Goal: Task Accomplishment & Management: Complete application form

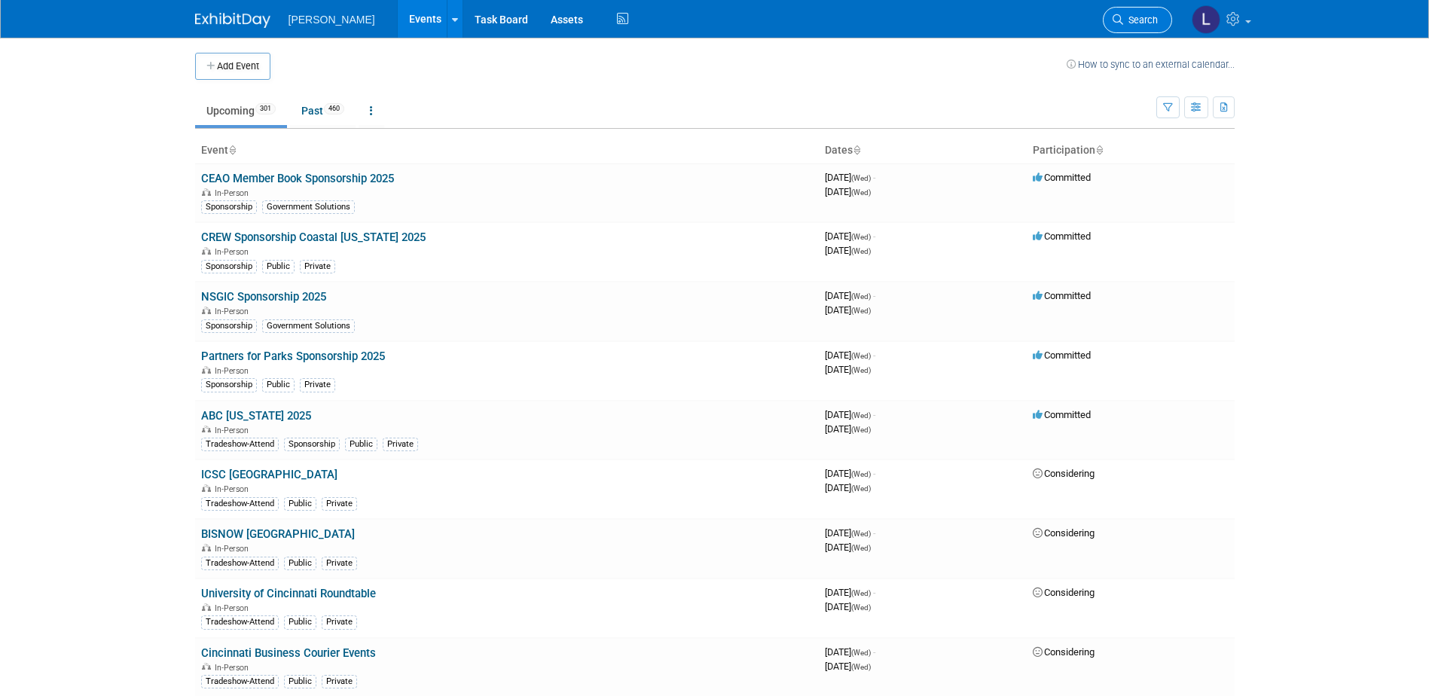
click at [1146, 26] on link "Search" at bounding box center [1137, 20] width 69 height 26
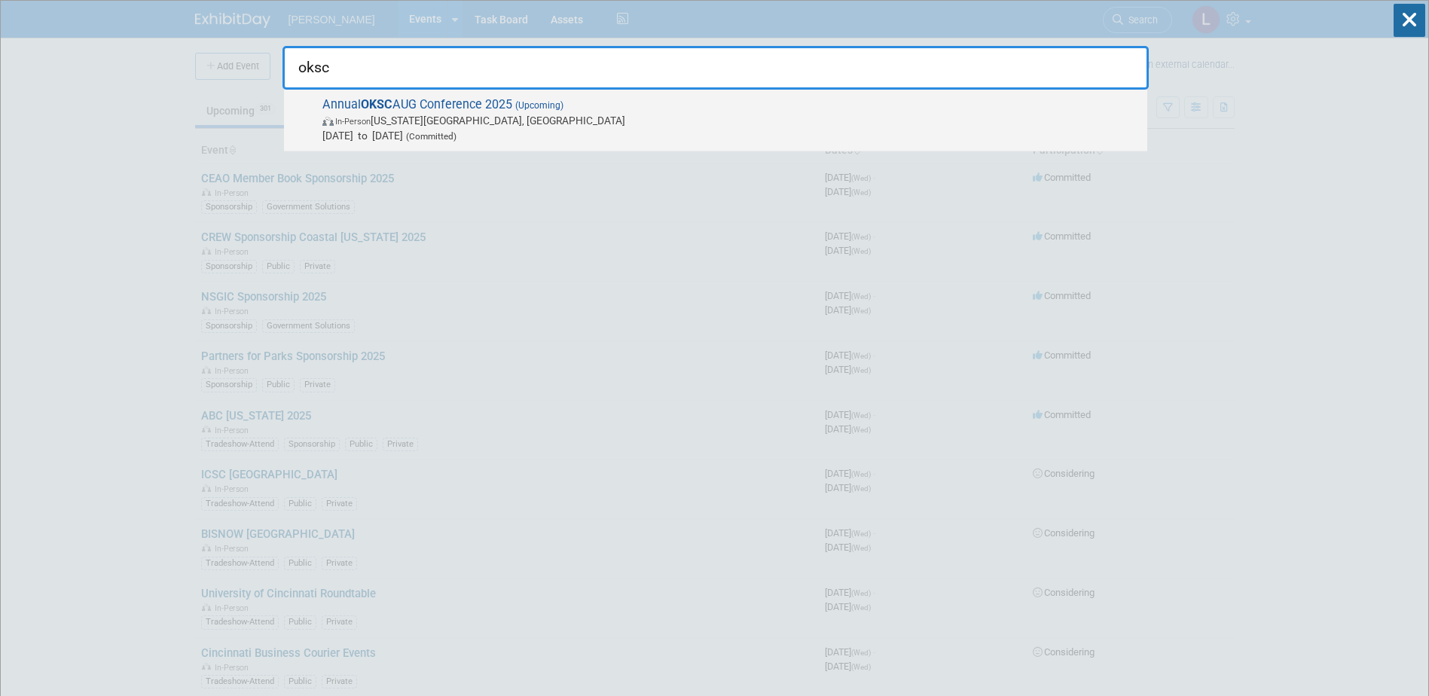
type input "oksc"
click at [858, 135] on span "Sep 16, 2025 to Sep 16, 2025 (Committed)" at bounding box center [730, 135] width 817 height 15
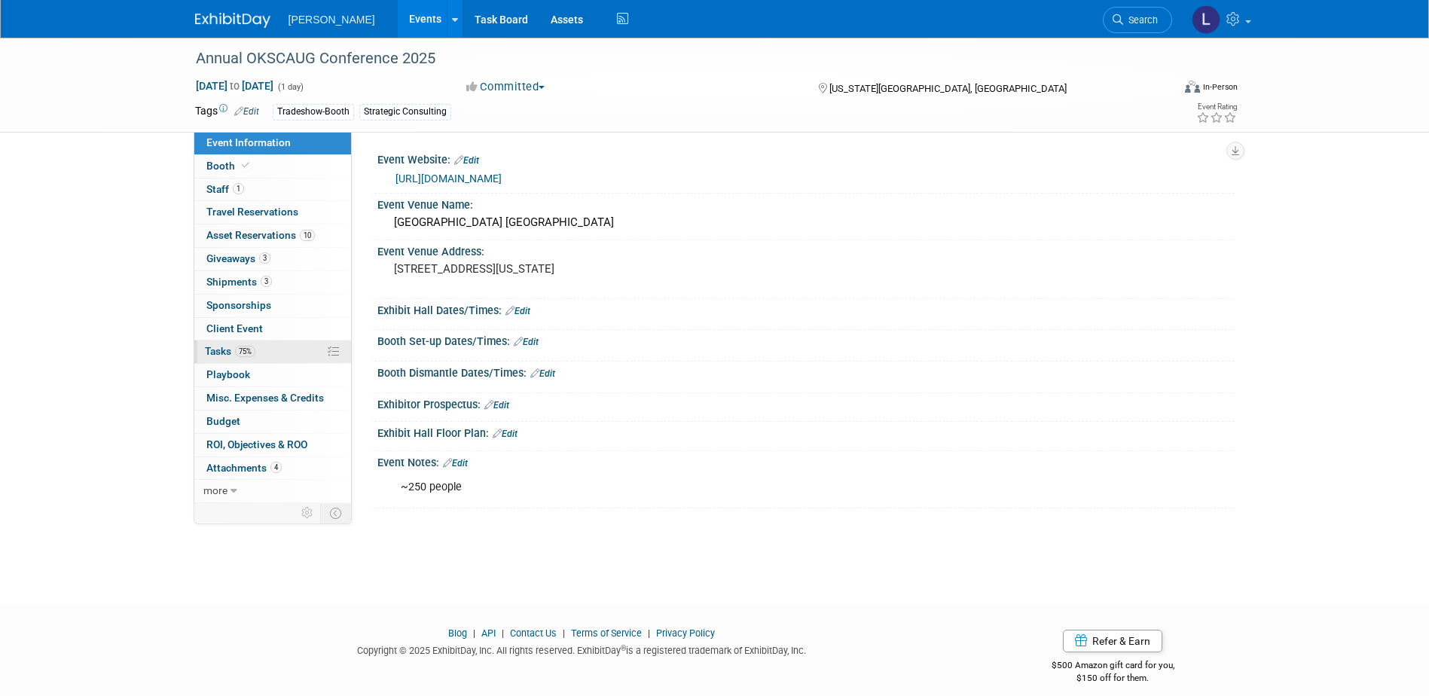
click at [217, 353] on span "Tasks 75%" at bounding box center [230, 351] width 50 height 12
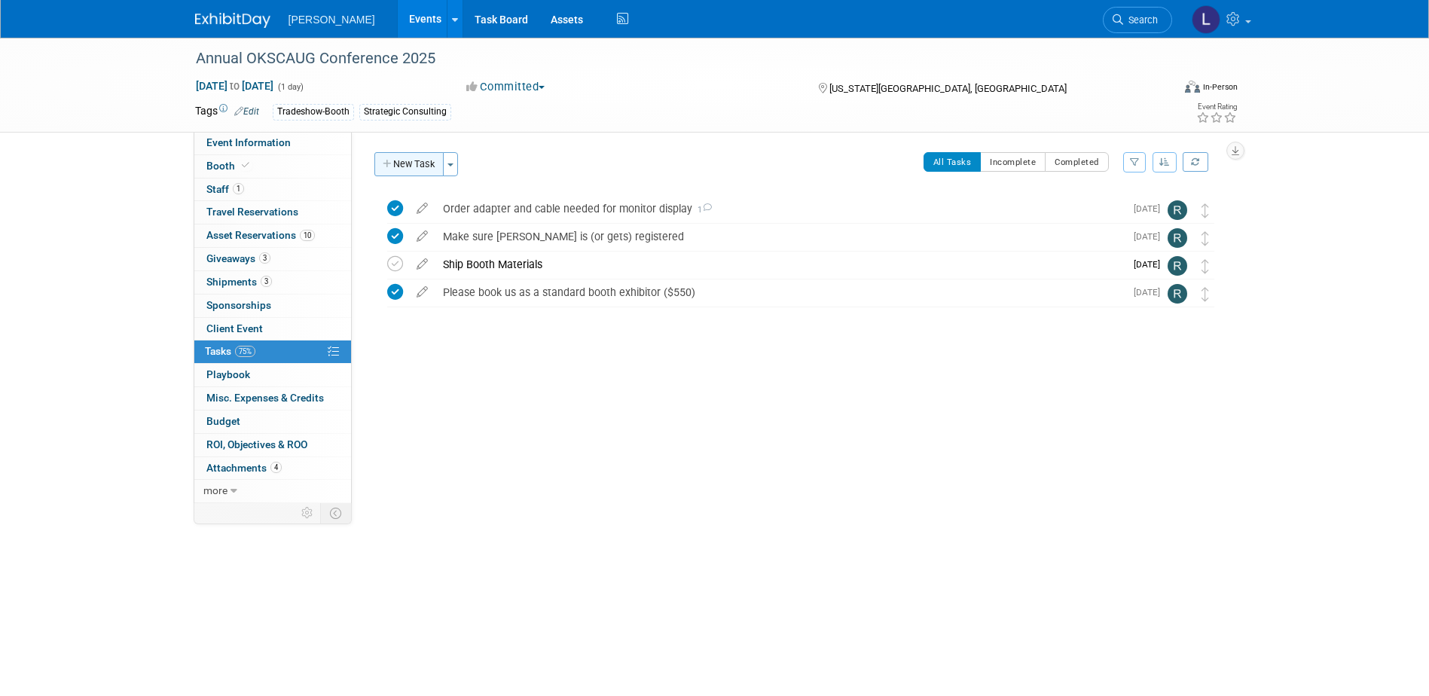
click at [408, 163] on button "New Task" at bounding box center [408, 164] width 69 height 24
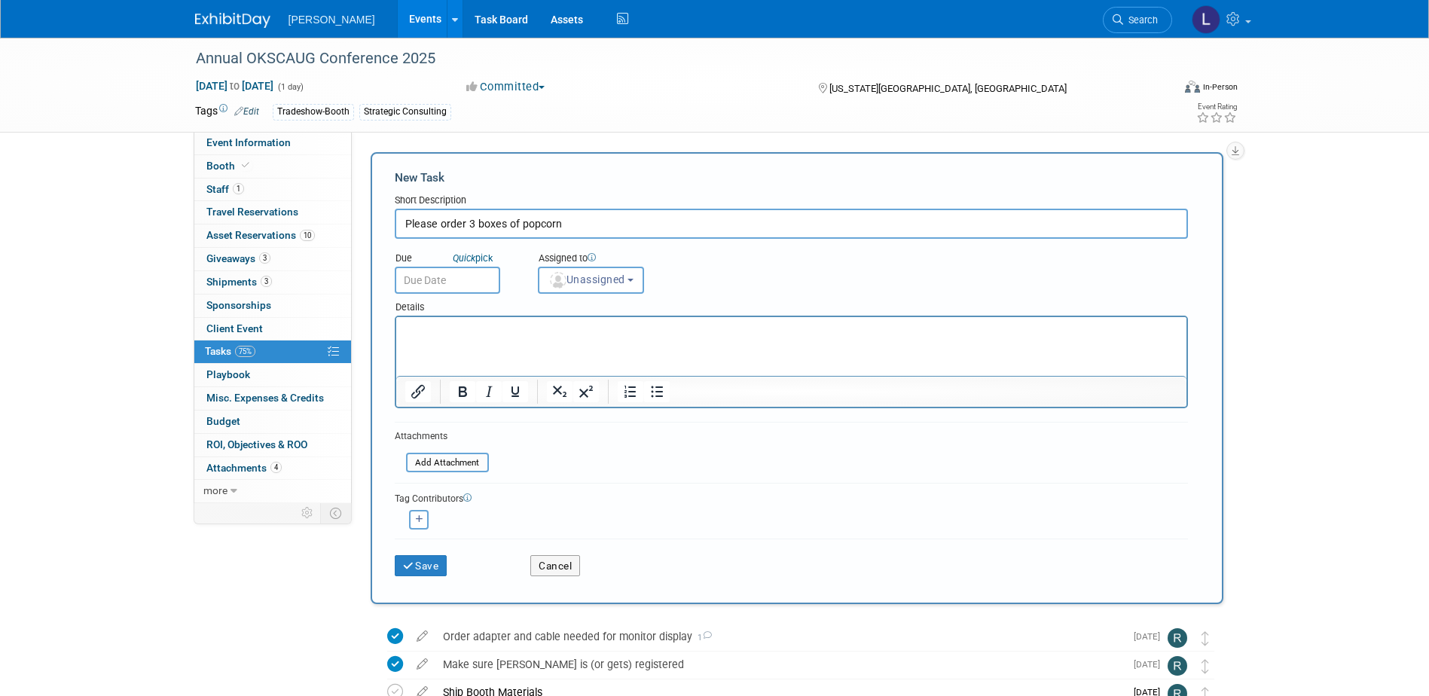
type input "Please order 3 boxes of popcorn"
click at [479, 325] on p "Rich Text Area. Press ALT-0 for help." at bounding box center [791, 330] width 773 height 15
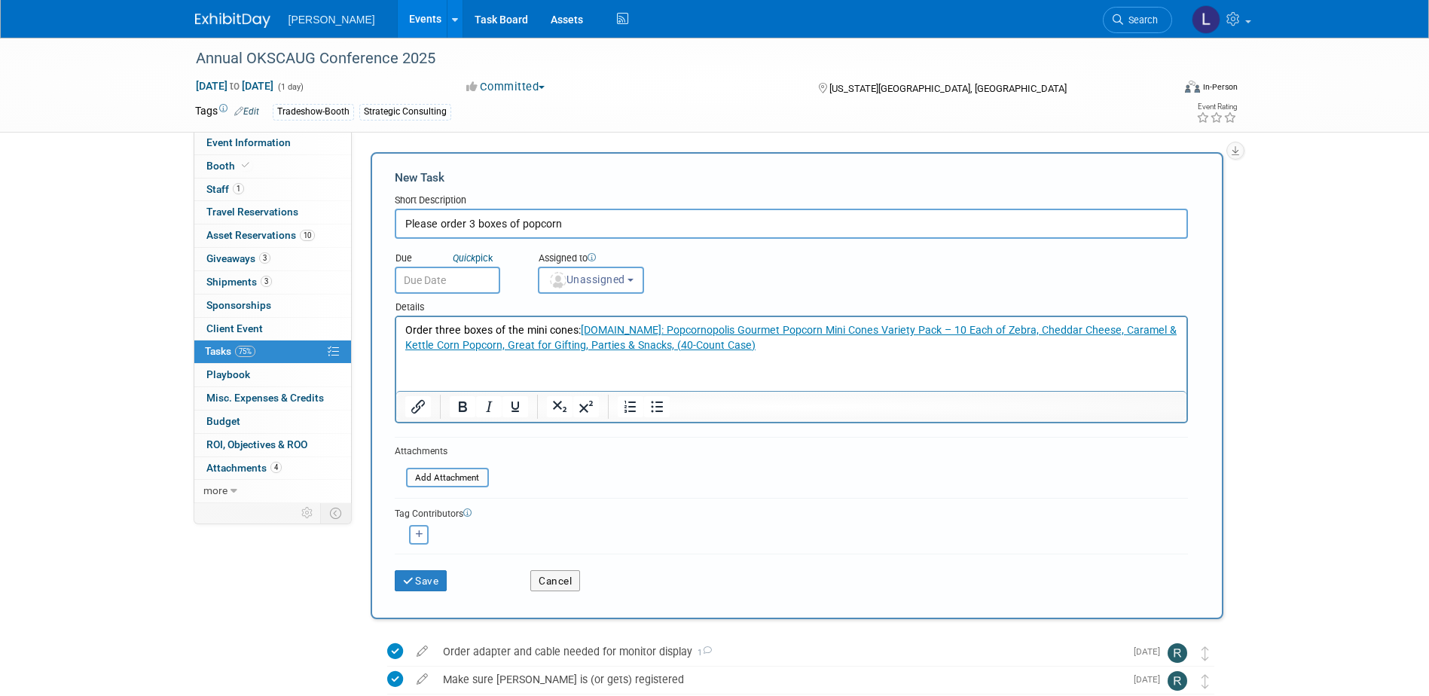
click at [597, 353] on html "Order three boxes of the mini cones: Amazon.com: Popcornopolis Gourmet Popcorn …" at bounding box center [791, 335] width 790 height 36
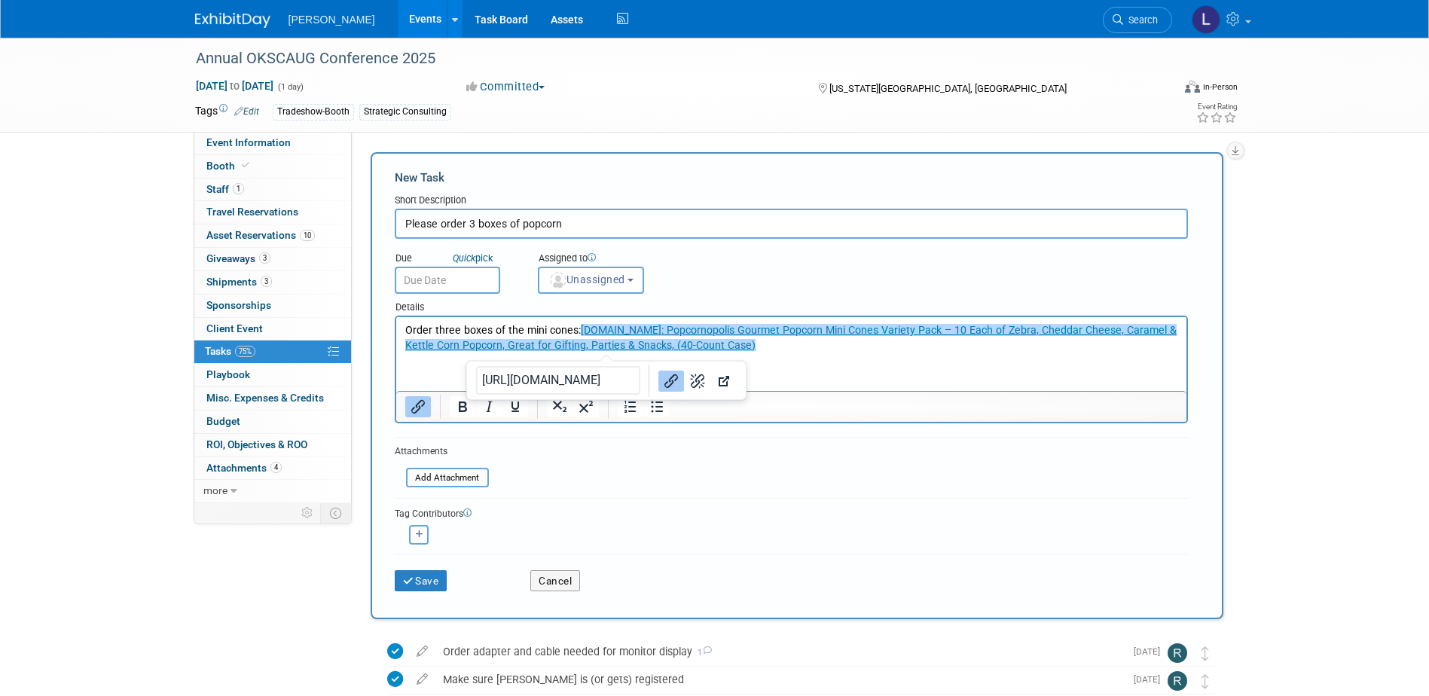
click at [777, 353] on html "Order three boxes of the mini cones: Amazon.com: Popcornopolis Gourmet Popcorn …" at bounding box center [791, 335] width 790 height 36
click at [790, 345] on p "Order three boxes of the mini cones: Amazon.com: Popcornopolis Gourmet Popcorn …" at bounding box center [791, 338] width 773 height 30
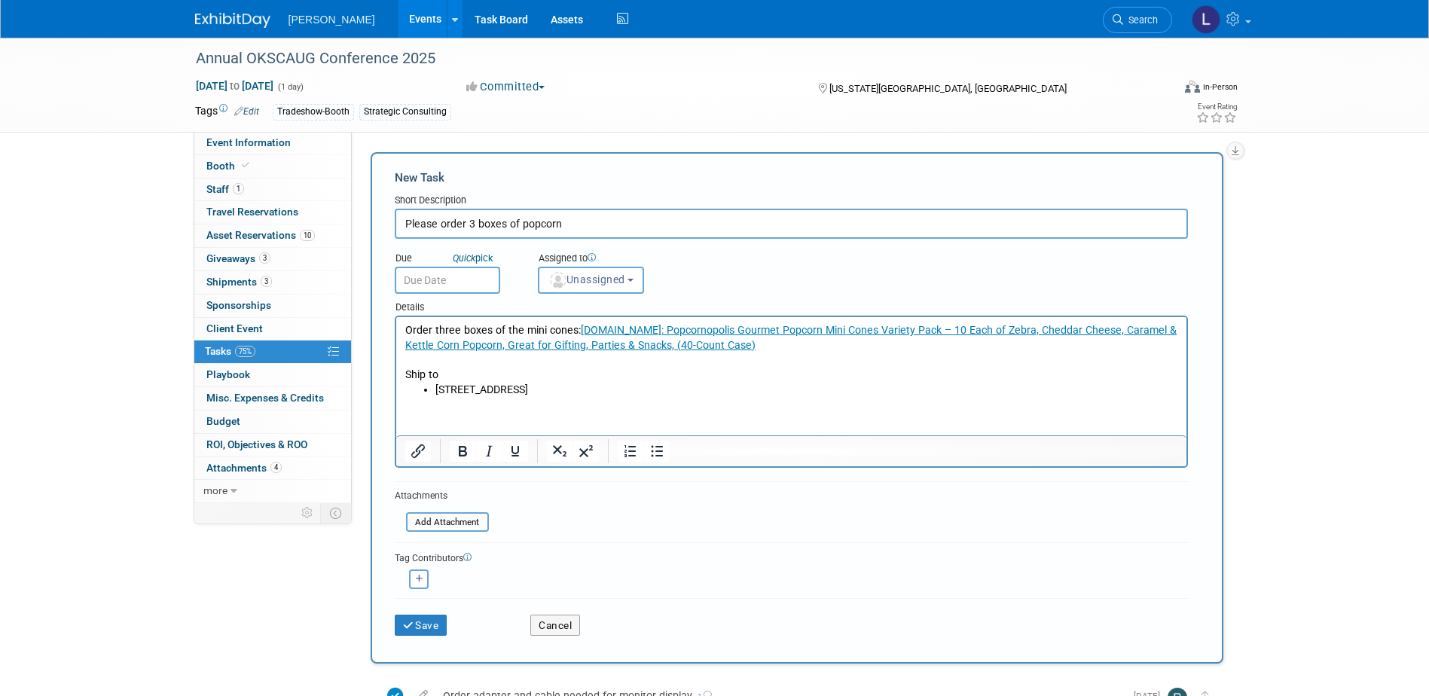
click at [526, 376] on p "Ship to" at bounding box center [791, 375] width 773 height 15
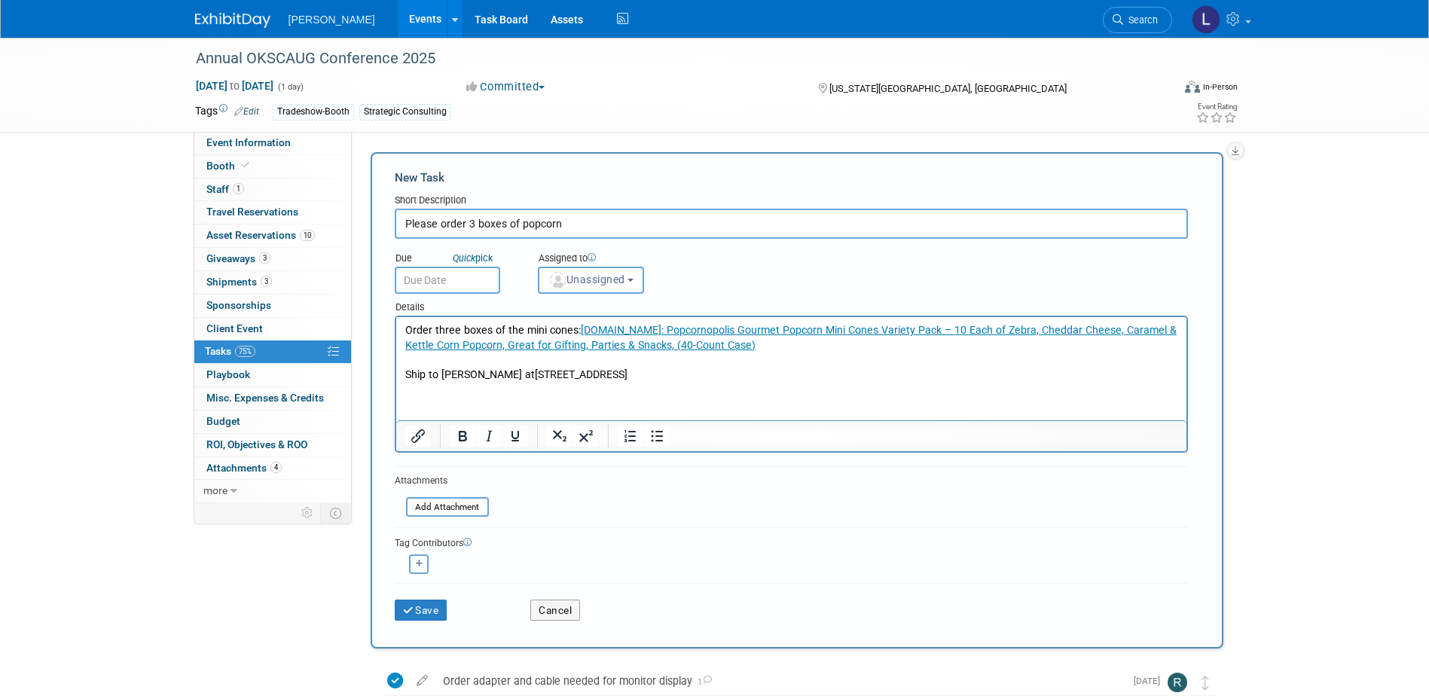
click at [503, 383] on html "Order three boxes of the mini cones: Amazon.com: Popcornopolis Gourmet Popcorn …" at bounding box center [791, 350] width 790 height 66
click at [762, 368] on p "Ship to Brent Wilson at 135 Boz Rd, Waxahachie TX 75167" at bounding box center [791, 375] width 773 height 15
click at [585, 277] on span "Unassigned" at bounding box center [586, 279] width 77 height 12
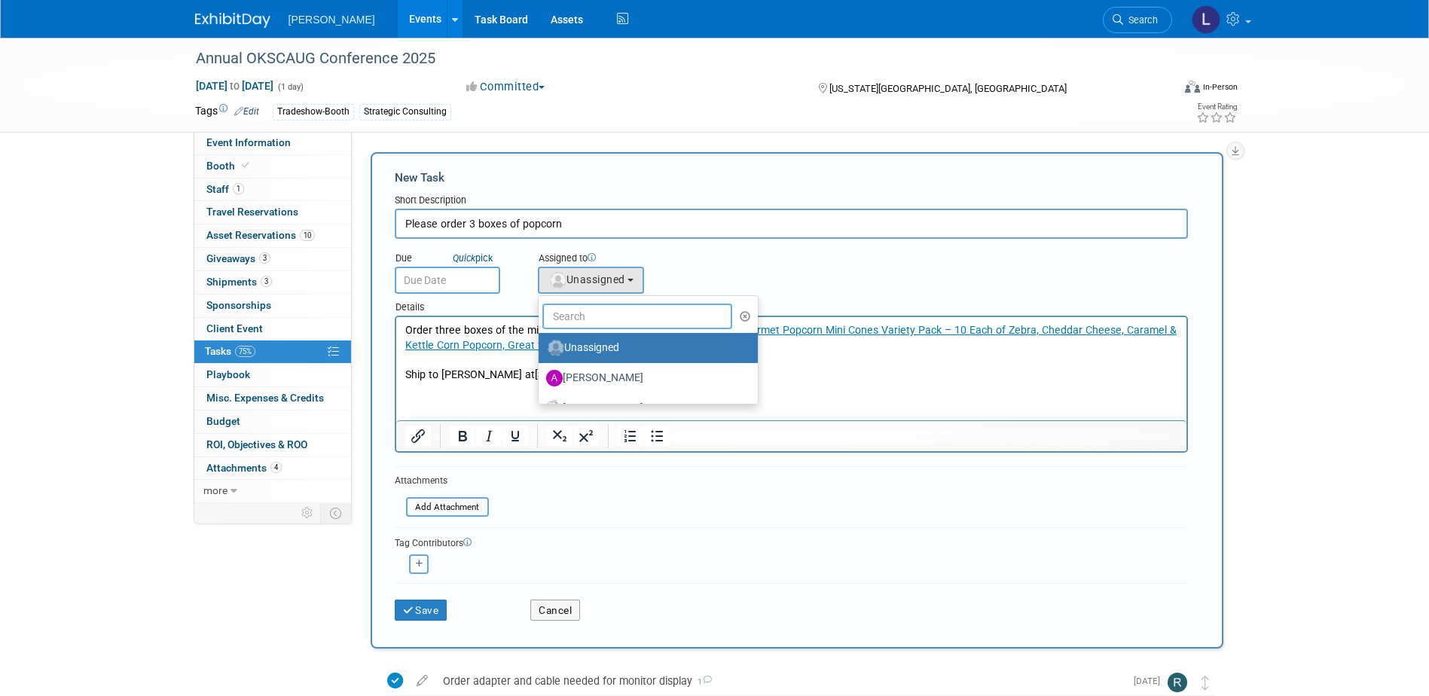
click at [584, 310] on input "text" at bounding box center [637, 317] width 191 height 26
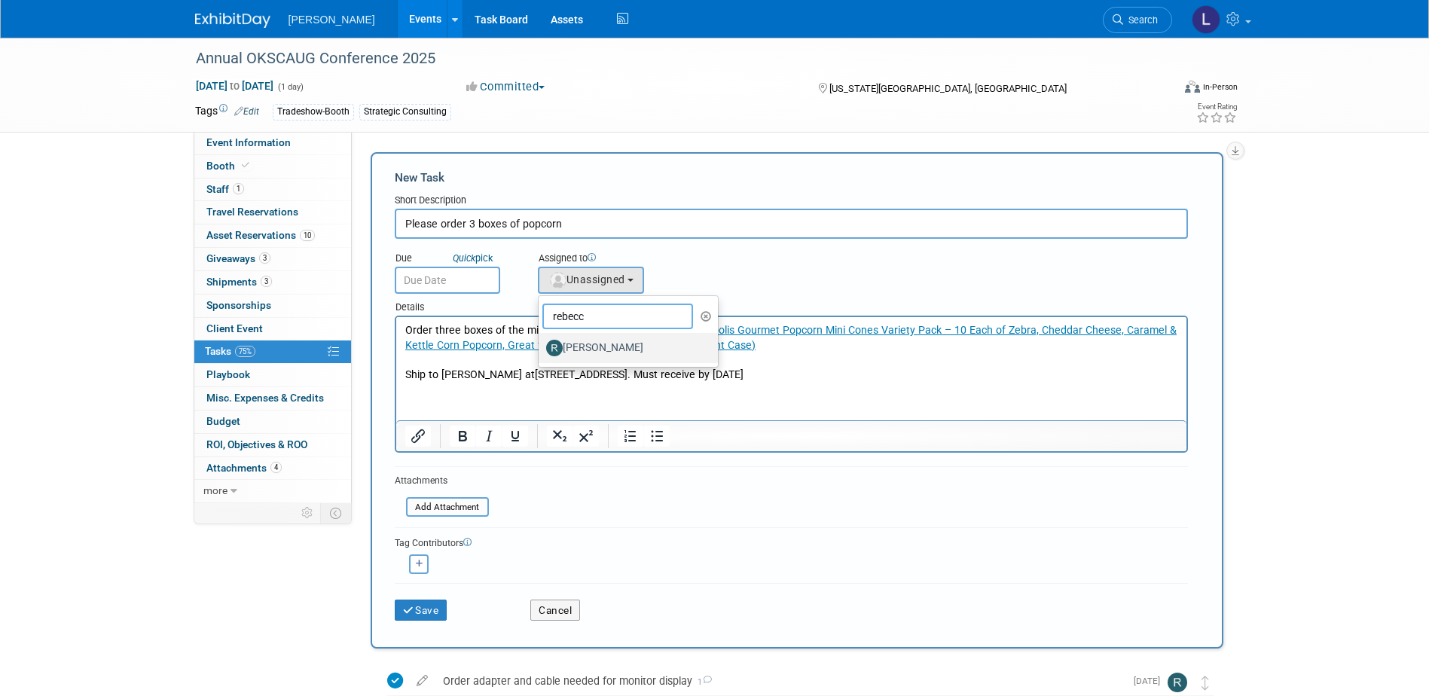
type input "rebecc"
click at [582, 345] on label "[PERSON_NAME]" at bounding box center [624, 348] width 157 height 24
click at [541, 345] on input "[PERSON_NAME]" at bounding box center [536, 346] width 10 height 10
select select "844a177d-a181-44ff-a72a-5731d68e4351"
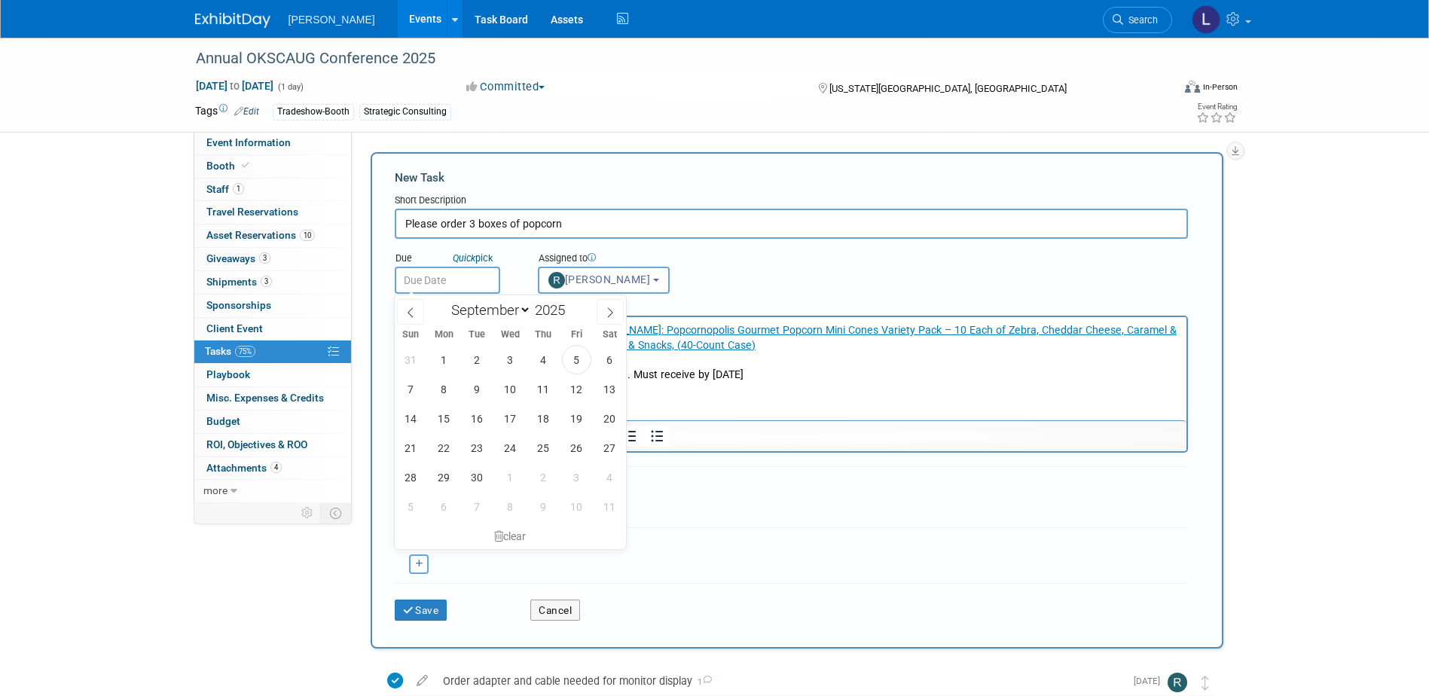
click at [451, 281] on input "text" at bounding box center [447, 280] width 105 height 27
click at [480, 394] on span "9" at bounding box center [477, 388] width 29 height 29
type input "[DATE]"
click at [786, 368] on p "Ship to Brent Wilson at 135 Boz Rd, Waxahachie TX 75167. Must receive by Sept. …" at bounding box center [791, 375] width 773 height 15
click at [727, 383] on html "Order three boxes of the mini cones: Amazon.com: Popcornopolis Gourmet Popcorn …" at bounding box center [791, 350] width 790 height 66
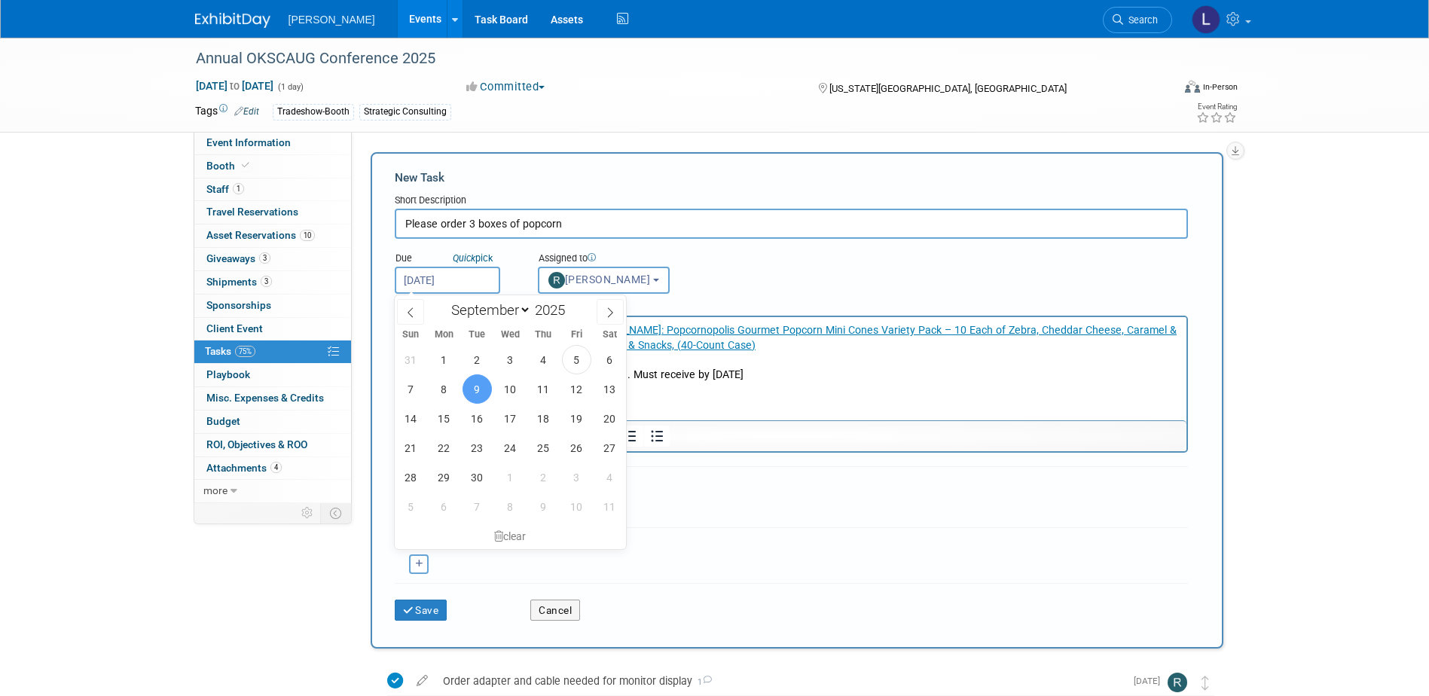
click at [475, 388] on span "9" at bounding box center [477, 388] width 29 height 29
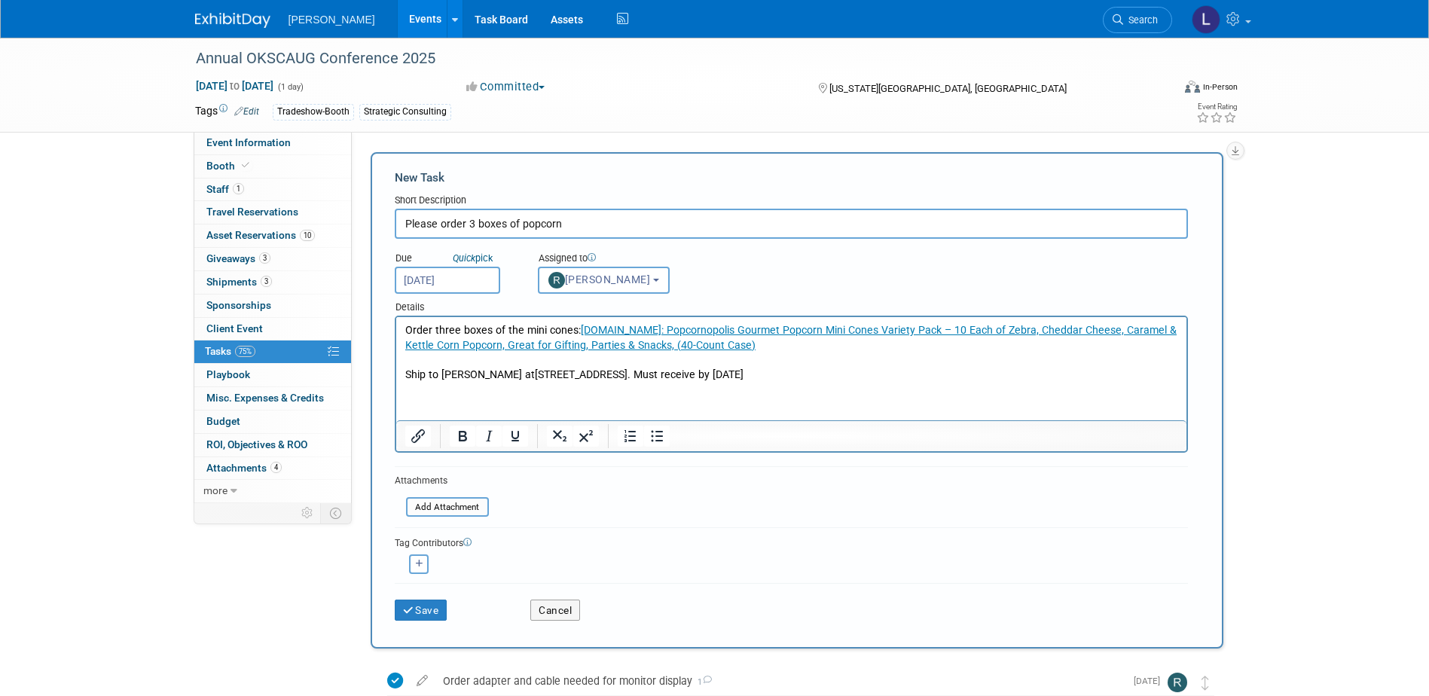
click at [825, 376] on p "Ship to Brent Wilson at 135 Boz Rd, Waxahachie TX 75167. Must receive by Sept. …" at bounding box center [791, 375] width 773 height 15
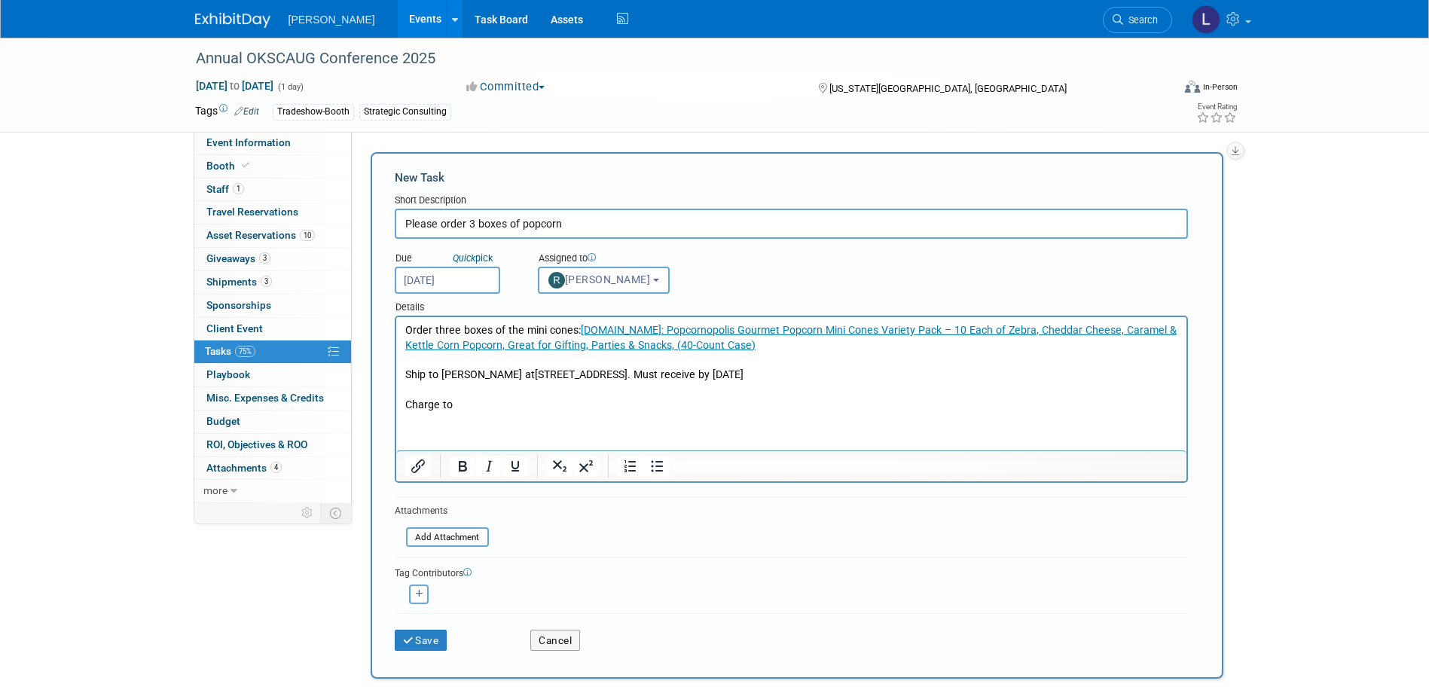
click at [481, 400] on p "Charge to" at bounding box center [791, 405] width 773 height 15
click at [422, 637] on button "Save" at bounding box center [421, 640] width 53 height 21
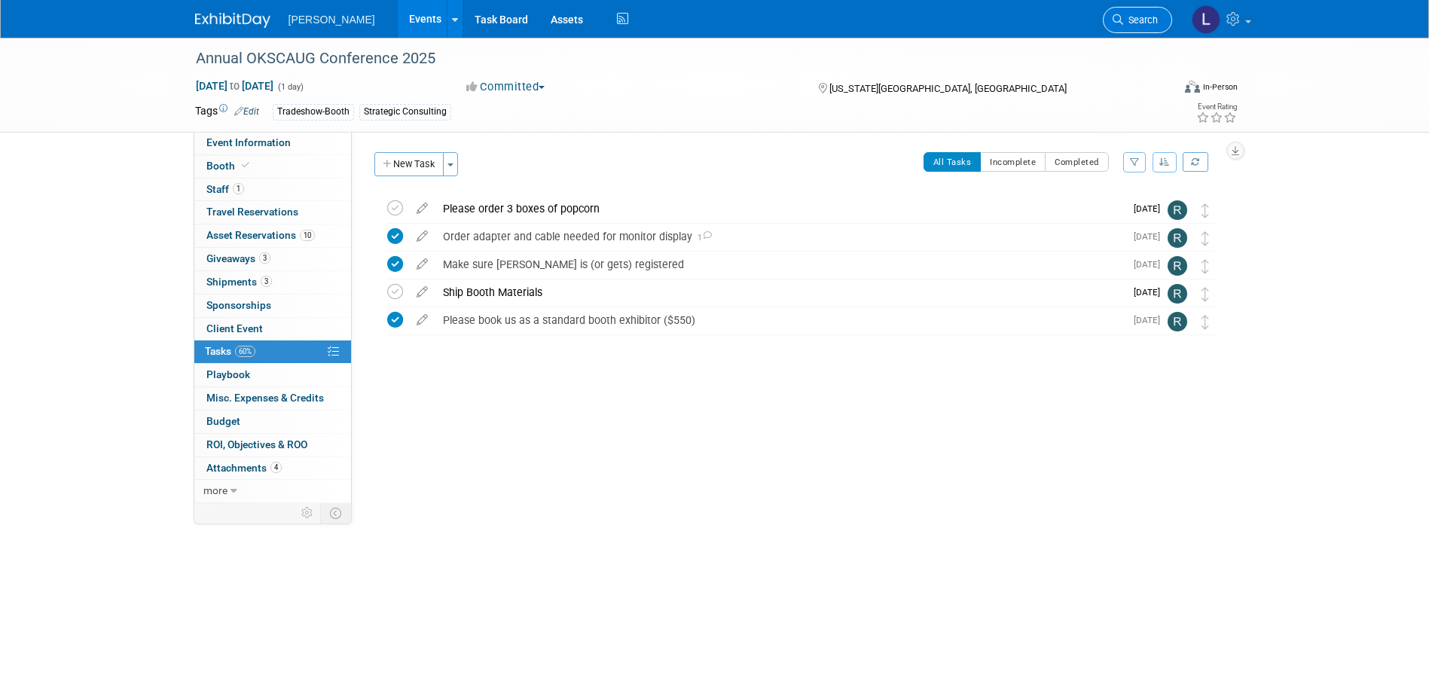
click at [1153, 22] on span "Search" at bounding box center [1140, 19] width 35 height 11
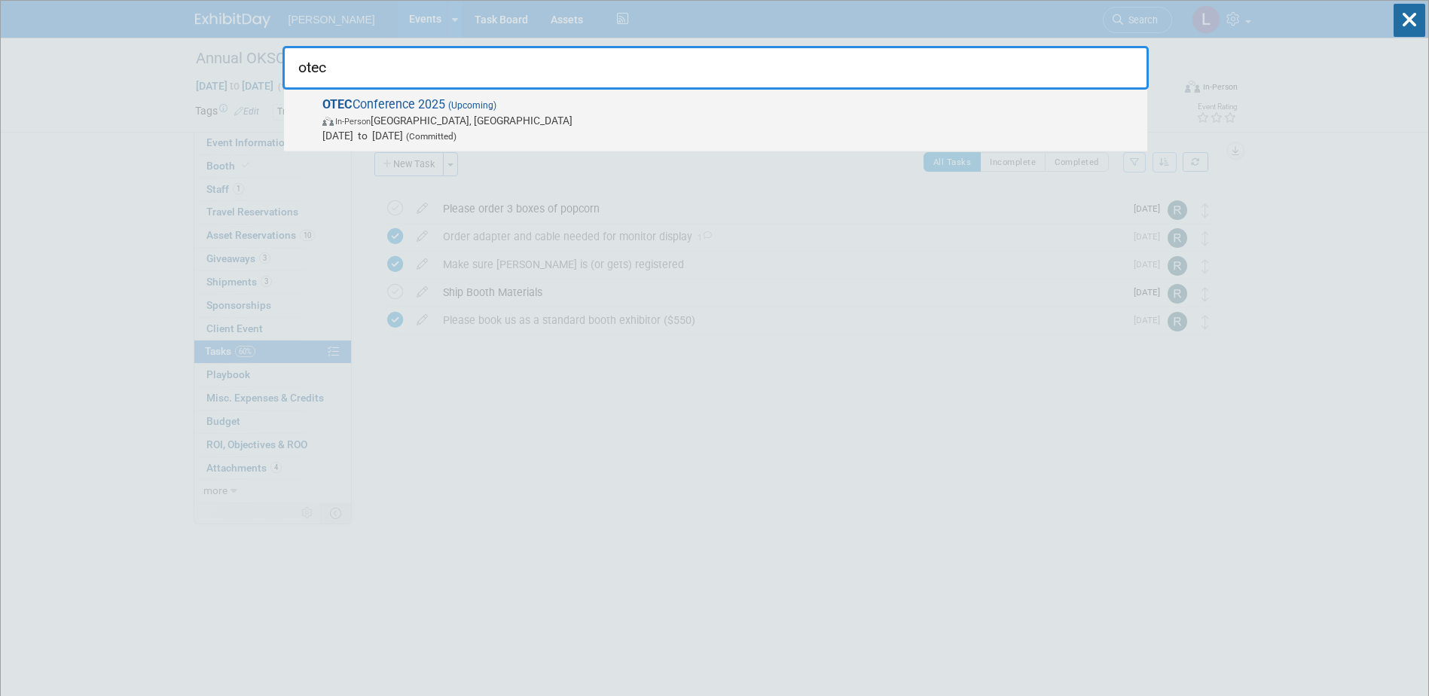
type input "otec"
click at [781, 124] on span "In-Person Columbus, OH" at bounding box center [730, 120] width 817 height 15
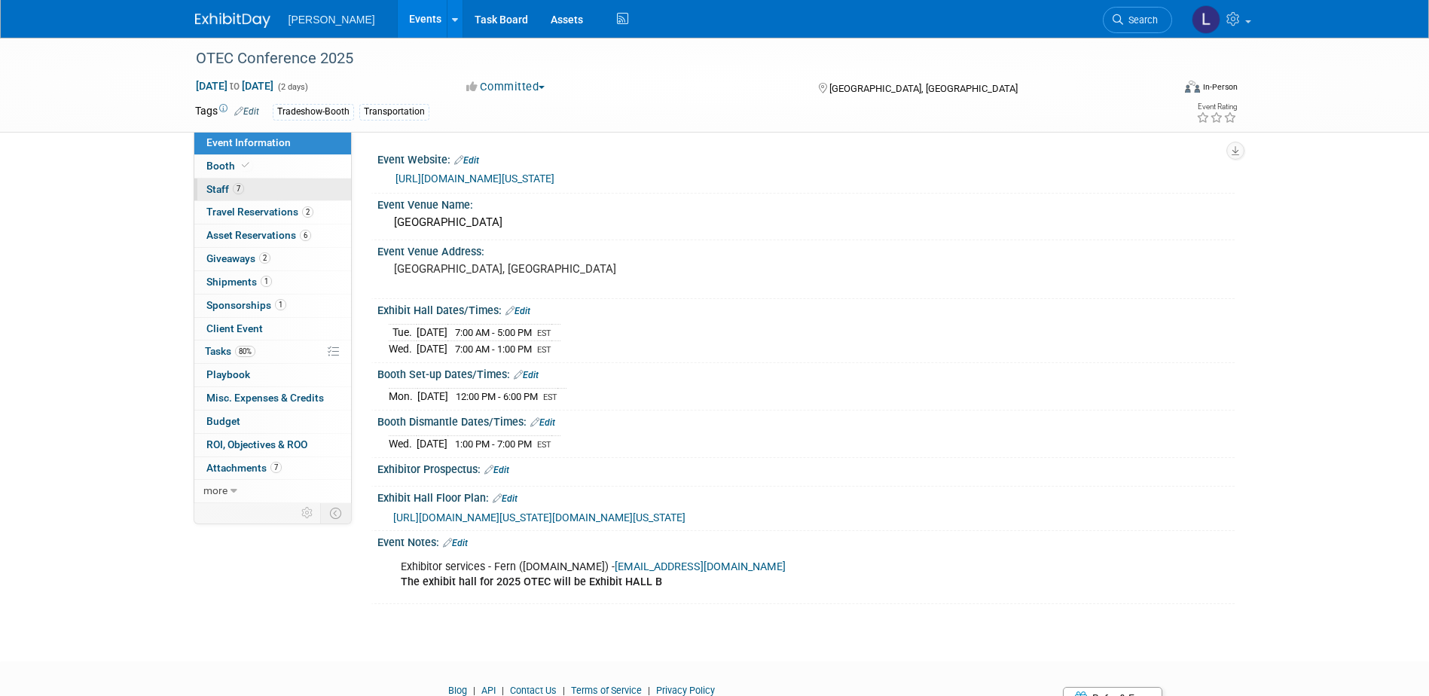
click at [217, 189] on span "Staff 7" at bounding box center [225, 189] width 38 height 12
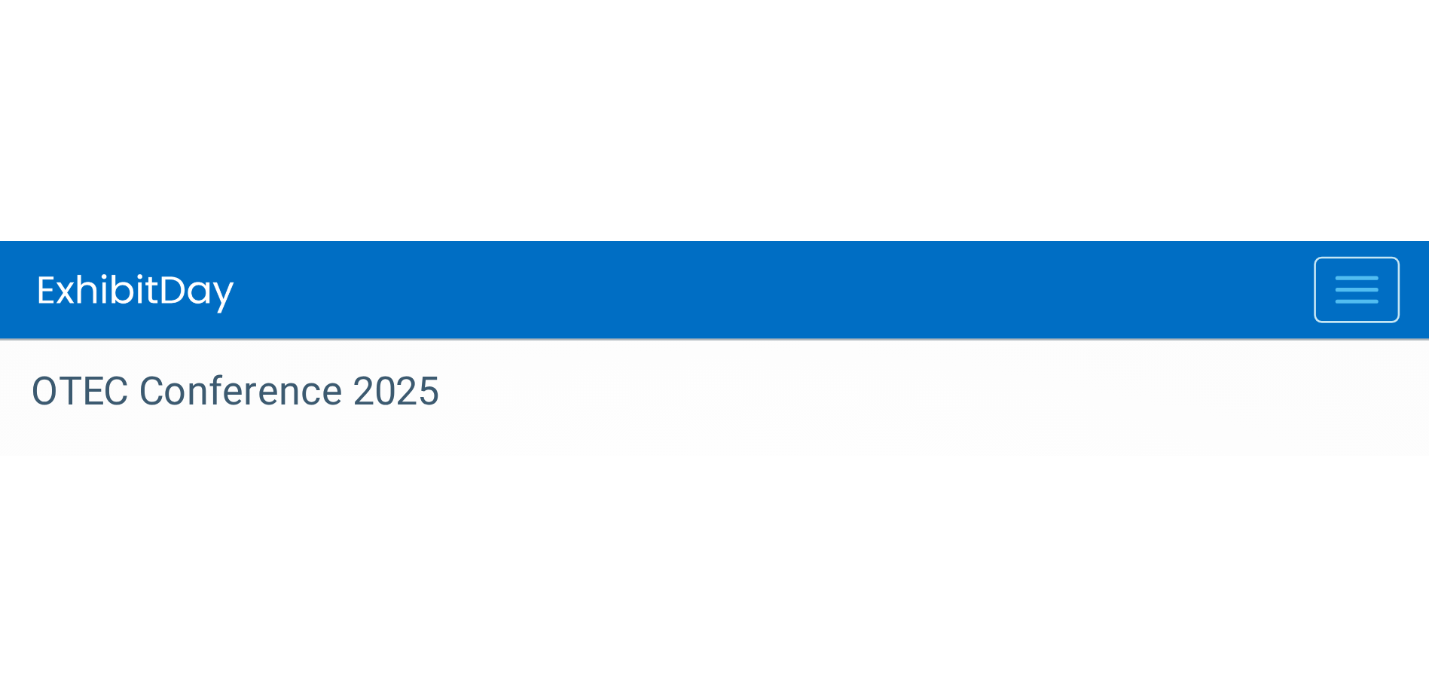
scroll to position [826, 0]
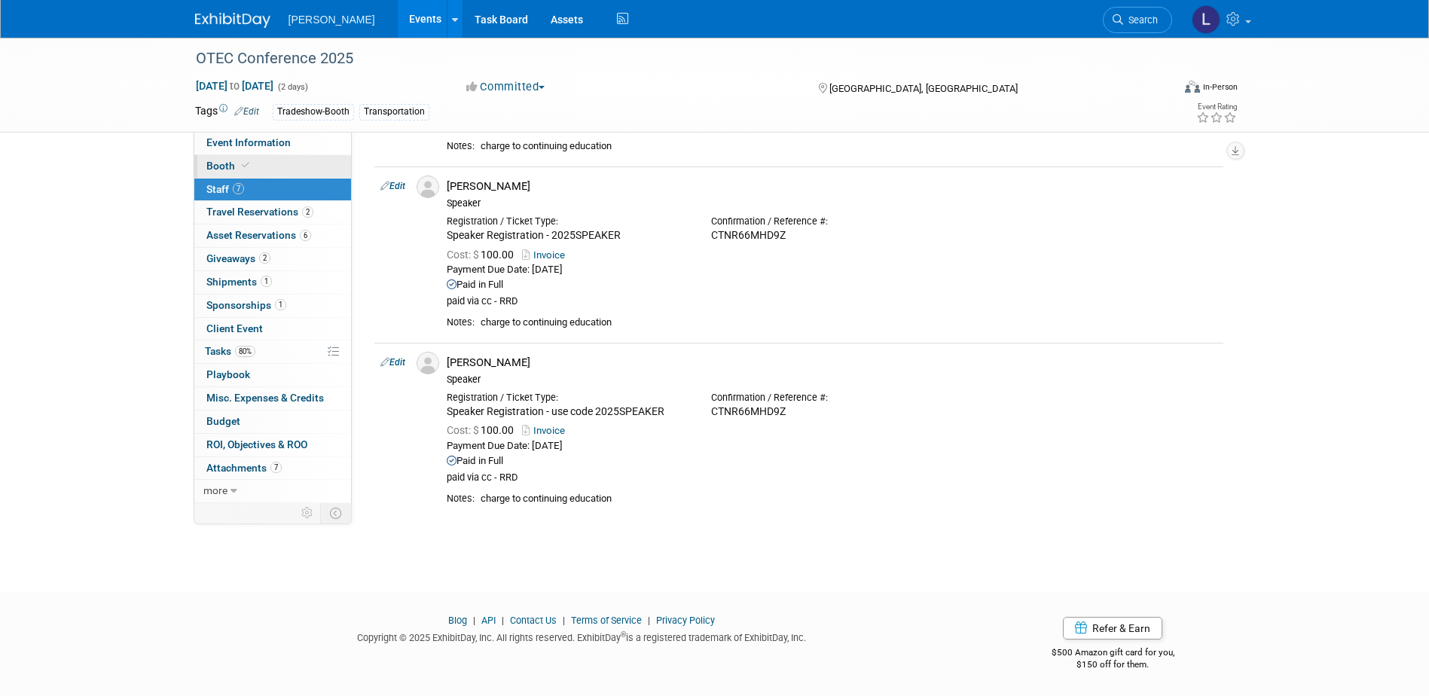
click at [239, 164] on span at bounding box center [246, 165] width 14 height 11
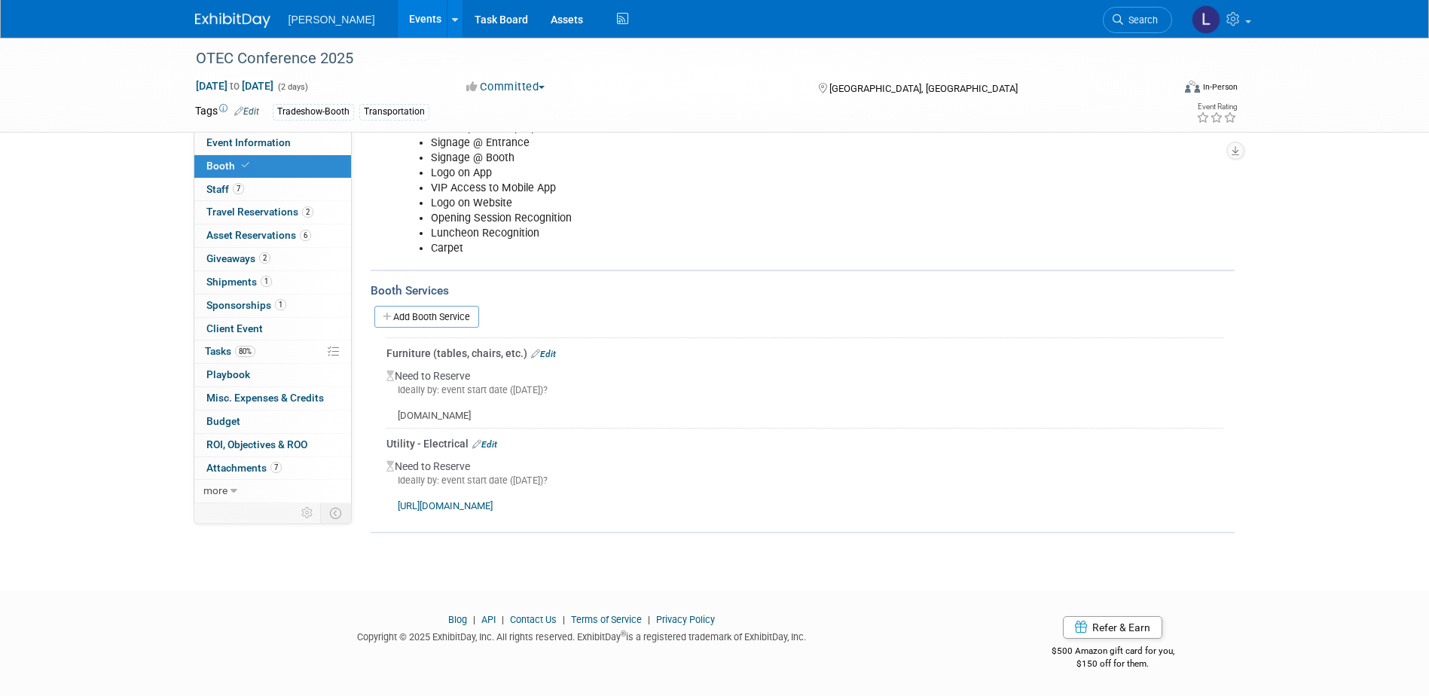
scroll to position [292, 0]
click at [260, 193] on link "7 Staff 7" at bounding box center [272, 190] width 157 height 23
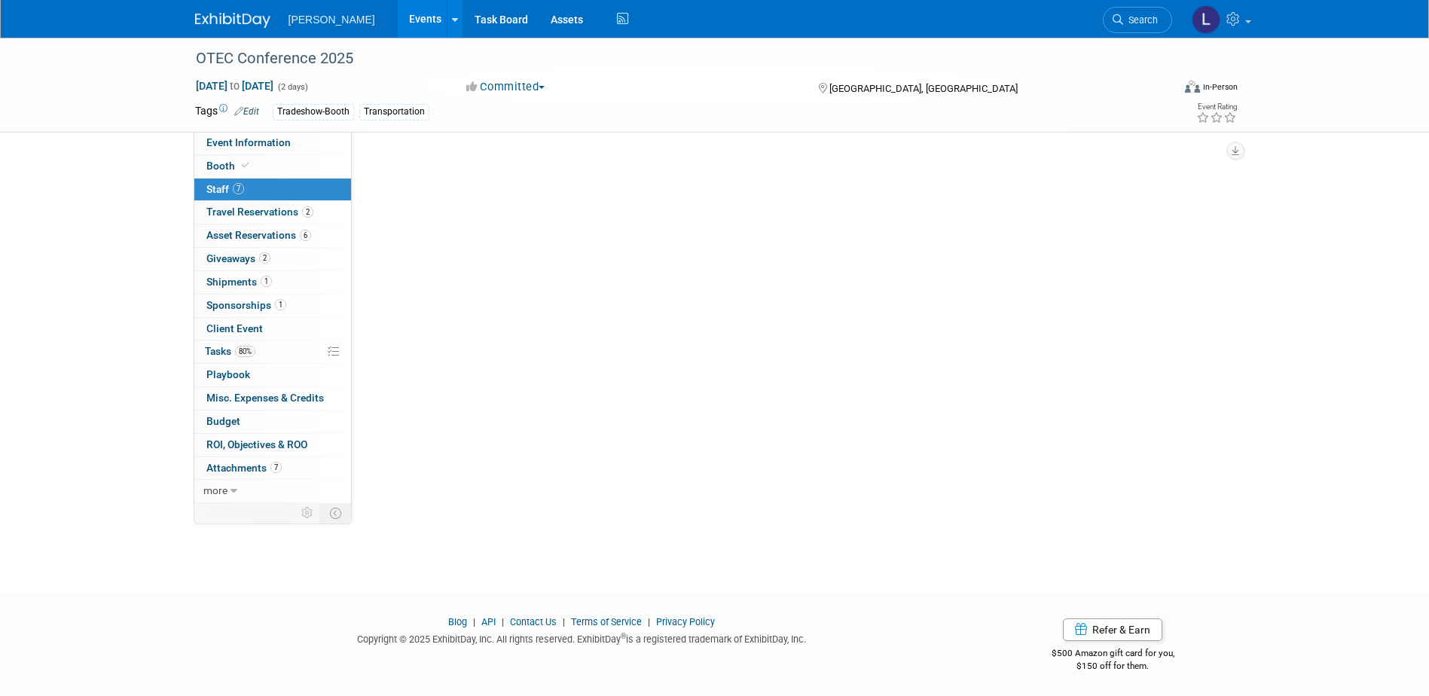
scroll to position [0, 0]
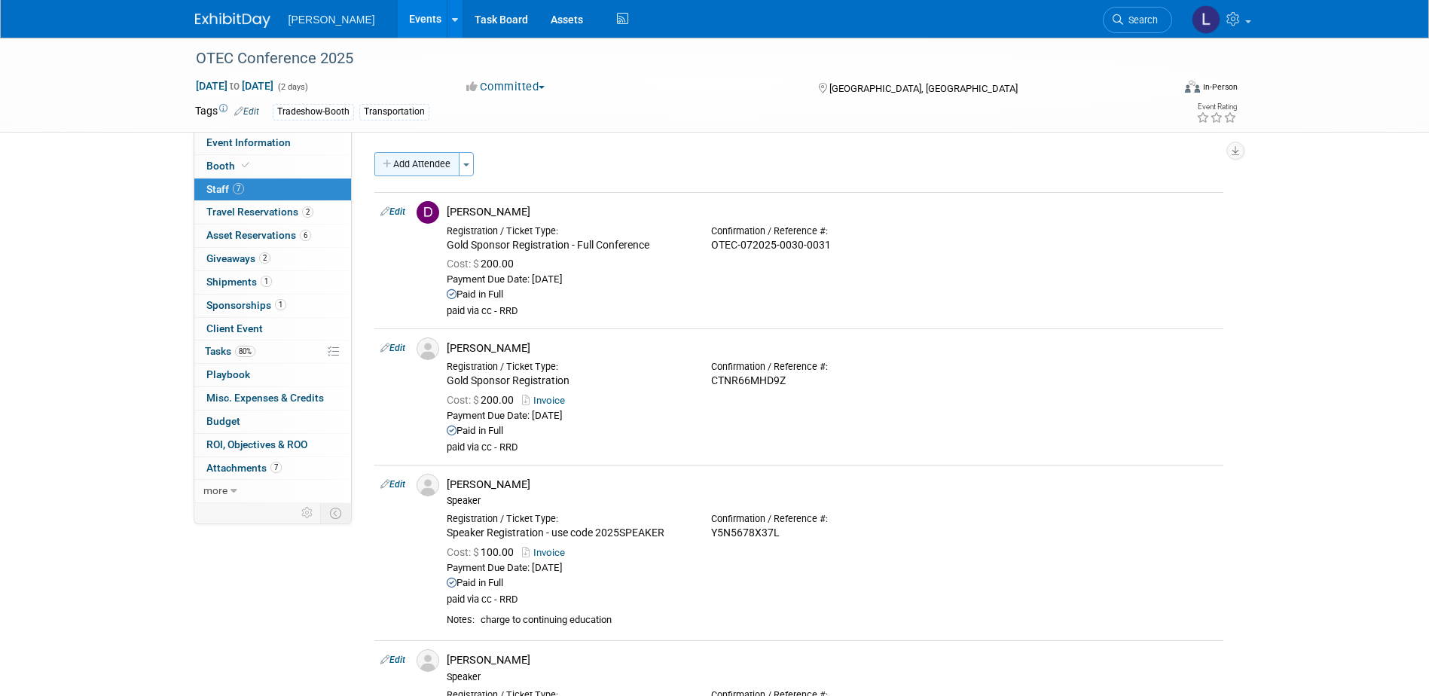
click at [410, 157] on button "Add Attendee" at bounding box center [416, 164] width 85 height 24
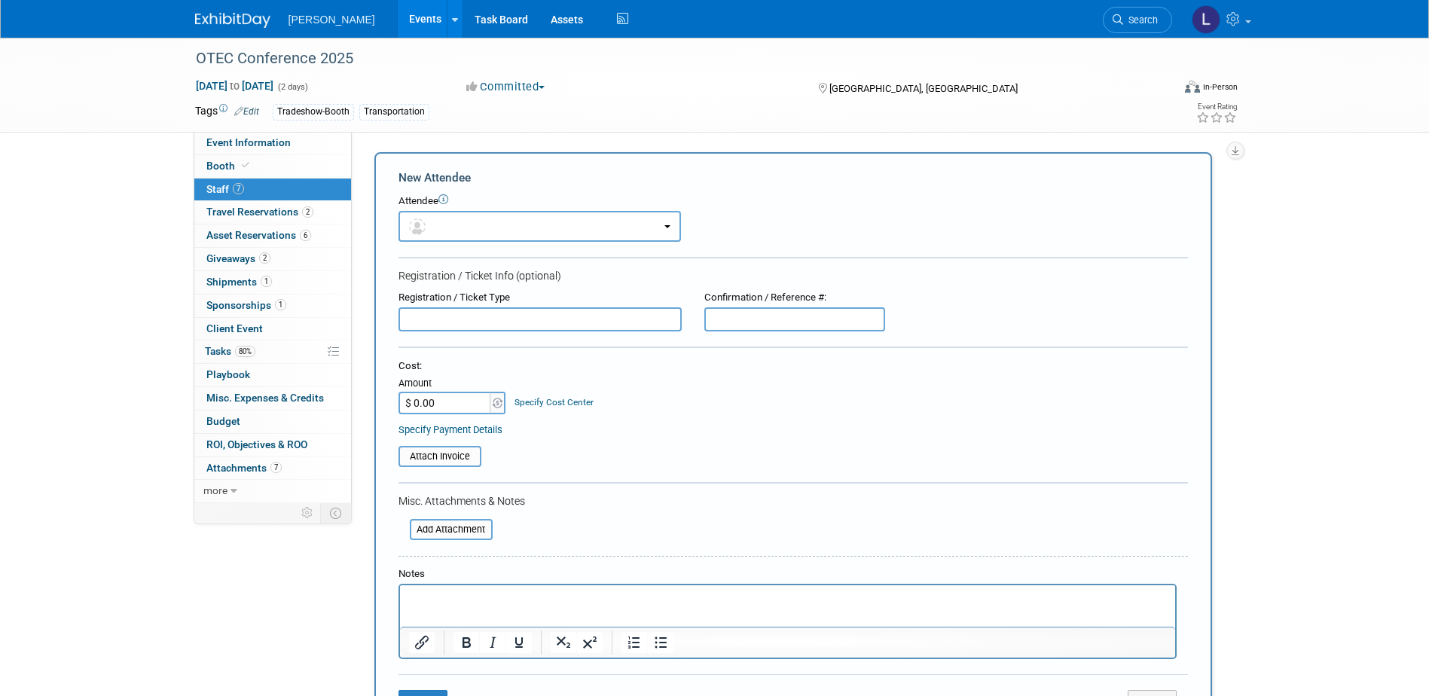
click at [430, 605] on p "Rich Text Area. Press ALT-0 for help." at bounding box center [787, 598] width 758 height 15
click at [449, 318] on input "text" at bounding box center [540, 319] width 283 height 24
paste input "Gold Sponsor Registration"
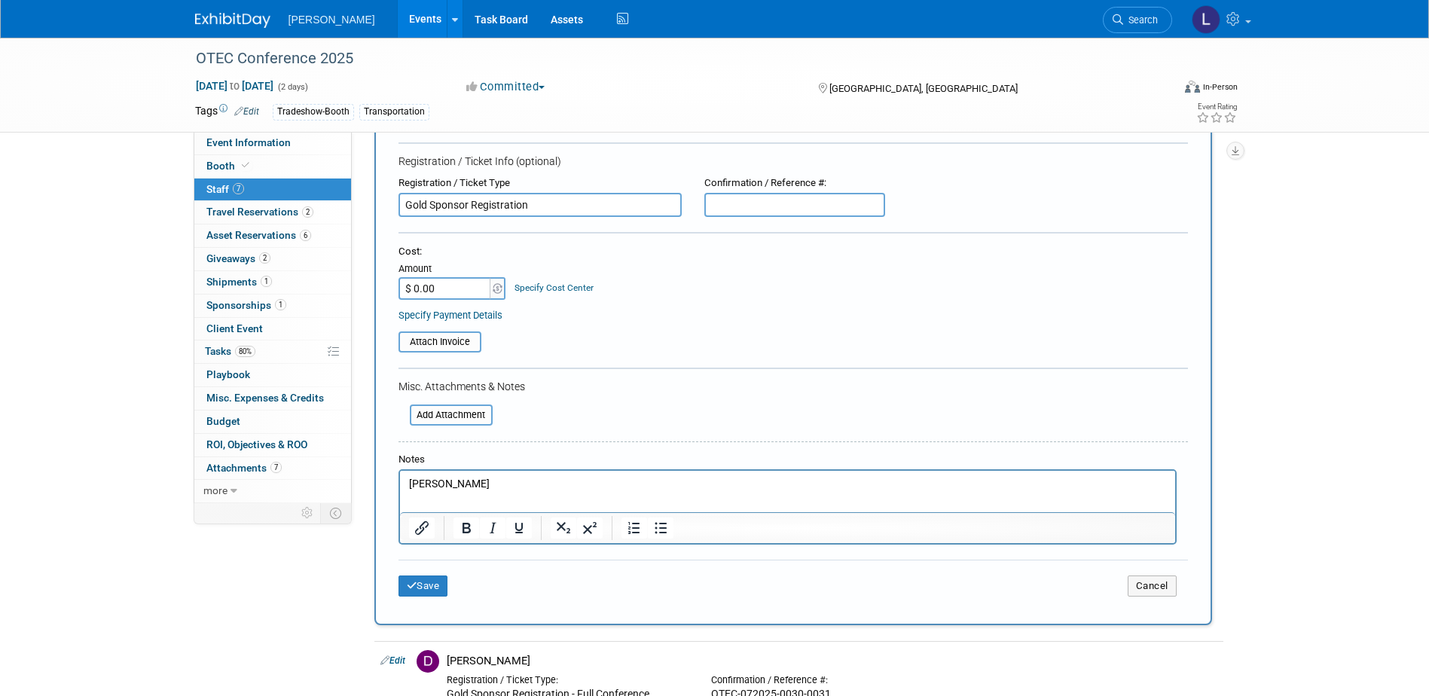
scroll to position [151, 0]
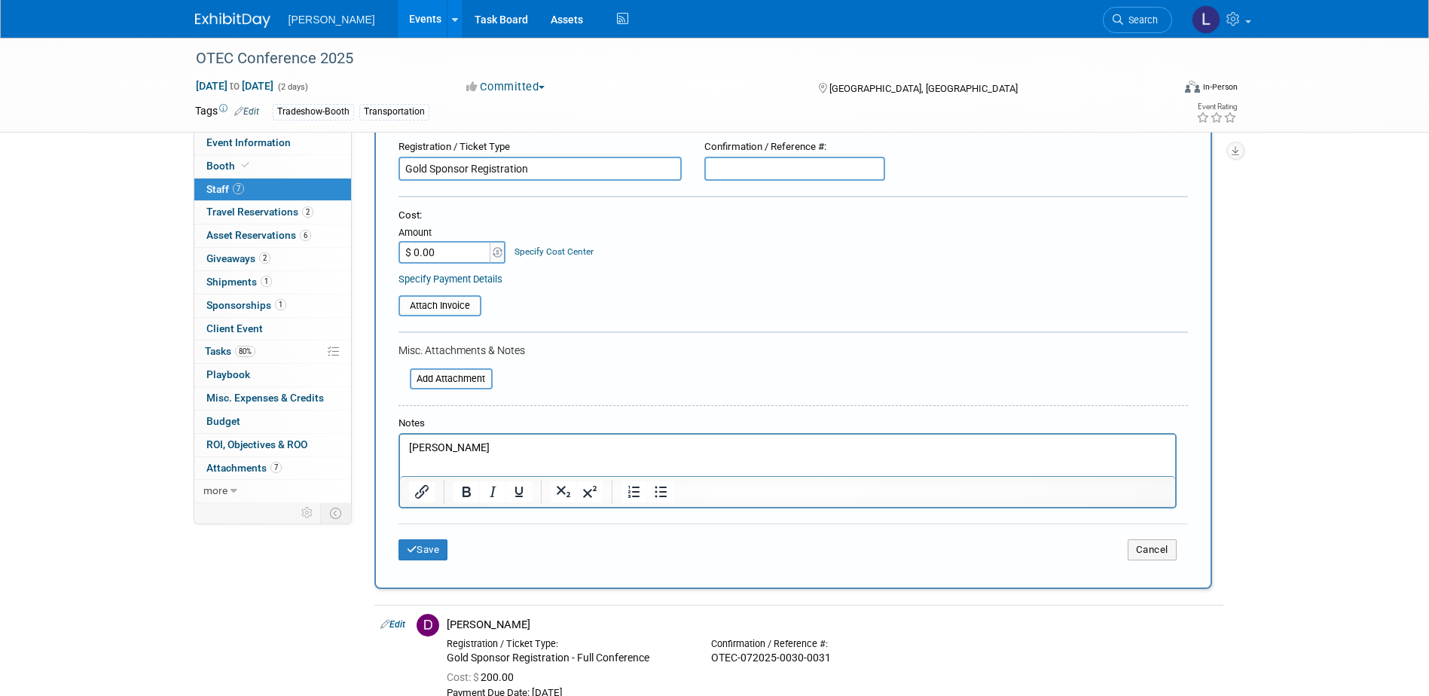
type input "Gold Sponsor Registration"
click at [496, 441] on p "Mike Avellano" at bounding box center [787, 448] width 758 height 15
click at [429, 555] on button "Save" at bounding box center [424, 549] width 50 height 21
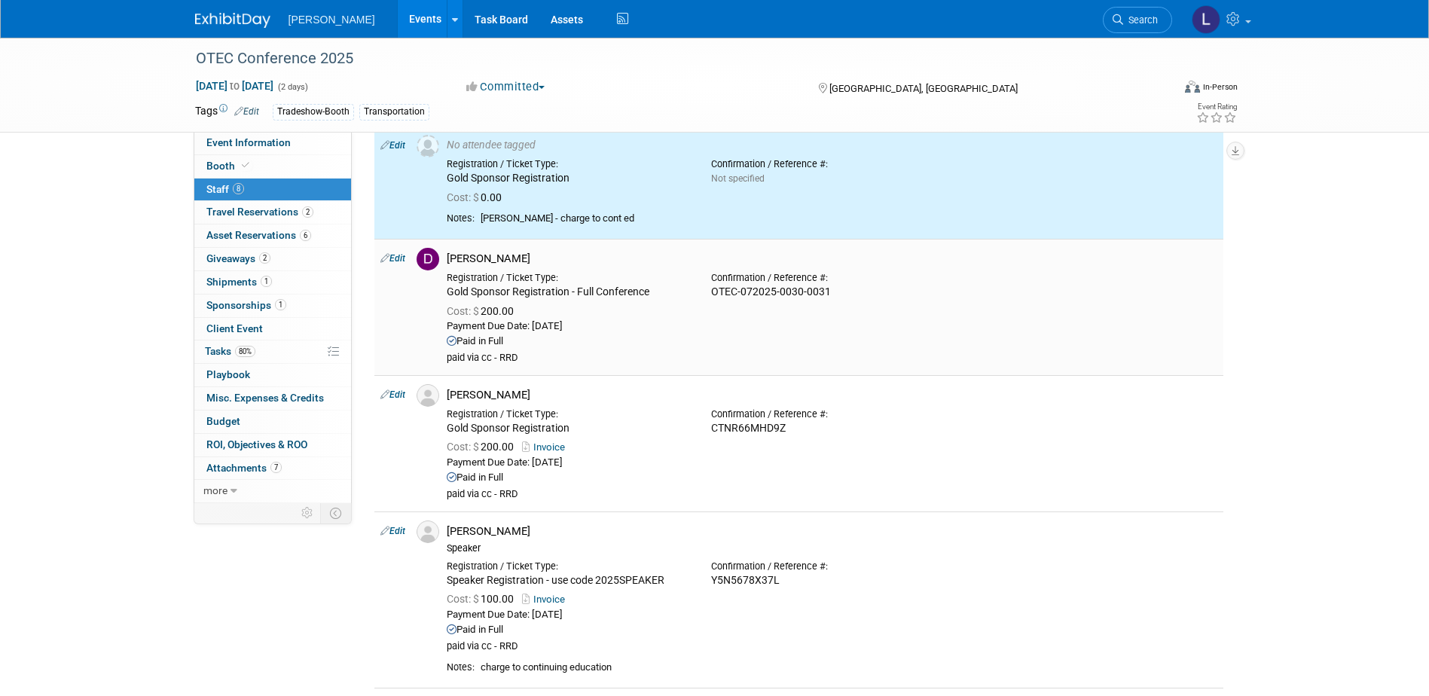
scroll to position [0, 0]
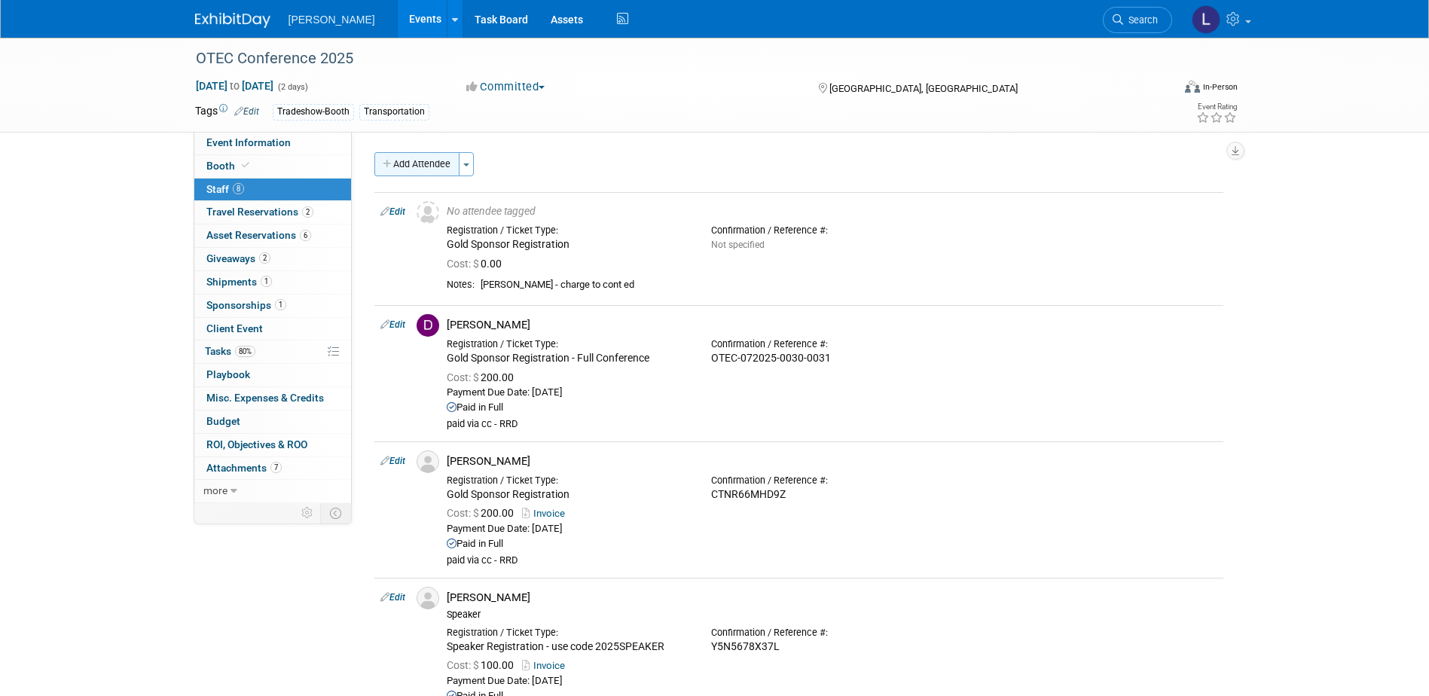
click at [414, 162] on button "Add Attendee" at bounding box center [416, 164] width 85 height 24
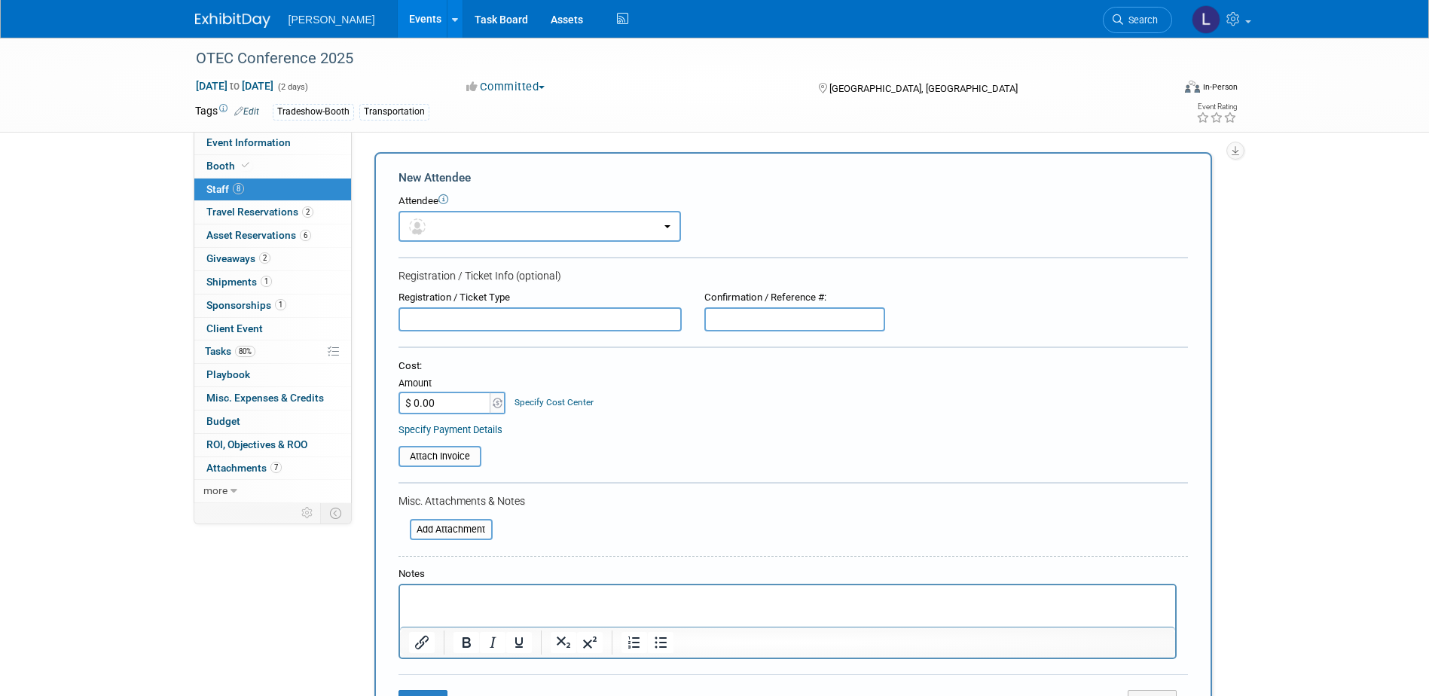
click at [426, 323] on input "text" at bounding box center [540, 319] width 283 height 24
paste input "Gold Sponsor Registration"
type input "Gold Sponsor Registration"
click at [447, 595] on p "Rich Text Area. Press ALT-0 for help." at bounding box center [787, 598] width 758 height 15
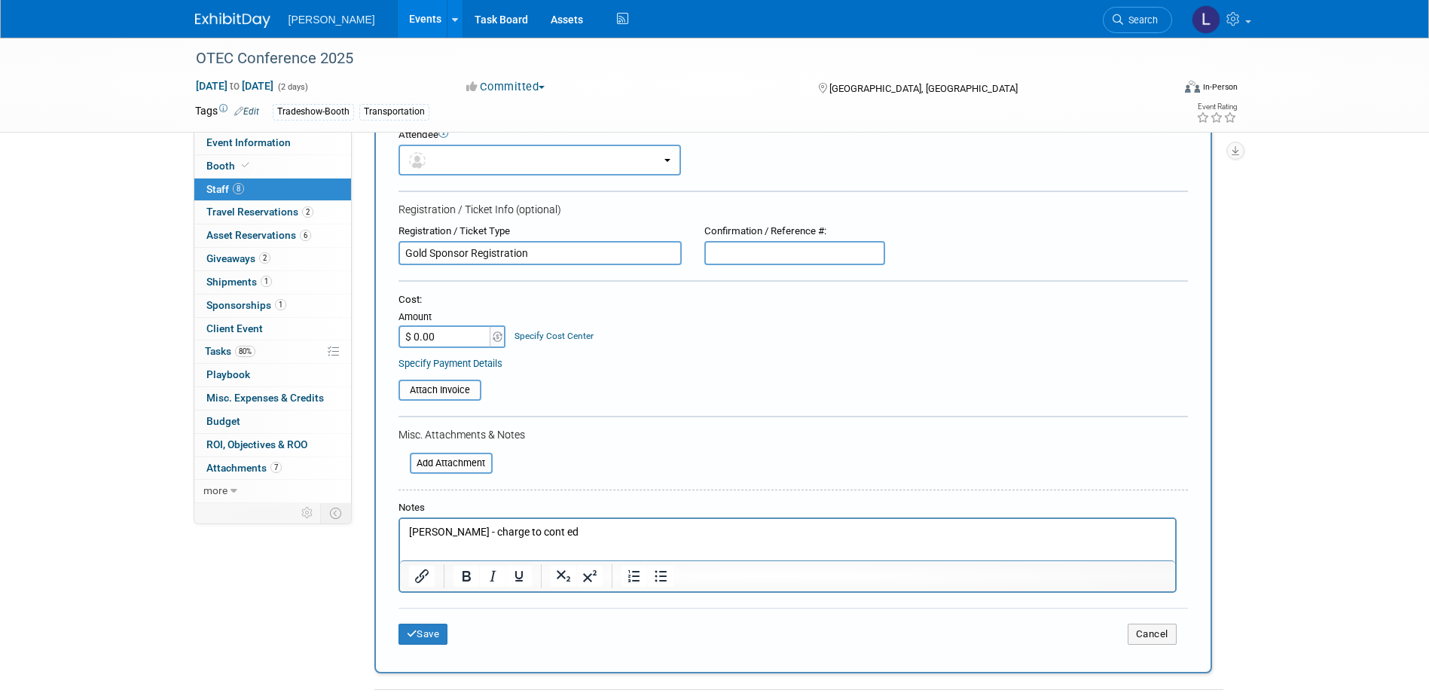
scroll to position [226, 0]
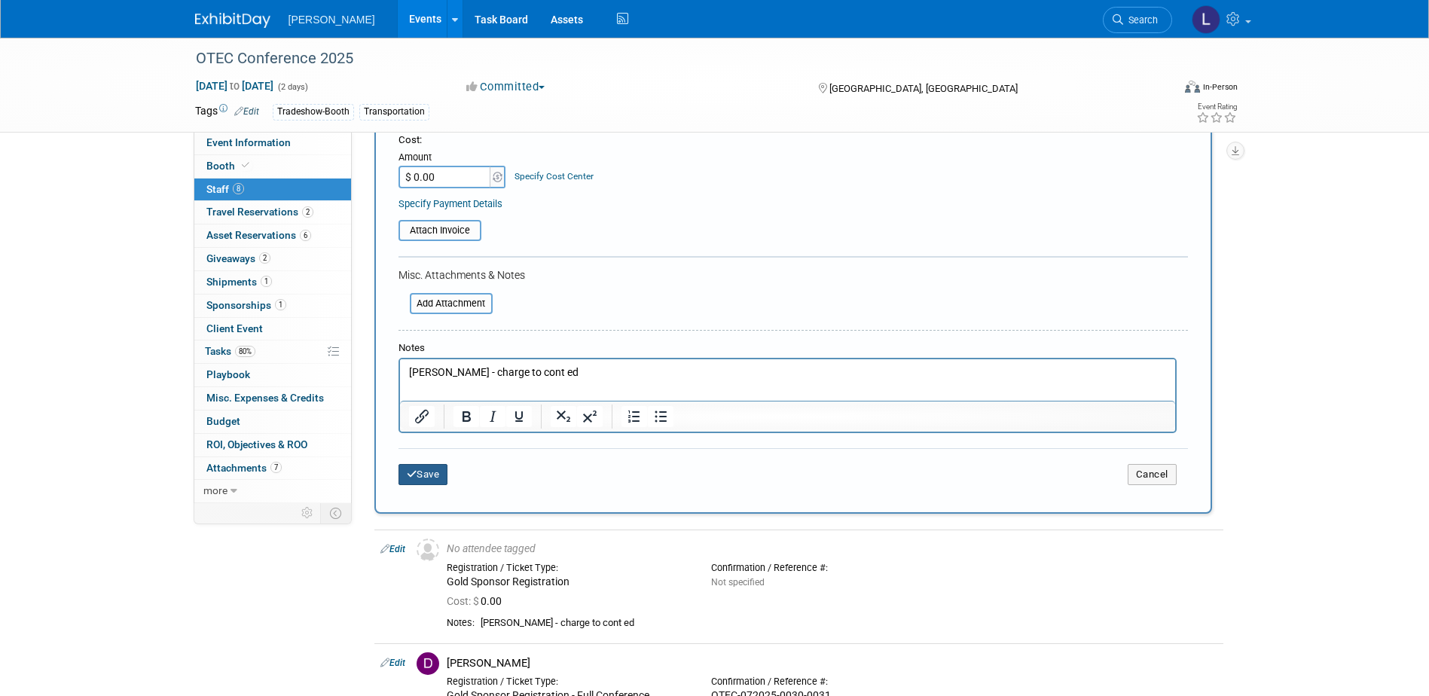
click at [438, 478] on button "Save" at bounding box center [424, 474] width 50 height 21
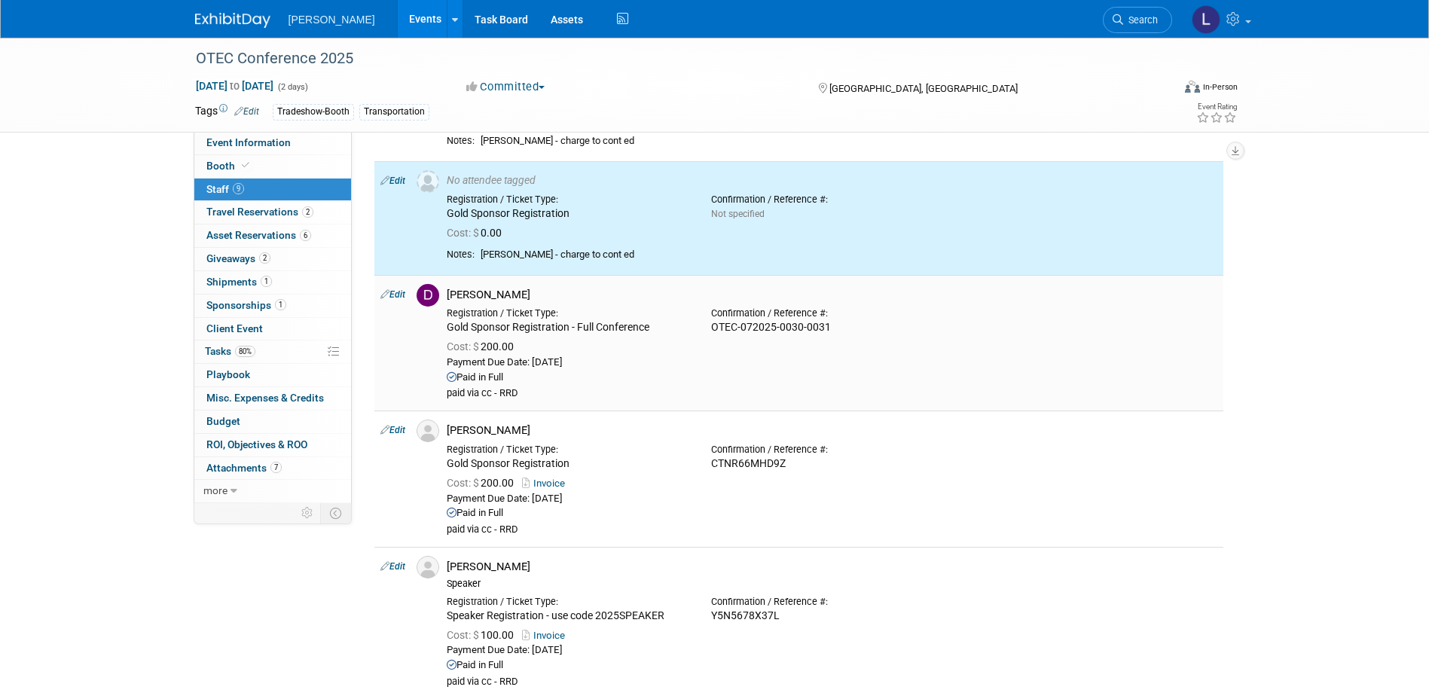
scroll to position [0, 0]
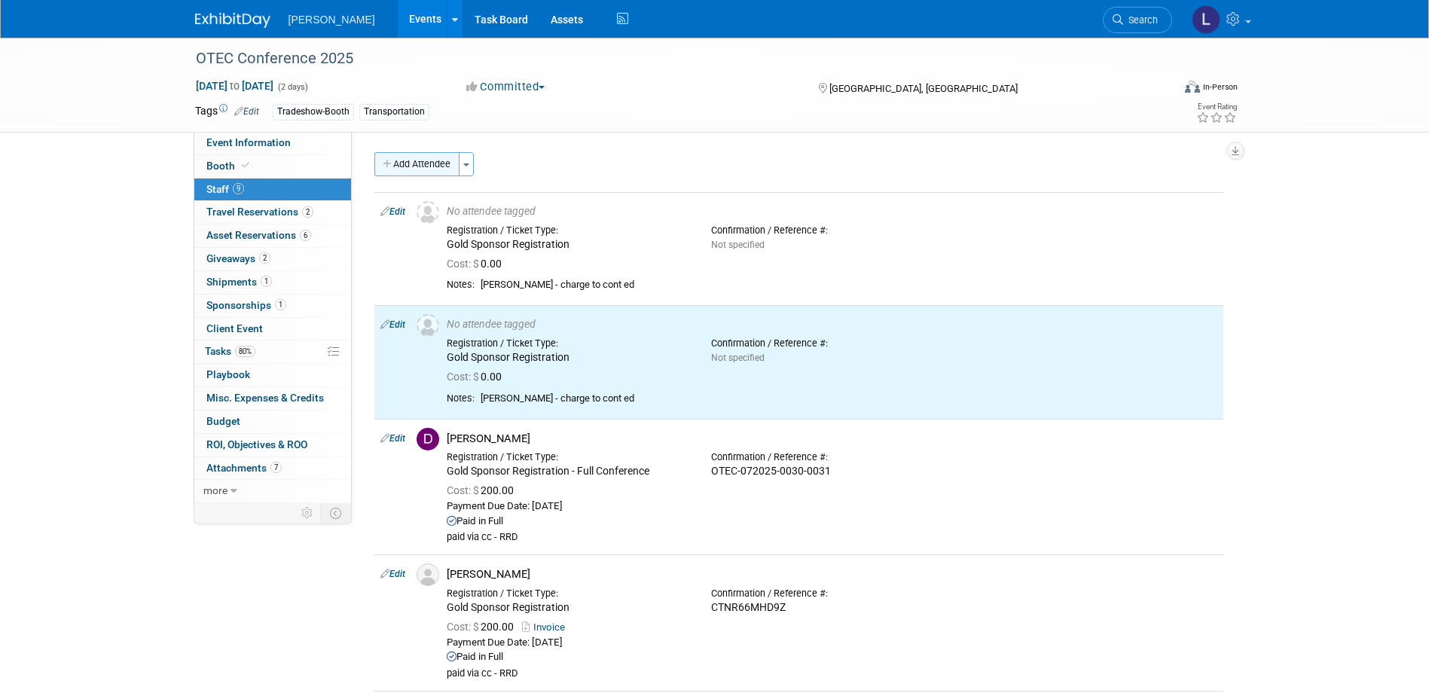
click at [401, 170] on button "Add Attendee" at bounding box center [416, 164] width 85 height 24
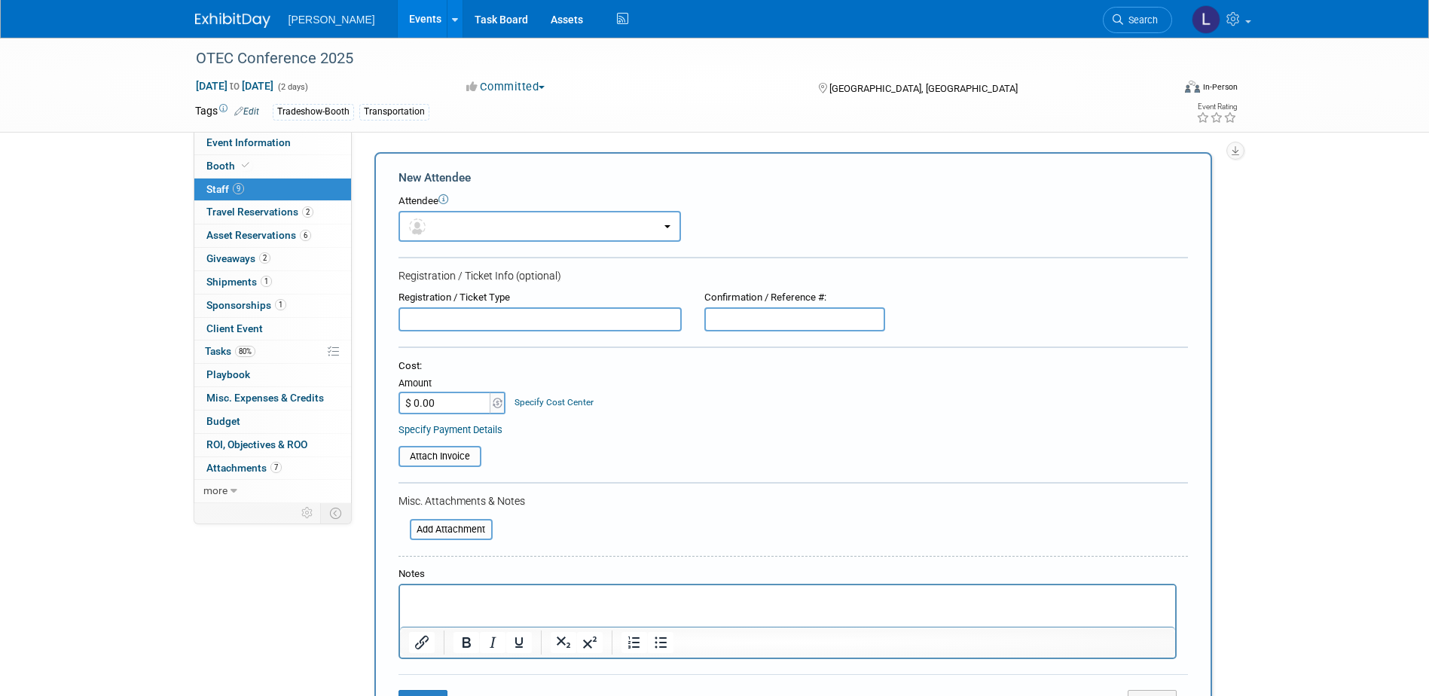
click at [441, 322] on input "text" at bounding box center [540, 319] width 283 height 24
paste input "Gold Sponsor Registration"
type input "Gold Sponsor Registration"
click at [449, 599] on p "Rich Text Area. Press ALT-0 for help." at bounding box center [787, 598] width 758 height 15
click at [420, 597] on p "Howard" at bounding box center [787, 598] width 758 height 15
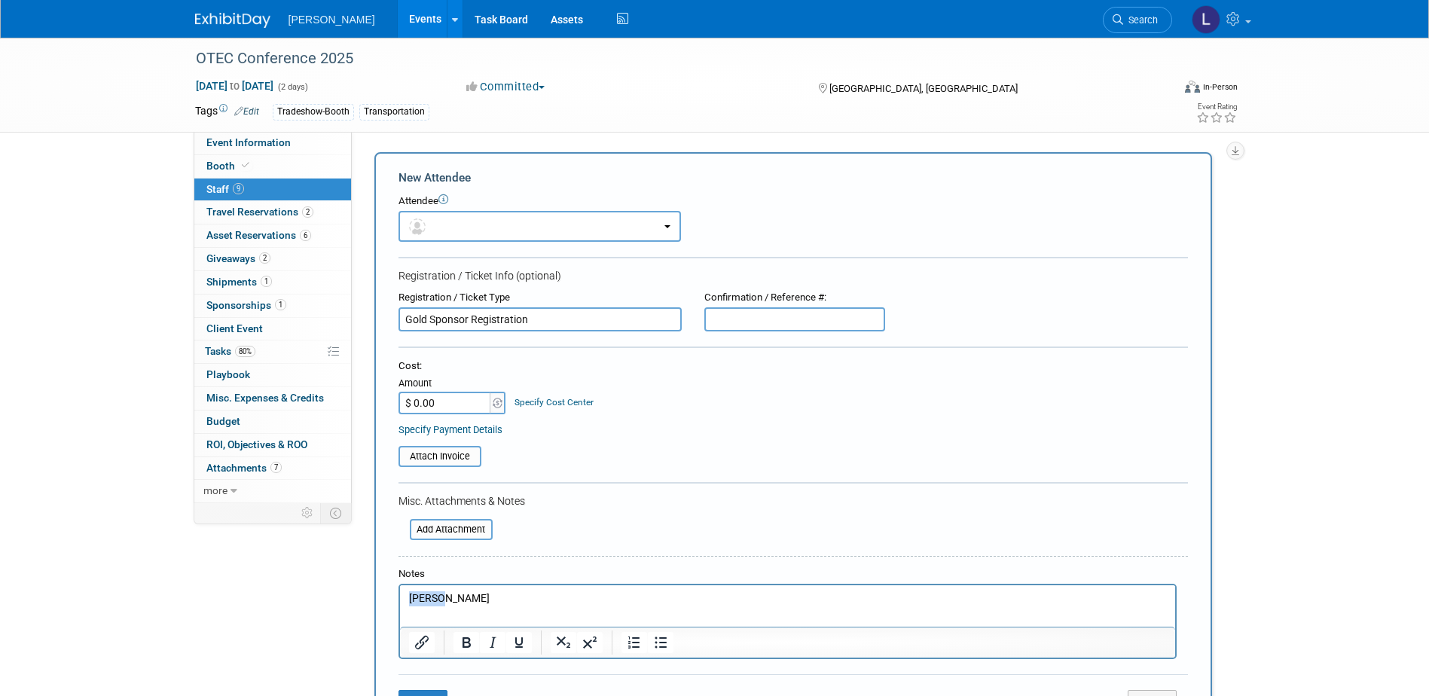
click at [420, 596] on p "Howard" at bounding box center [787, 598] width 758 height 15
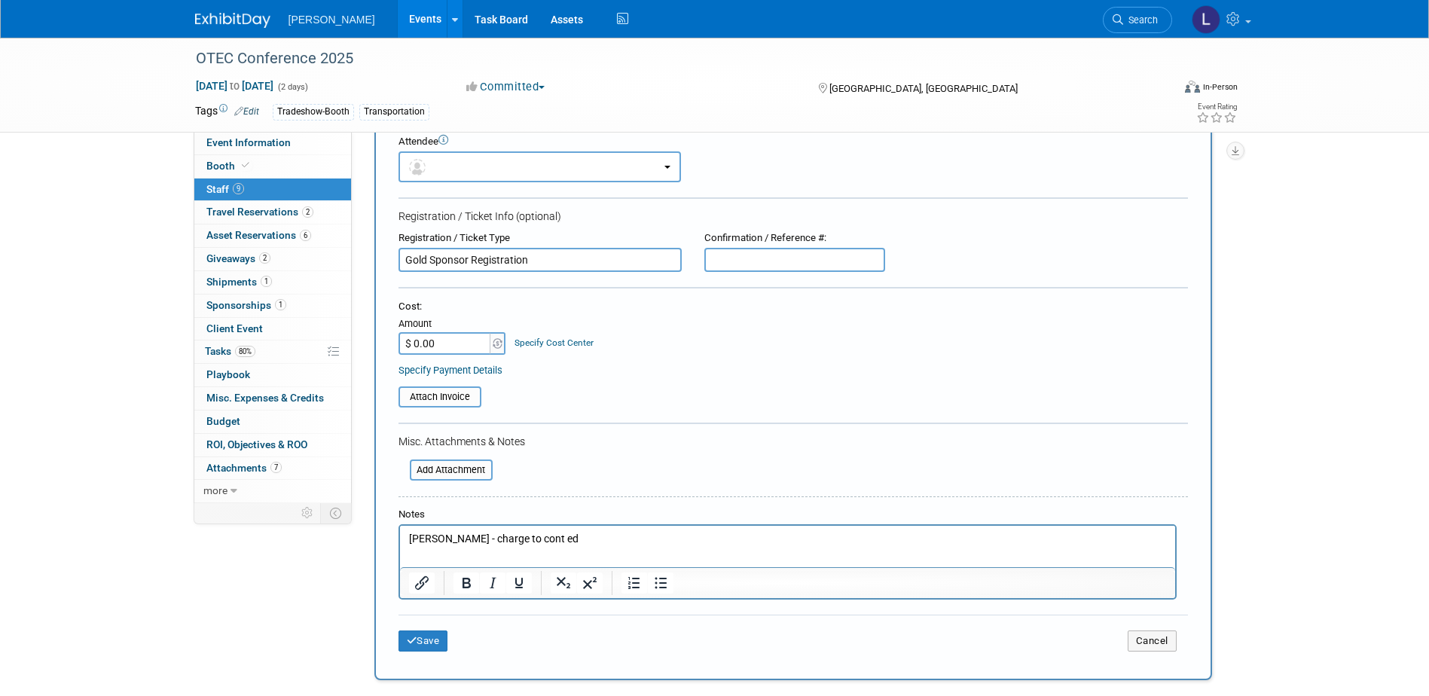
scroll to position [151, 0]
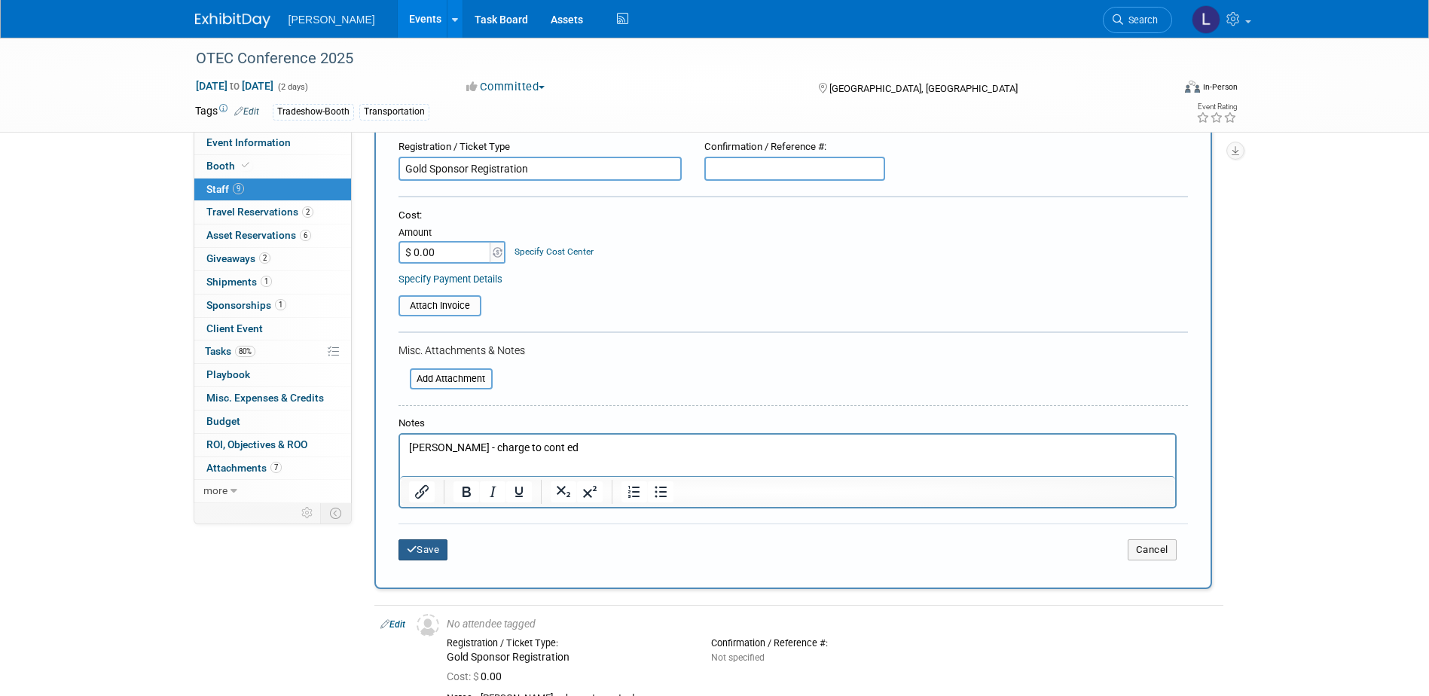
click at [430, 551] on button "Save" at bounding box center [424, 549] width 50 height 21
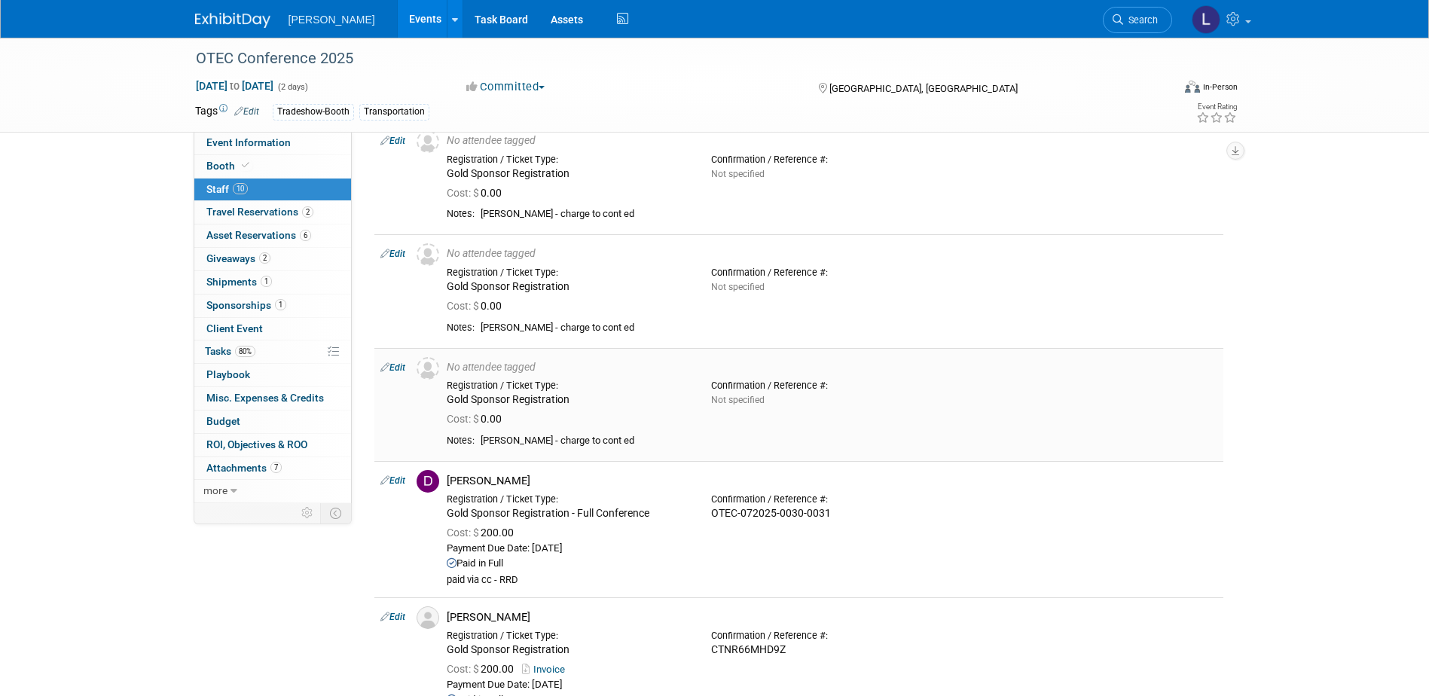
scroll to position [0, 0]
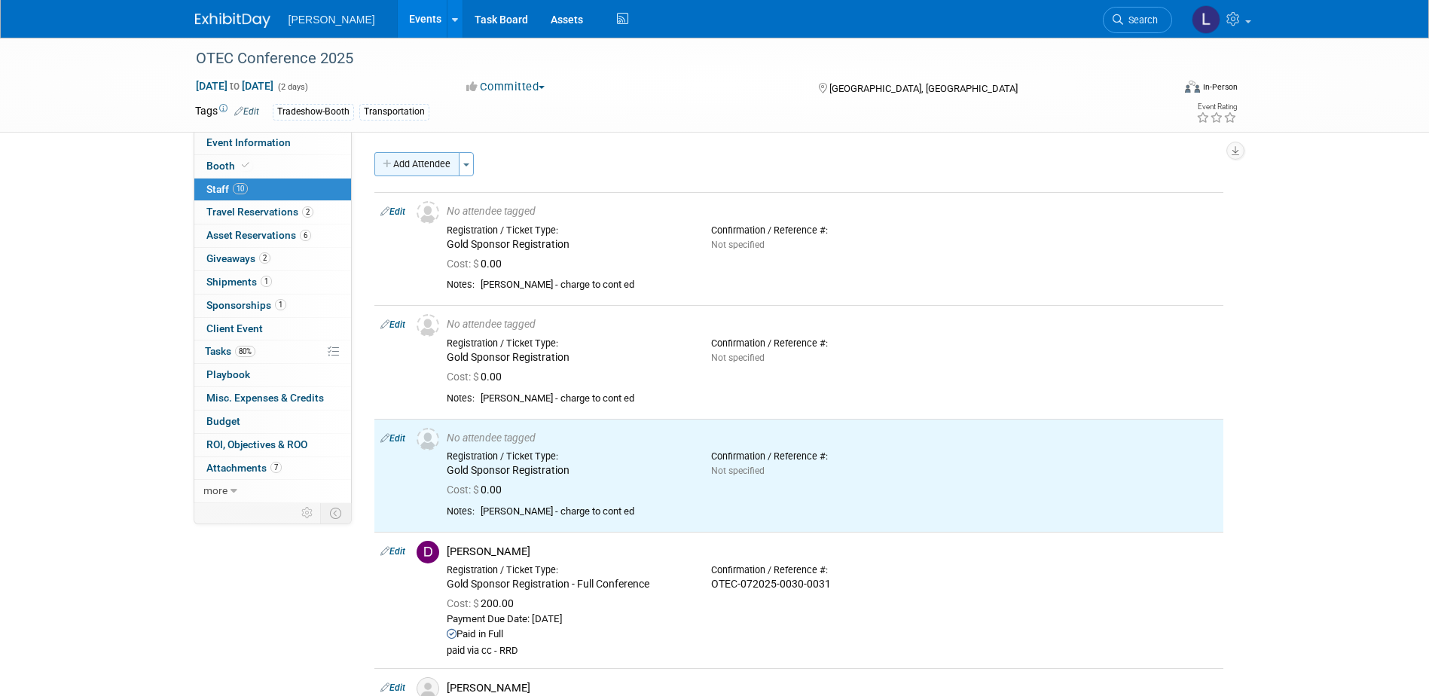
click at [405, 152] on button "Add Attendee" at bounding box center [416, 164] width 85 height 24
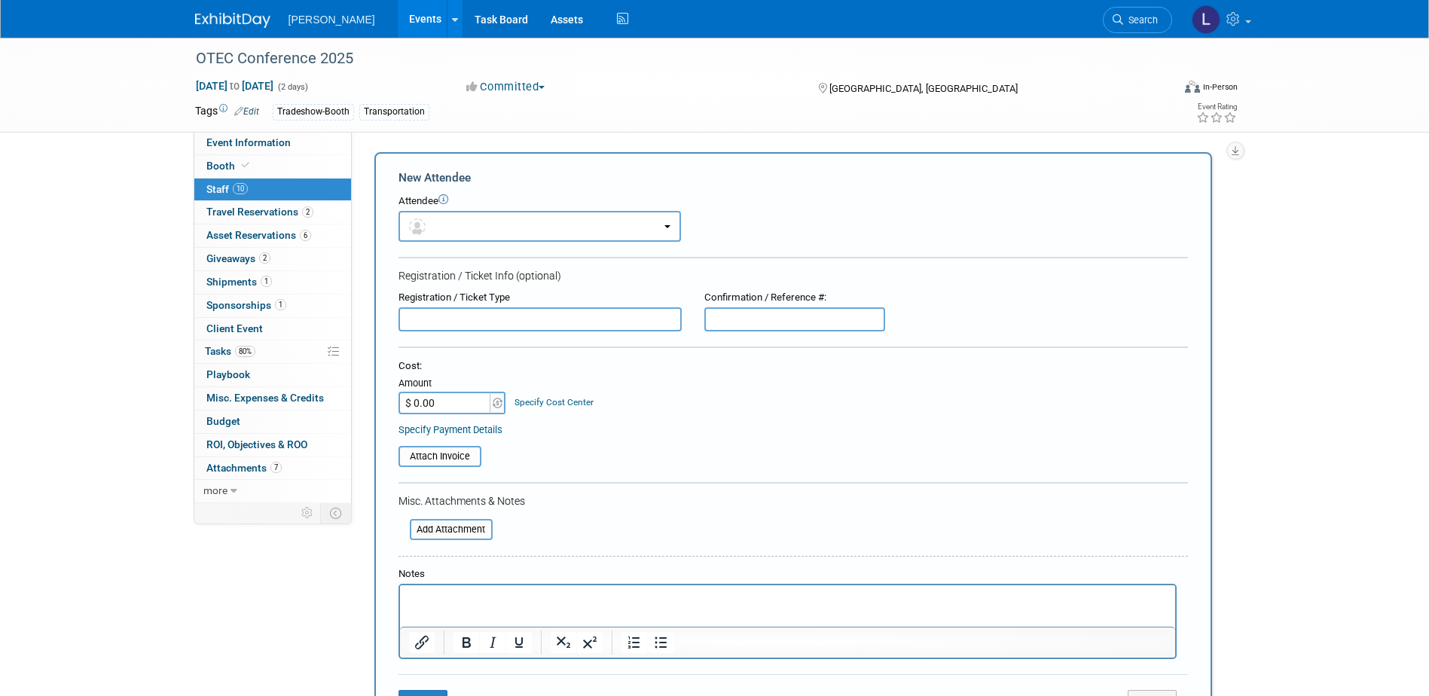
click at [427, 325] on input "text" at bounding box center [540, 319] width 283 height 24
paste input "Gold Sponsor Registration"
type input "Gold Sponsor Registration"
click at [493, 603] on p "Rich Text Area. Press ALT-0 for help." at bounding box center [787, 598] width 758 height 15
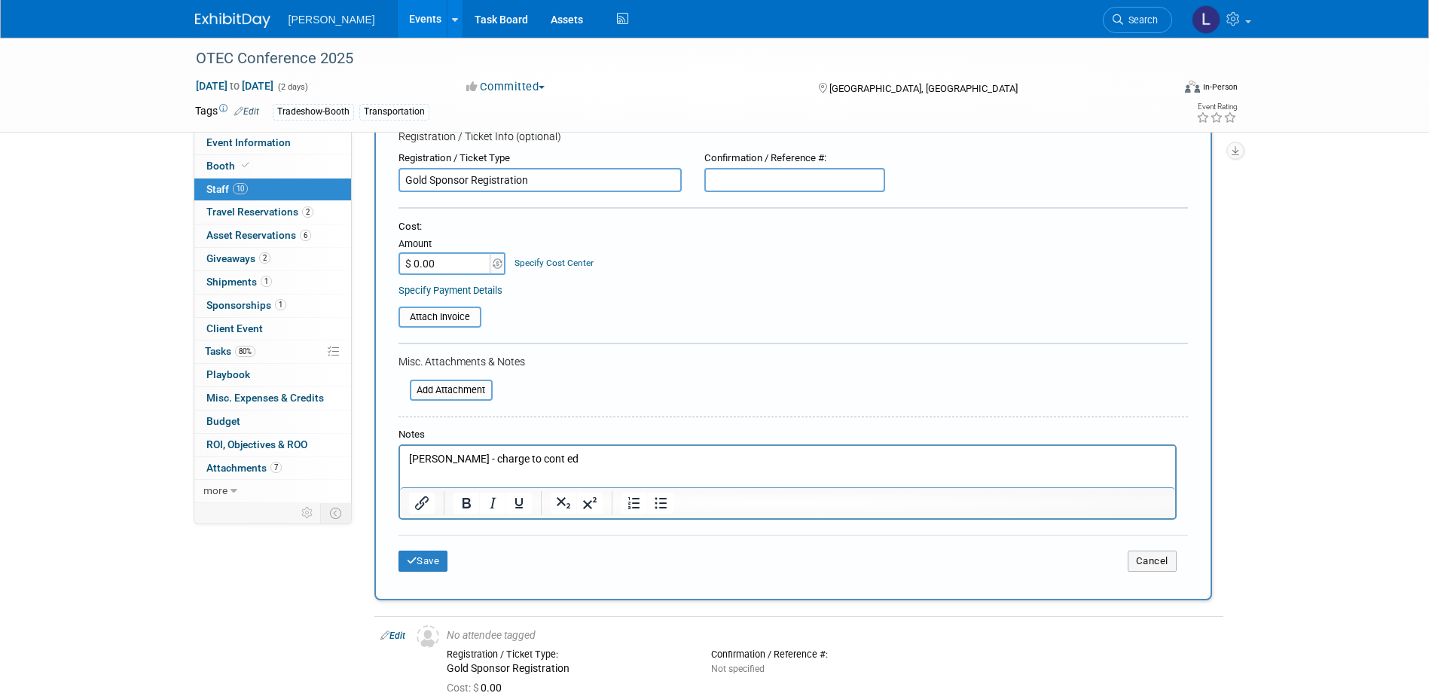
scroll to position [151, 0]
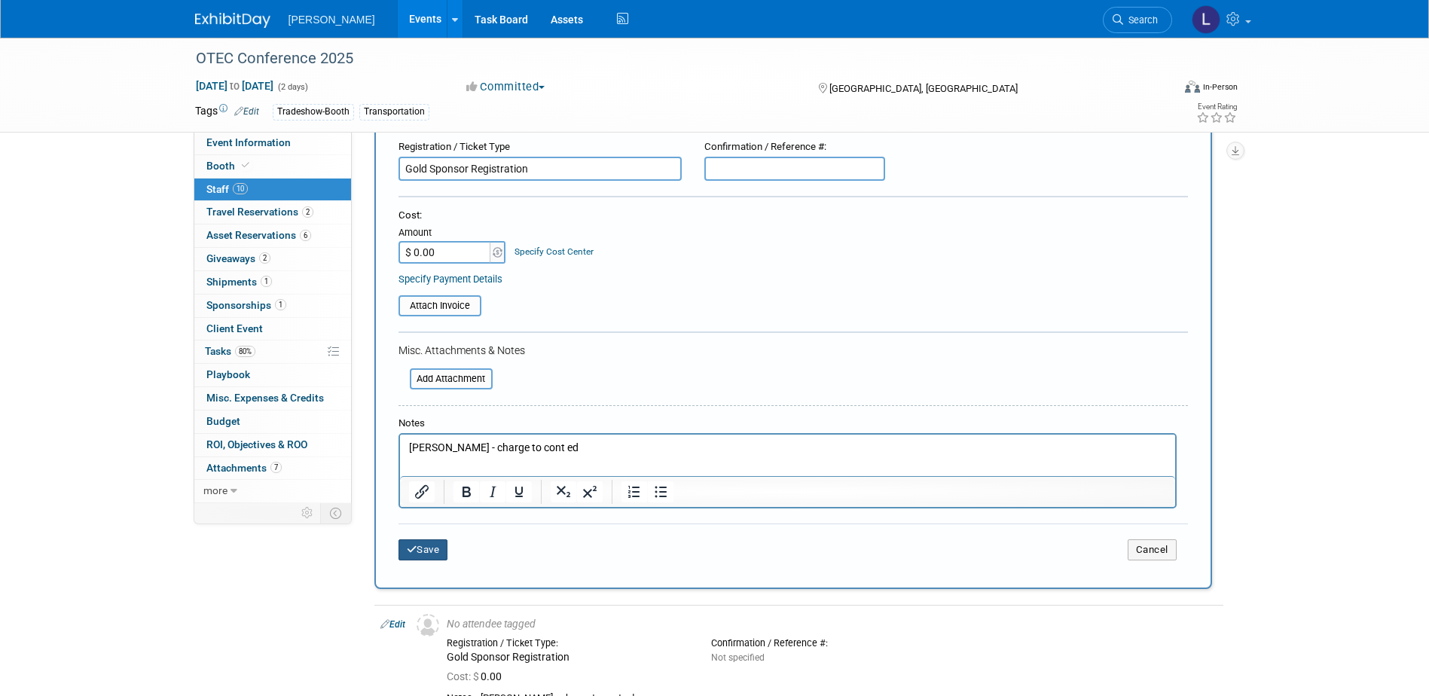
click at [440, 551] on button "Save" at bounding box center [424, 549] width 50 height 21
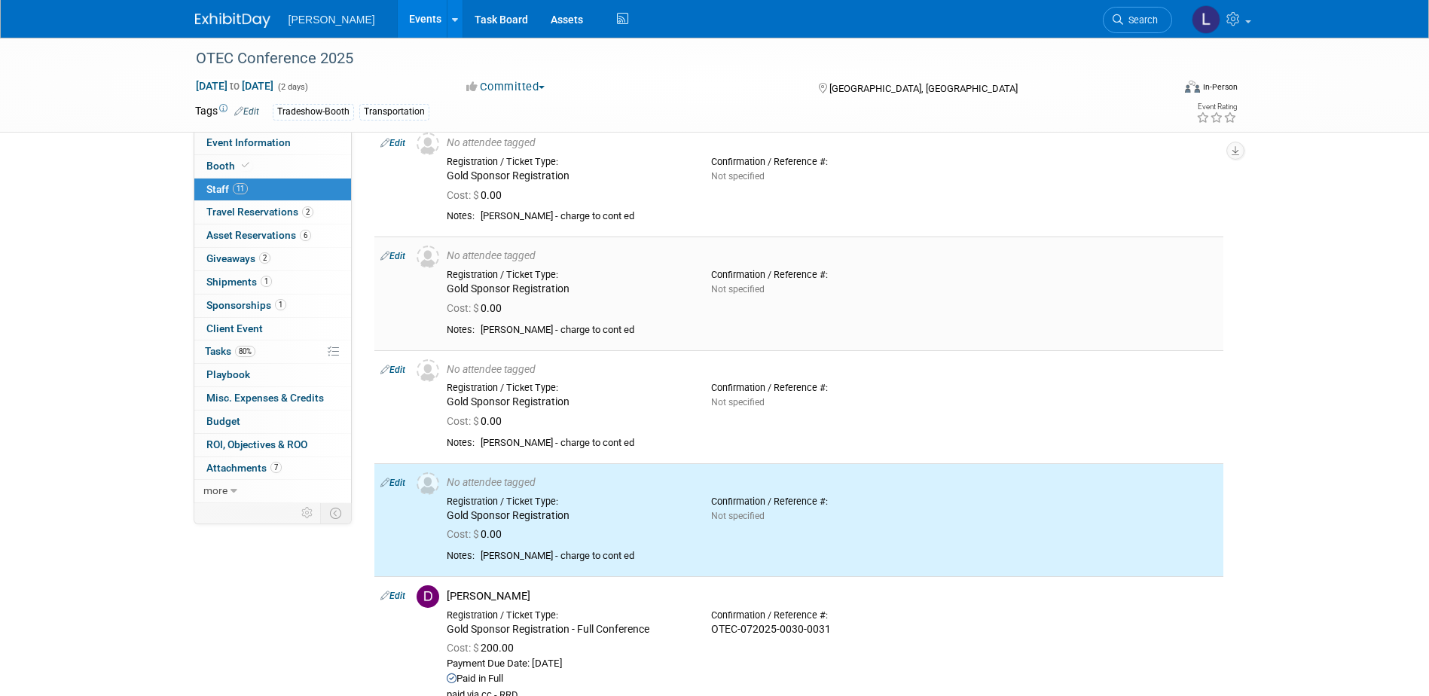
scroll to position [0, 0]
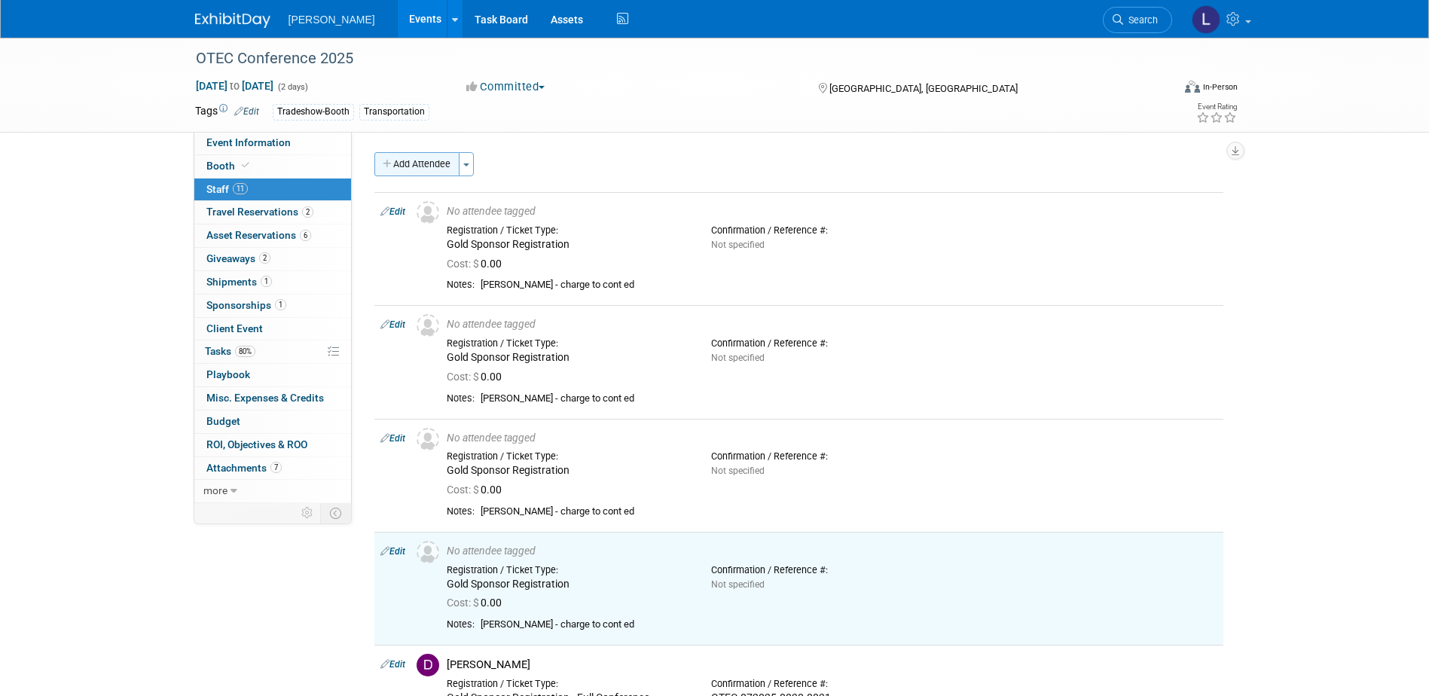
click at [406, 172] on button "Add Attendee" at bounding box center [416, 164] width 85 height 24
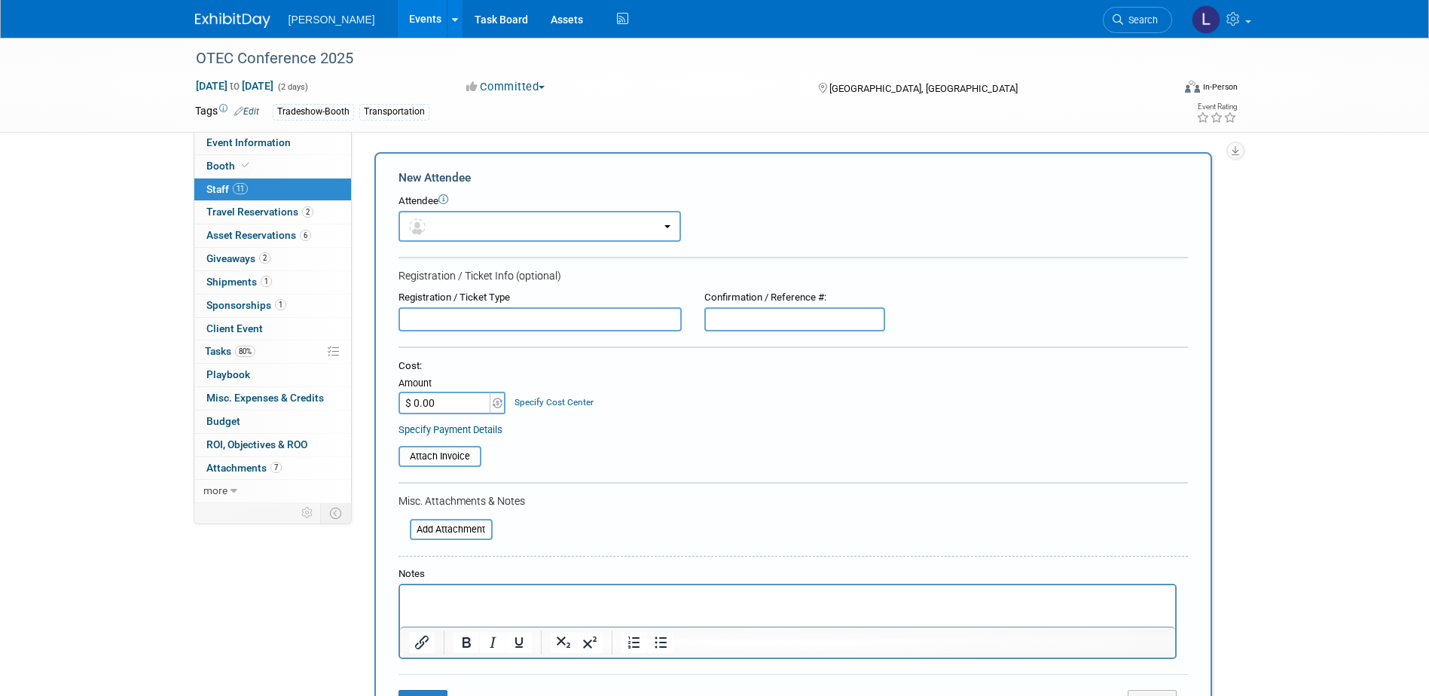
click at [416, 322] on input "text" at bounding box center [540, 319] width 283 height 24
paste input "Gold Sponsor Registration"
type input "Gold Sponsor Registration"
click at [454, 592] on p "Rich Text Area. Press ALT-0 for help." at bounding box center [787, 598] width 758 height 15
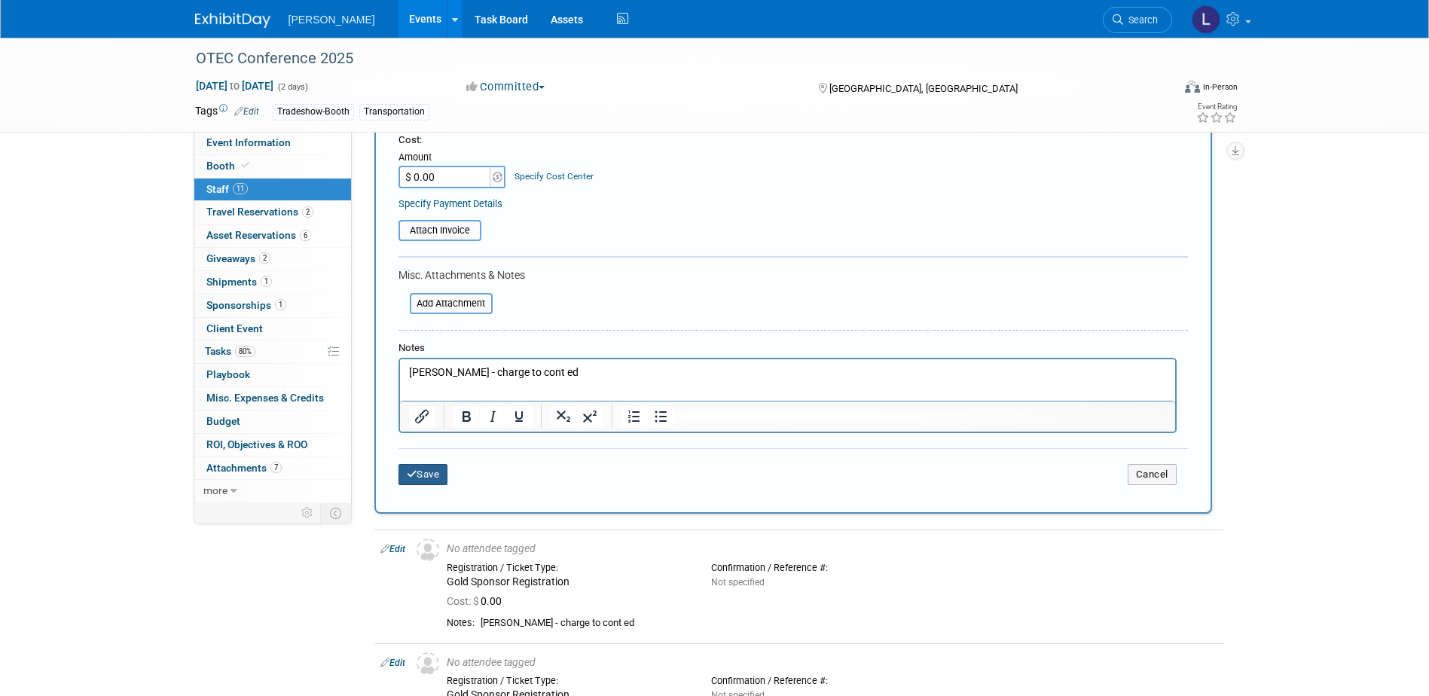
click at [429, 478] on button "Save" at bounding box center [424, 474] width 50 height 21
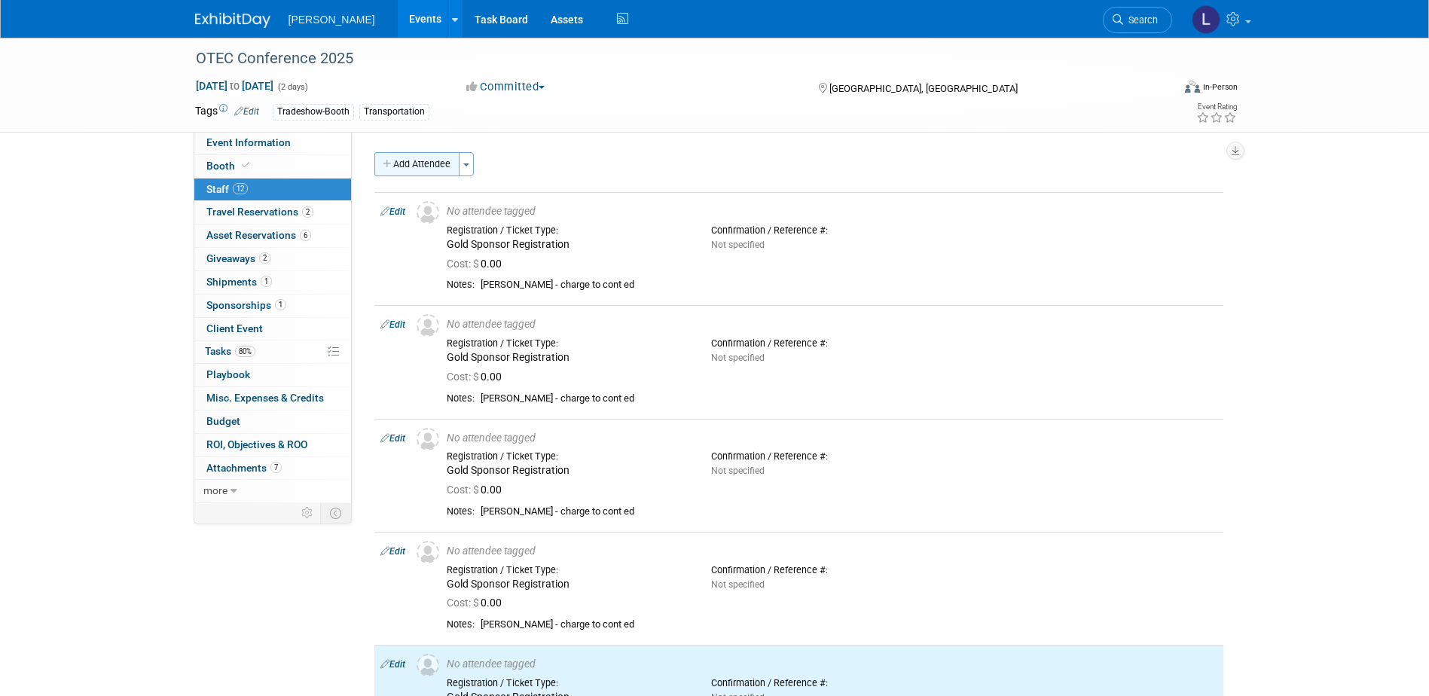
click at [411, 162] on button "Add Attendee" at bounding box center [416, 164] width 85 height 24
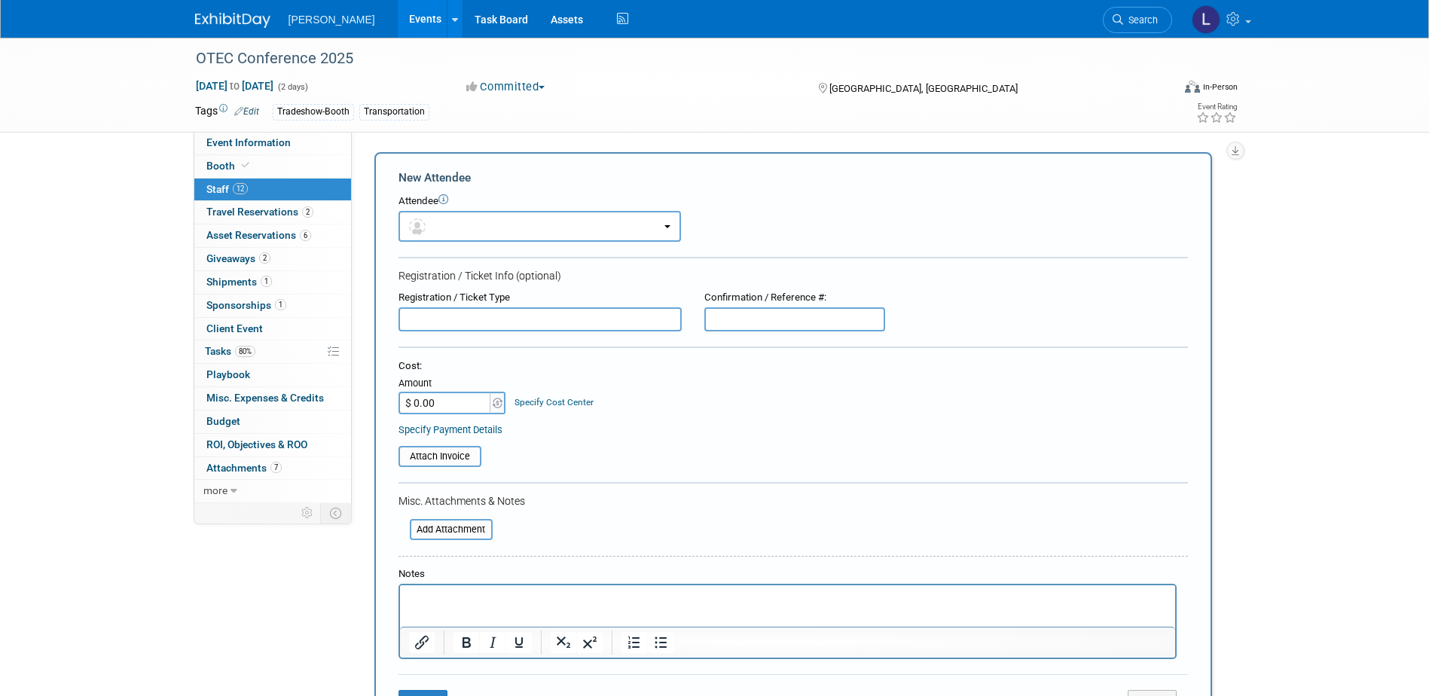
click at [487, 325] on input "text" at bounding box center [540, 319] width 283 height 24
paste input "Gold Sponsor Registration"
type input "Gold Sponsor Registration"
click at [432, 599] on p "Rich Text Area. Press ALT-0 for help." at bounding box center [787, 598] width 758 height 15
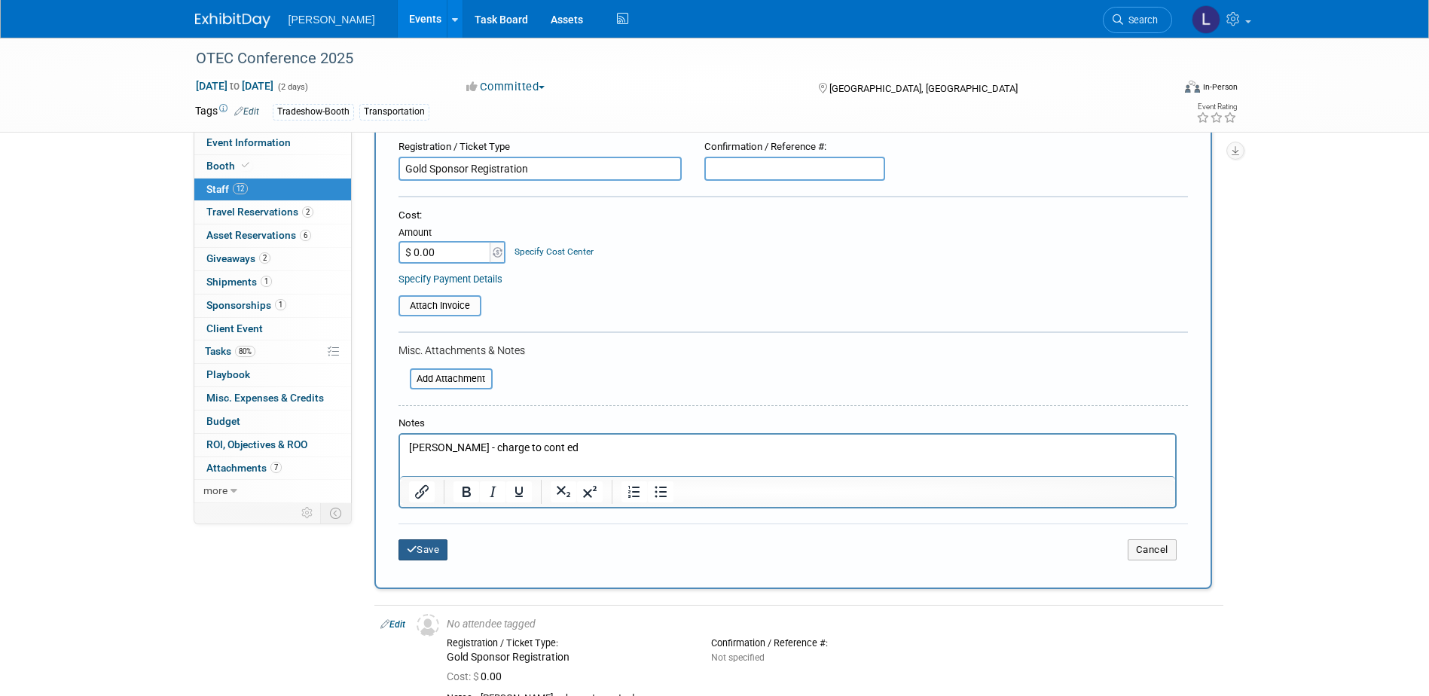
click at [435, 540] on button "Save" at bounding box center [424, 549] width 50 height 21
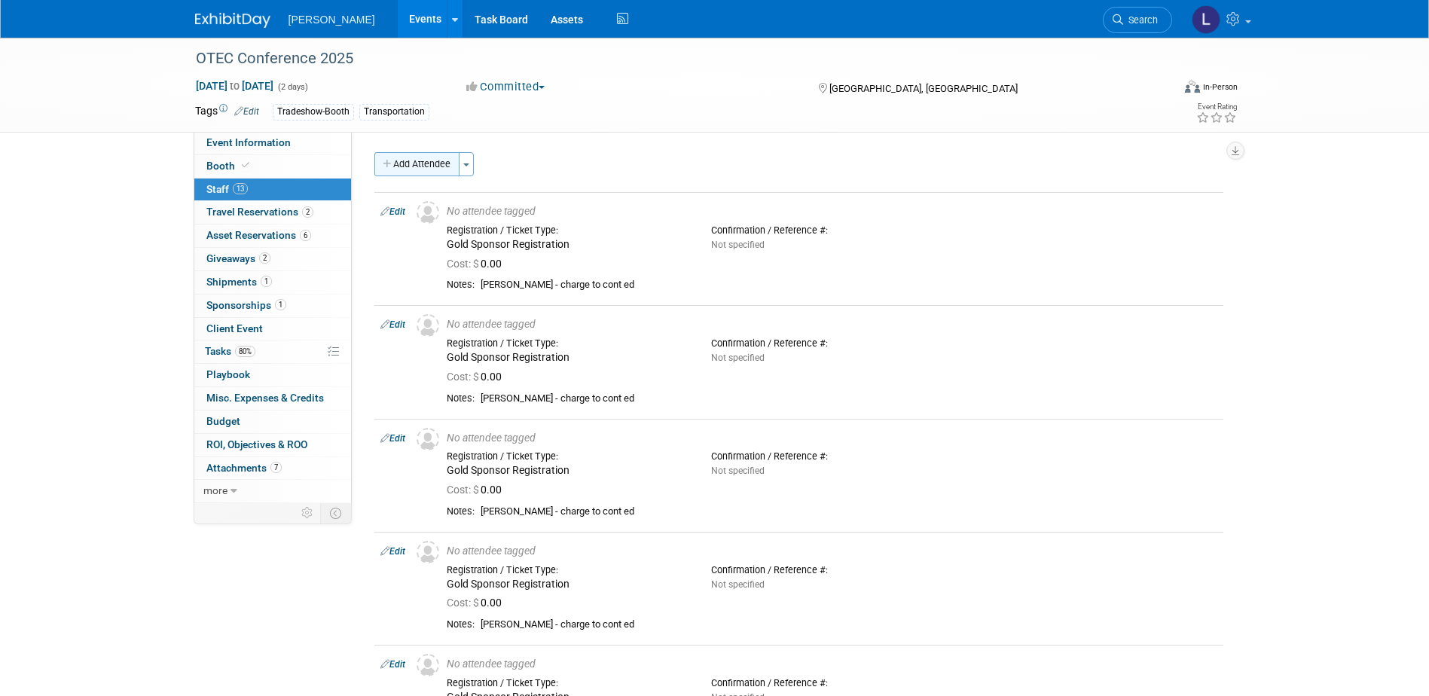
click at [404, 170] on button "Add Attendee" at bounding box center [416, 164] width 85 height 24
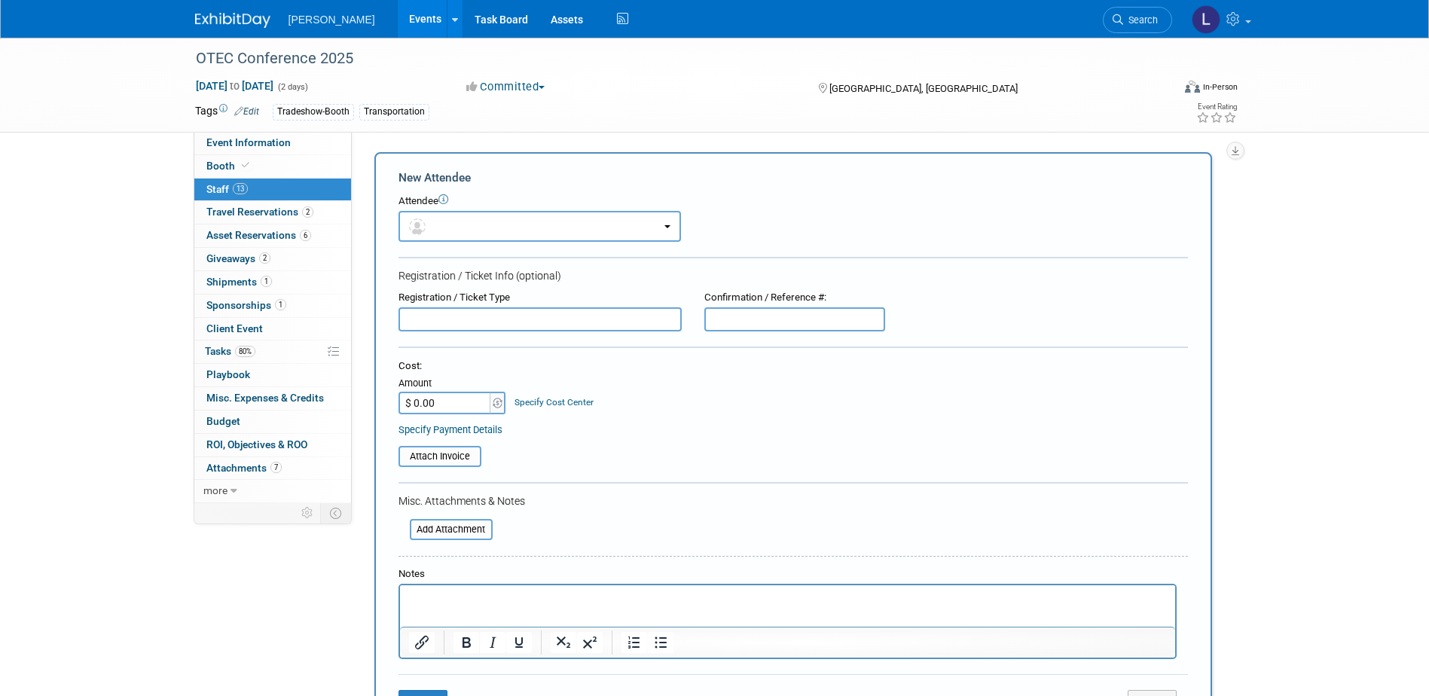
click at [463, 325] on input "text" at bounding box center [540, 319] width 283 height 24
paste input "Gold Sponsor Registration"
type input "Gold Sponsor Registration"
click at [509, 604] on p "Rich Text Area. Press ALT-0 for help." at bounding box center [787, 598] width 758 height 15
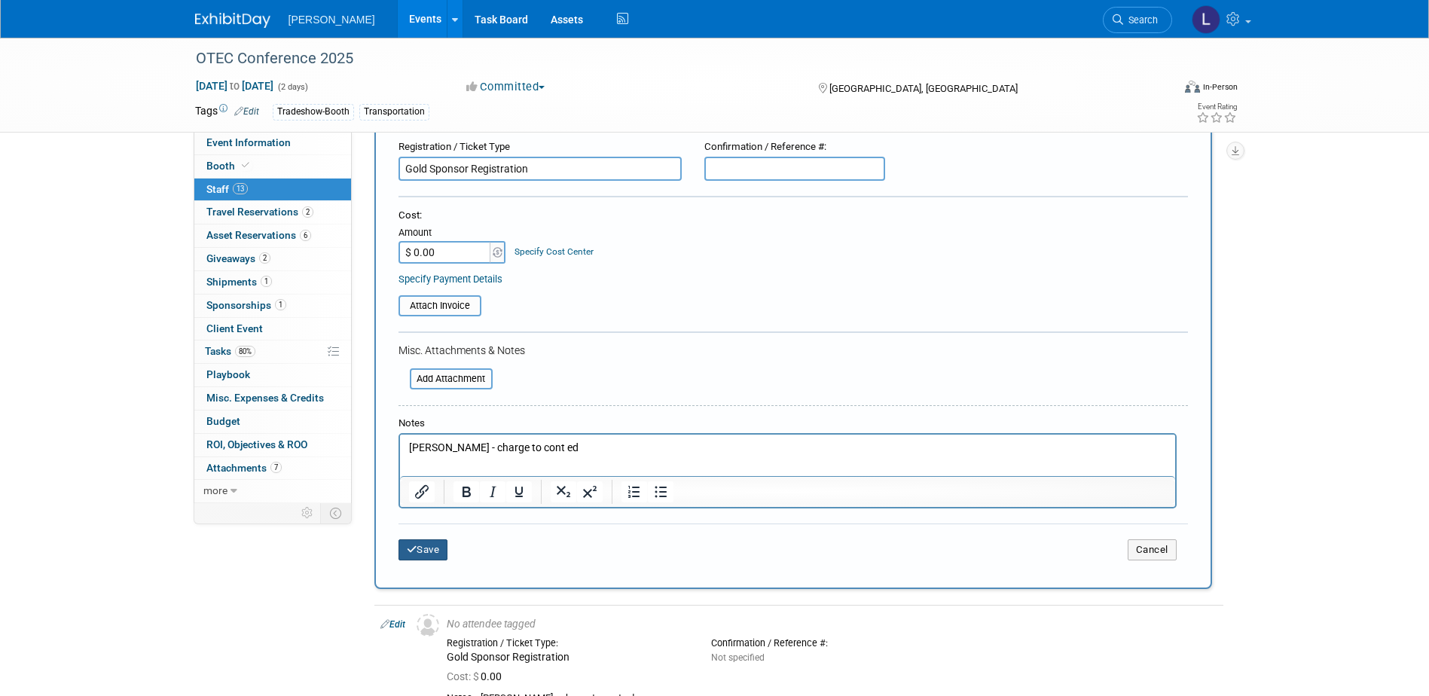
click at [427, 554] on button "Save" at bounding box center [424, 549] width 50 height 21
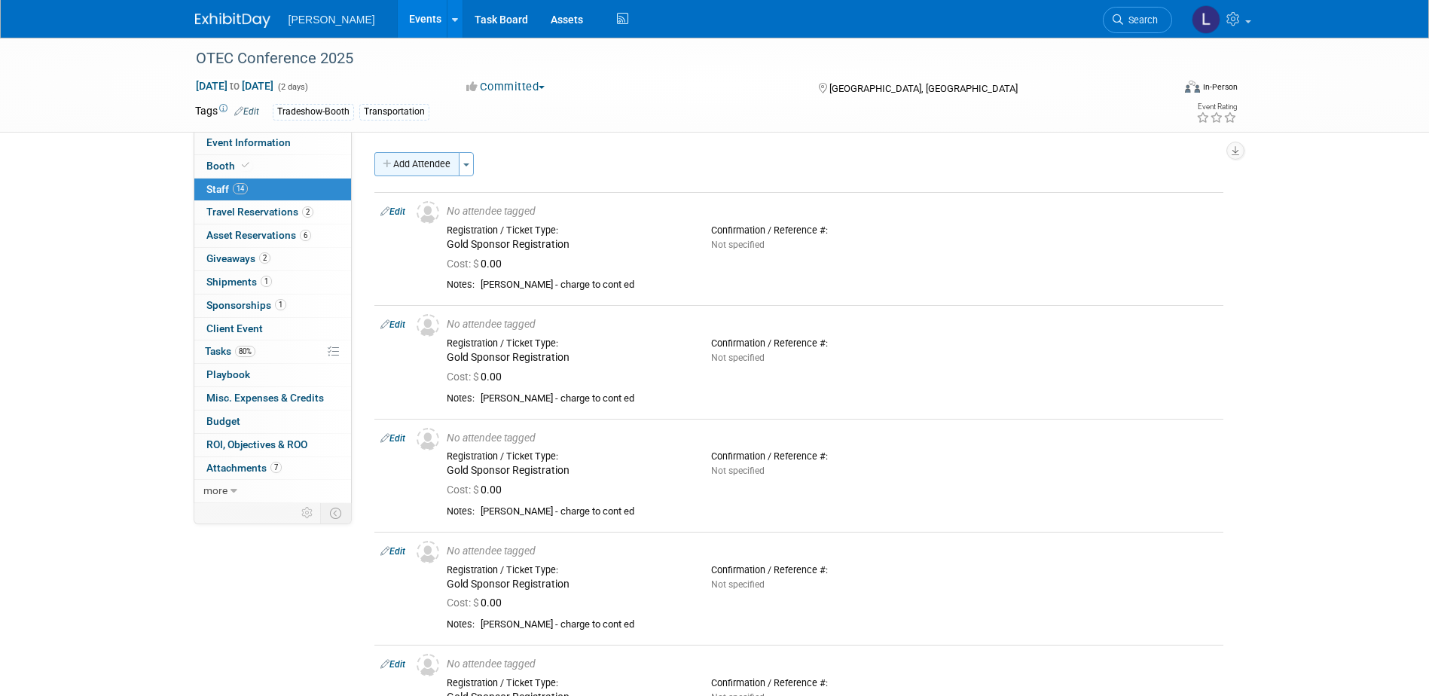
click at [408, 163] on button "Add Attendee" at bounding box center [416, 164] width 85 height 24
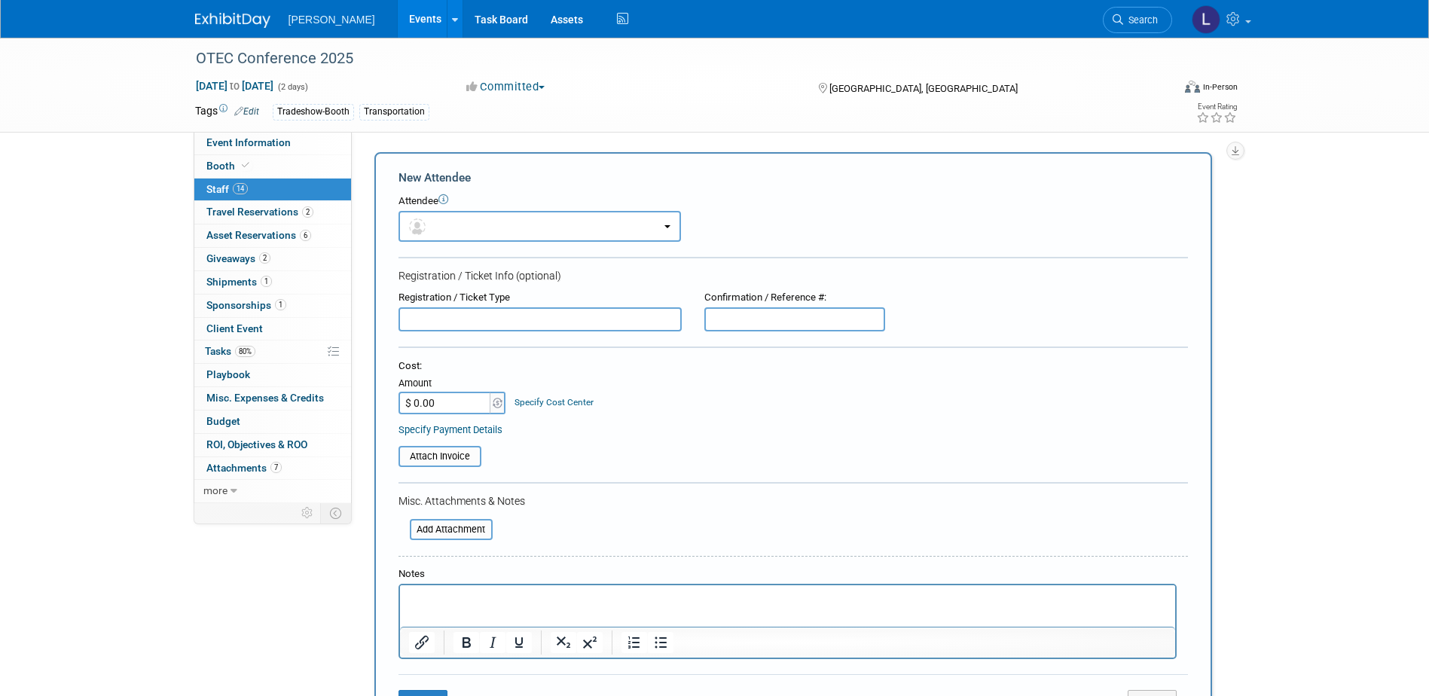
click at [410, 319] on input "text" at bounding box center [540, 319] width 283 height 24
paste input "Gold Sponsor Registration"
type input "Gold Sponsor Registration"
click at [435, 606] on html at bounding box center [786, 595] width 775 height 21
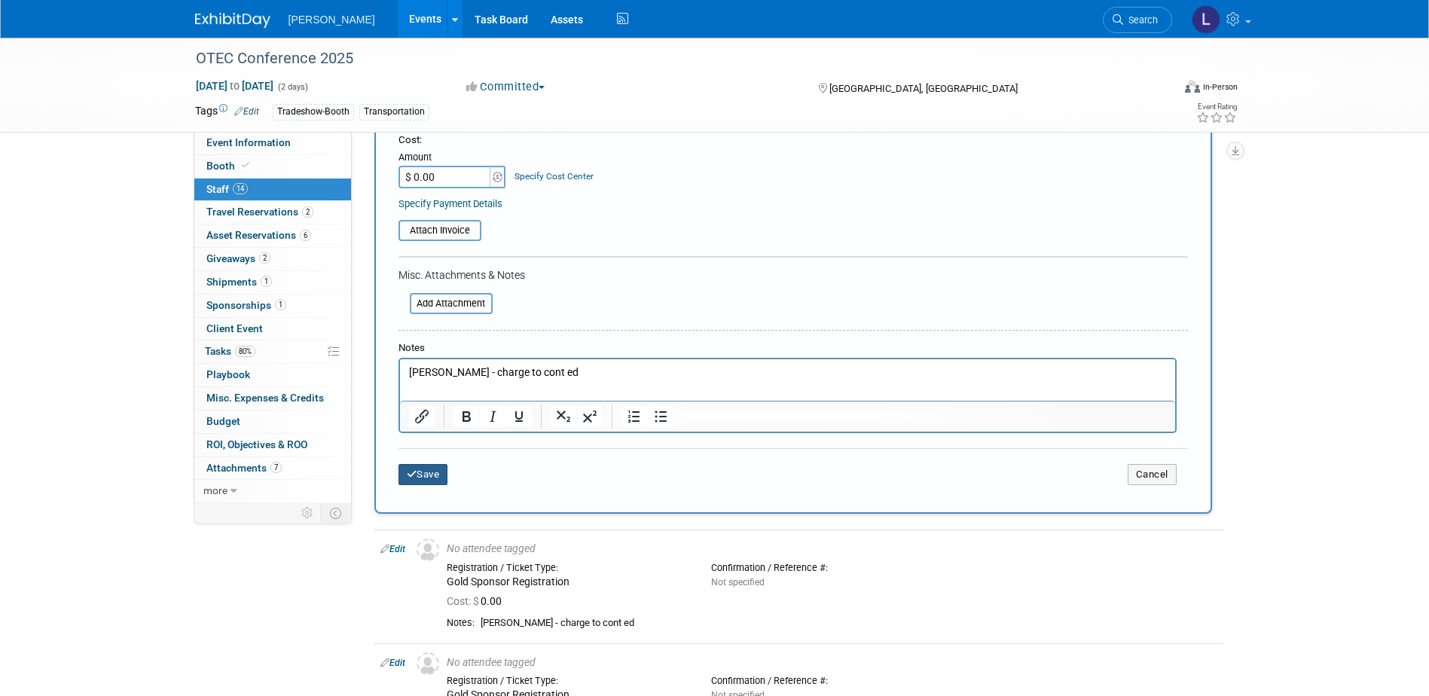
click at [436, 480] on button "Save" at bounding box center [424, 474] width 50 height 21
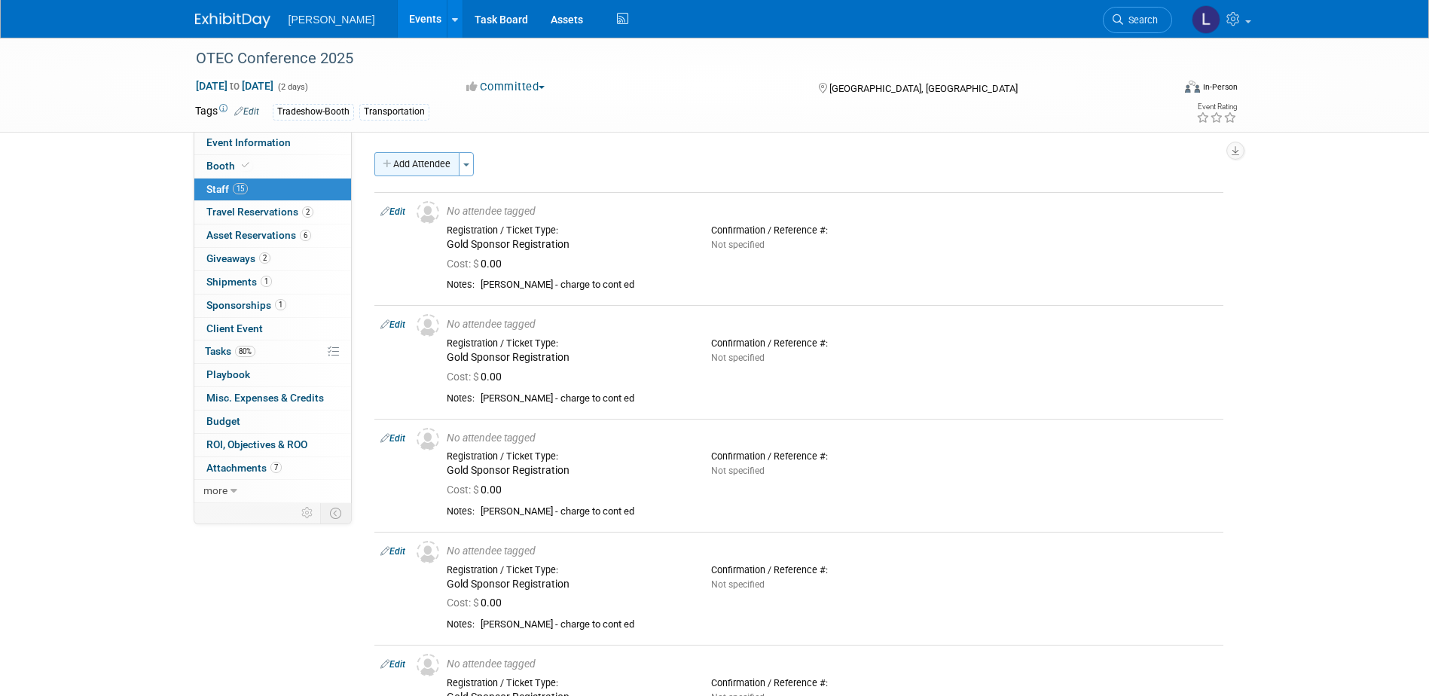
click at [397, 170] on button "Add Attendee" at bounding box center [416, 164] width 85 height 24
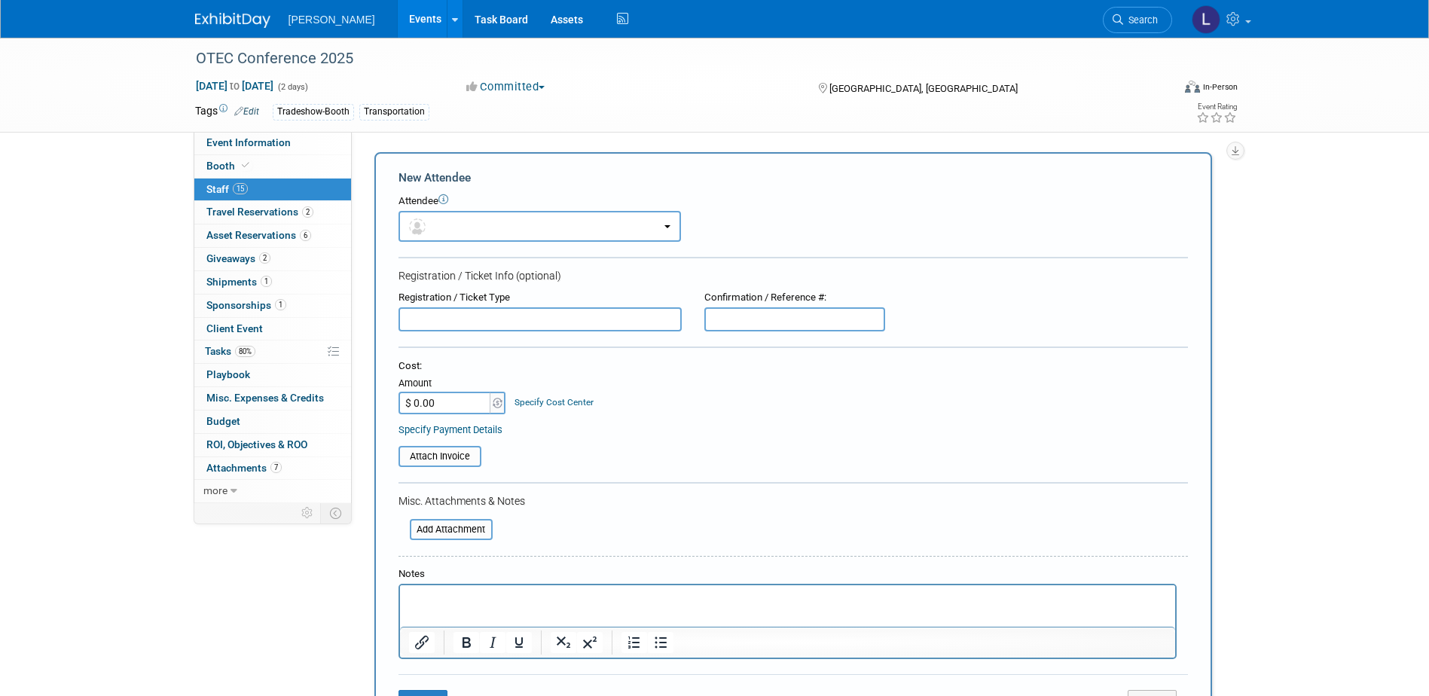
click at [434, 327] on input "text" at bounding box center [540, 319] width 283 height 24
paste input "Gold Sponsor Registration"
type input "Gold Sponsor Registration"
click at [470, 603] on p "Rich Text Area. Press ALT-0 for help." at bounding box center [787, 598] width 758 height 15
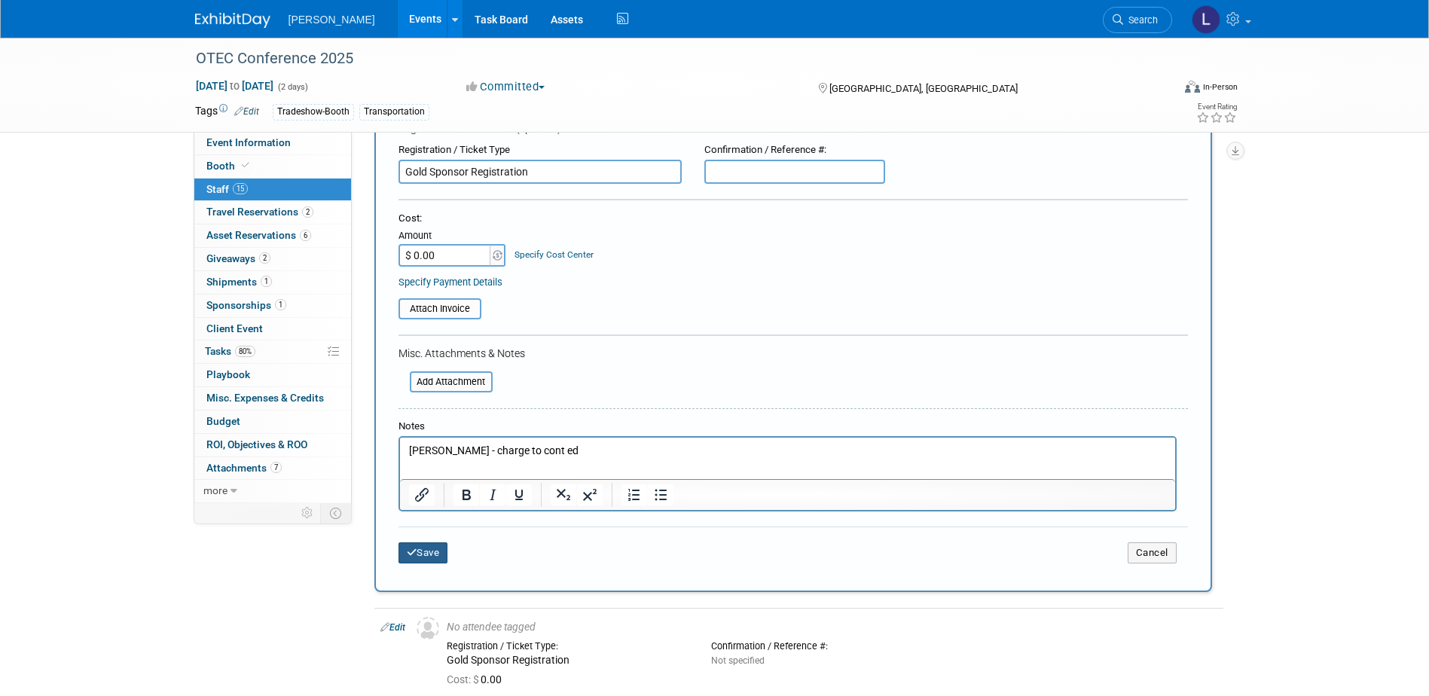
scroll to position [151, 0]
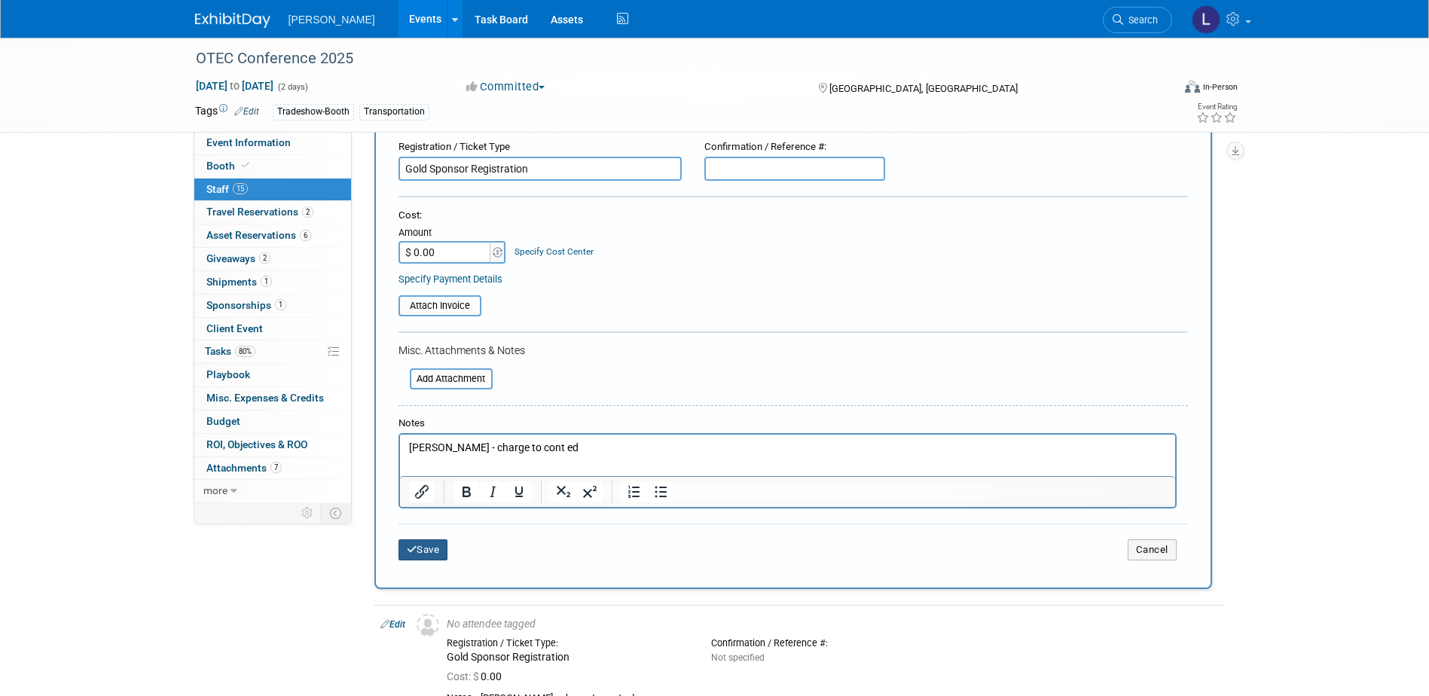
click at [429, 547] on button "Save" at bounding box center [424, 549] width 50 height 21
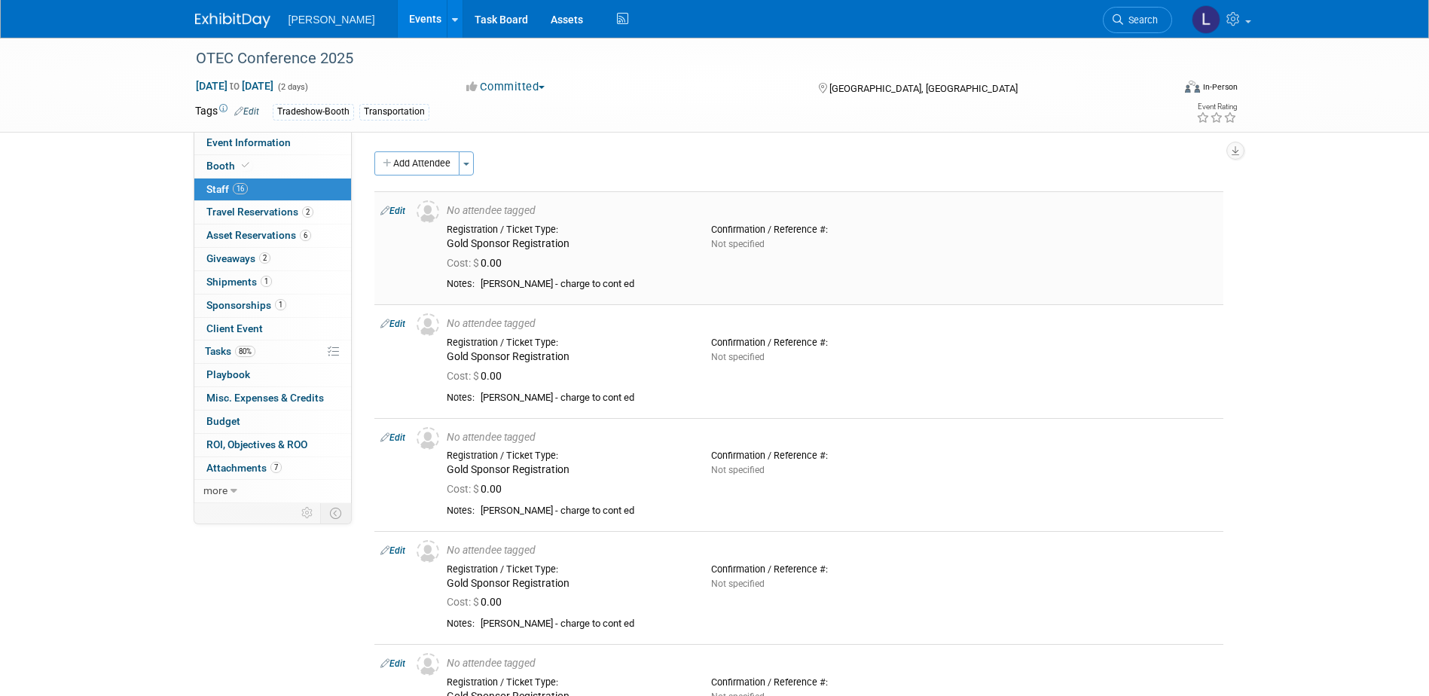
scroll to position [0, 0]
click at [402, 166] on button "Add Attendee" at bounding box center [416, 164] width 85 height 24
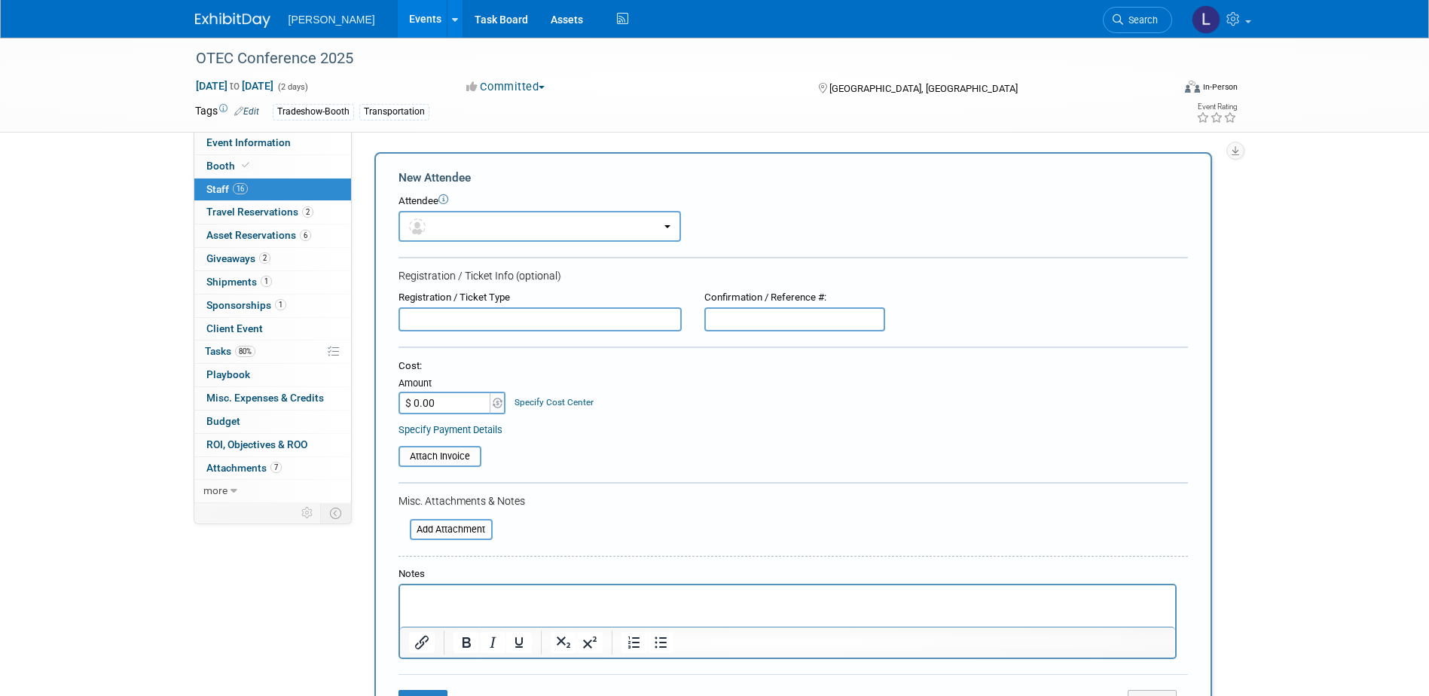
click at [506, 333] on form "New Attendee Attendee <img src="https://www.exhibitday.com/Images/Unassigned-Us…" at bounding box center [794, 446] width 790 height 553
click at [469, 325] on input "text" at bounding box center [540, 319] width 283 height 24
paste input "Gold Sponsor Registration"
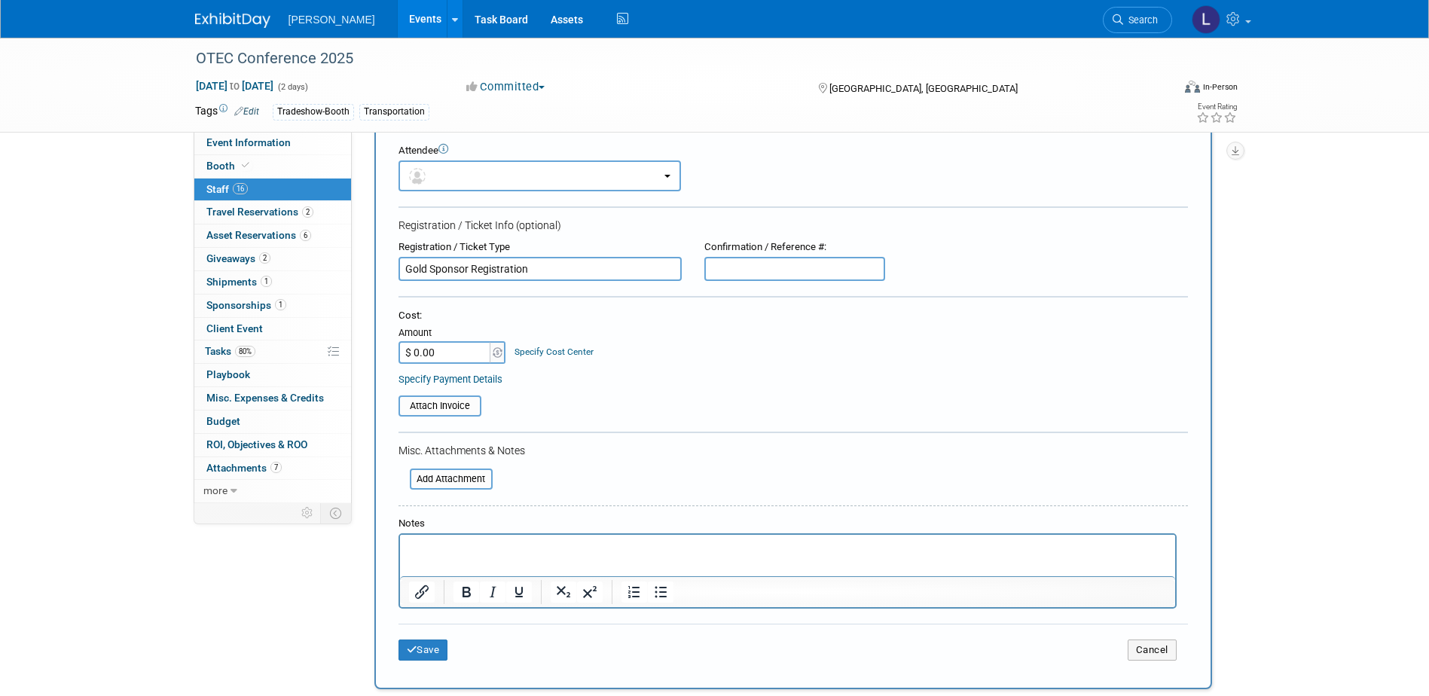
scroll to position [75, 0]
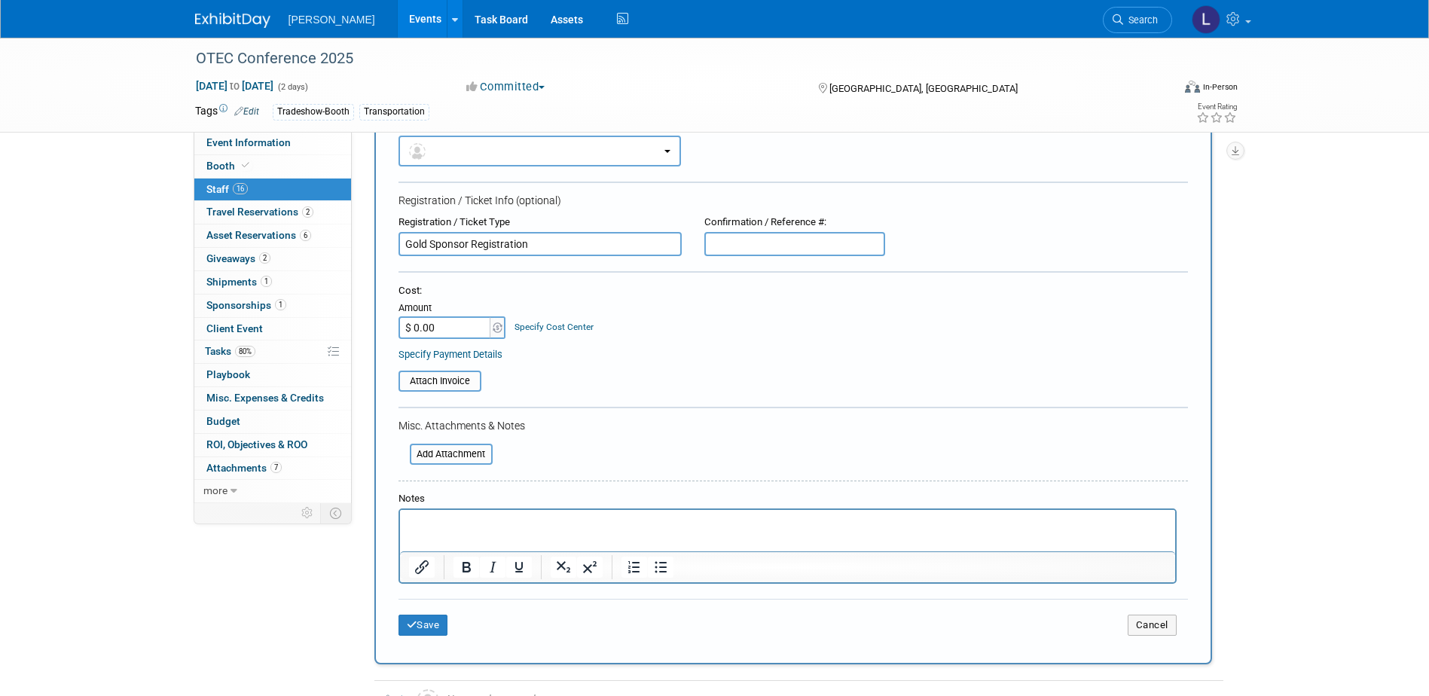
type input "Gold Sponsor Registration"
click at [472, 531] on html at bounding box center [786, 520] width 775 height 21
click at [431, 622] on button "Save" at bounding box center [424, 625] width 50 height 21
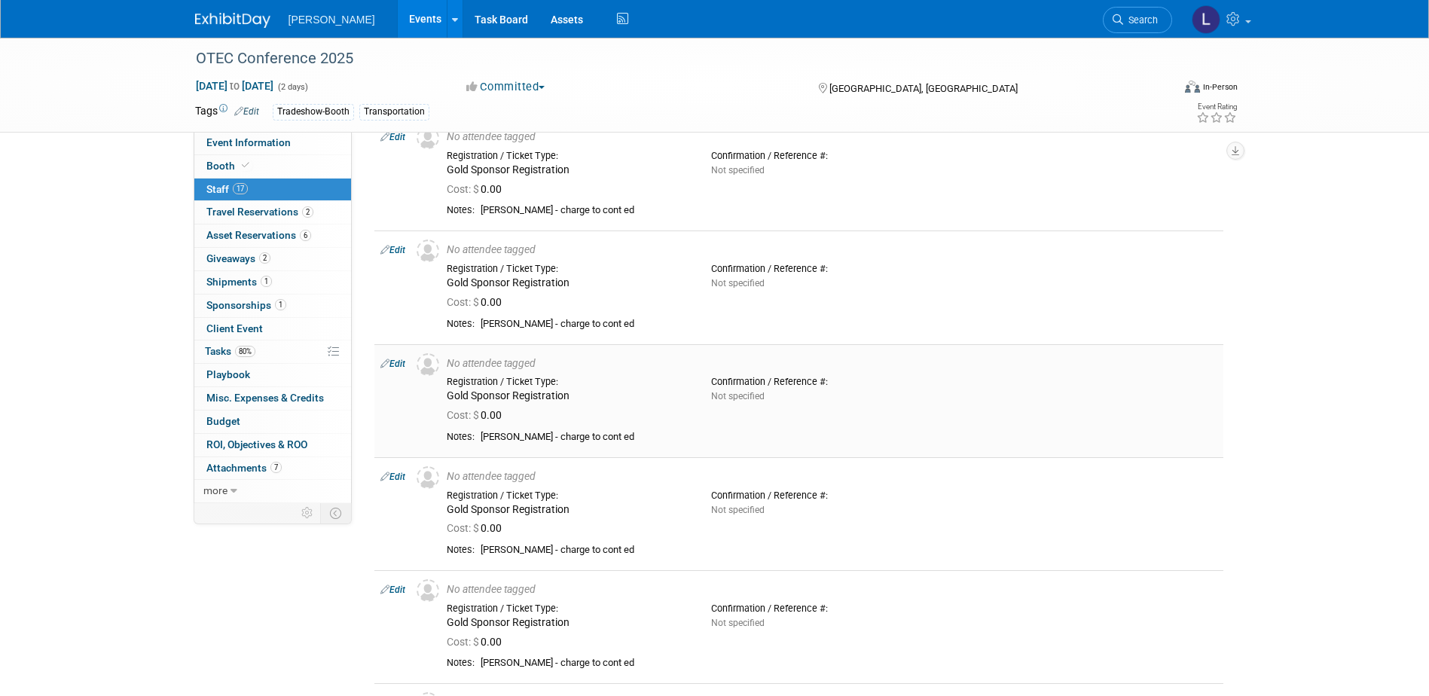
scroll to position [603, 0]
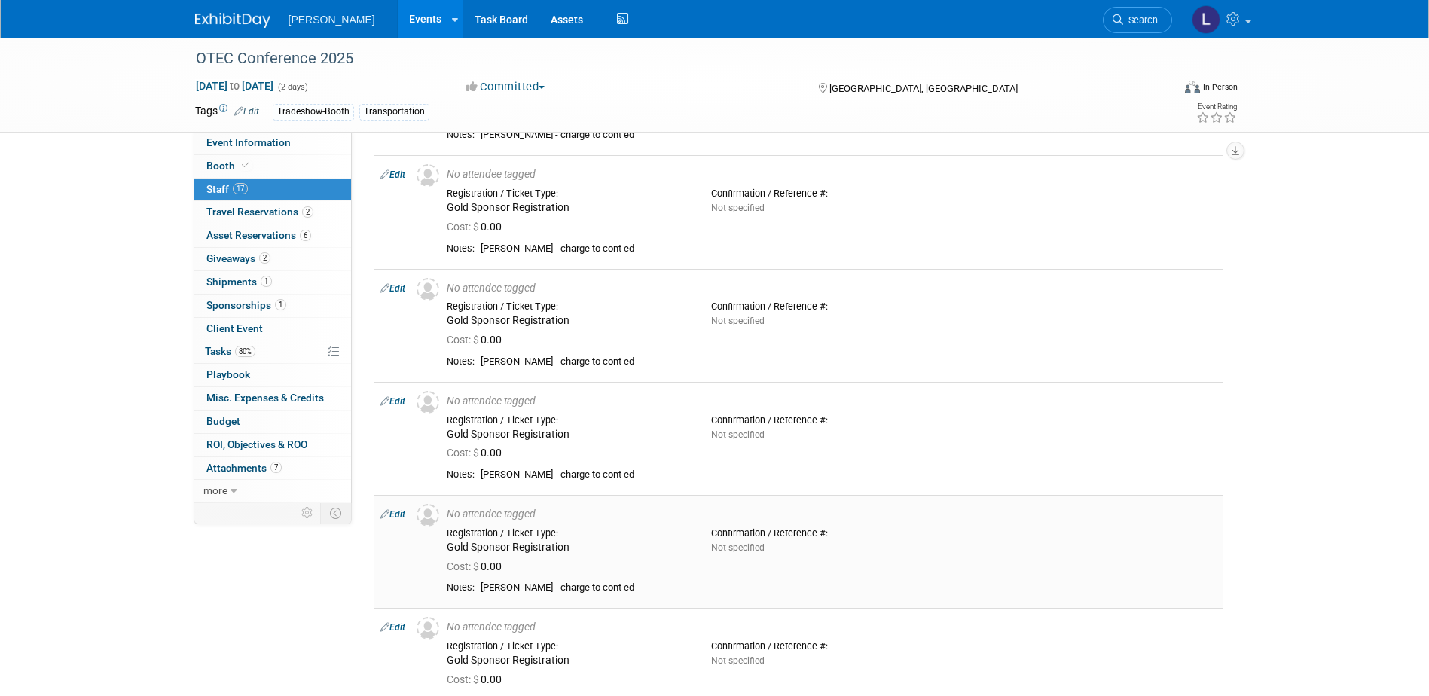
click at [405, 517] on link "Edit" at bounding box center [392, 514] width 25 height 11
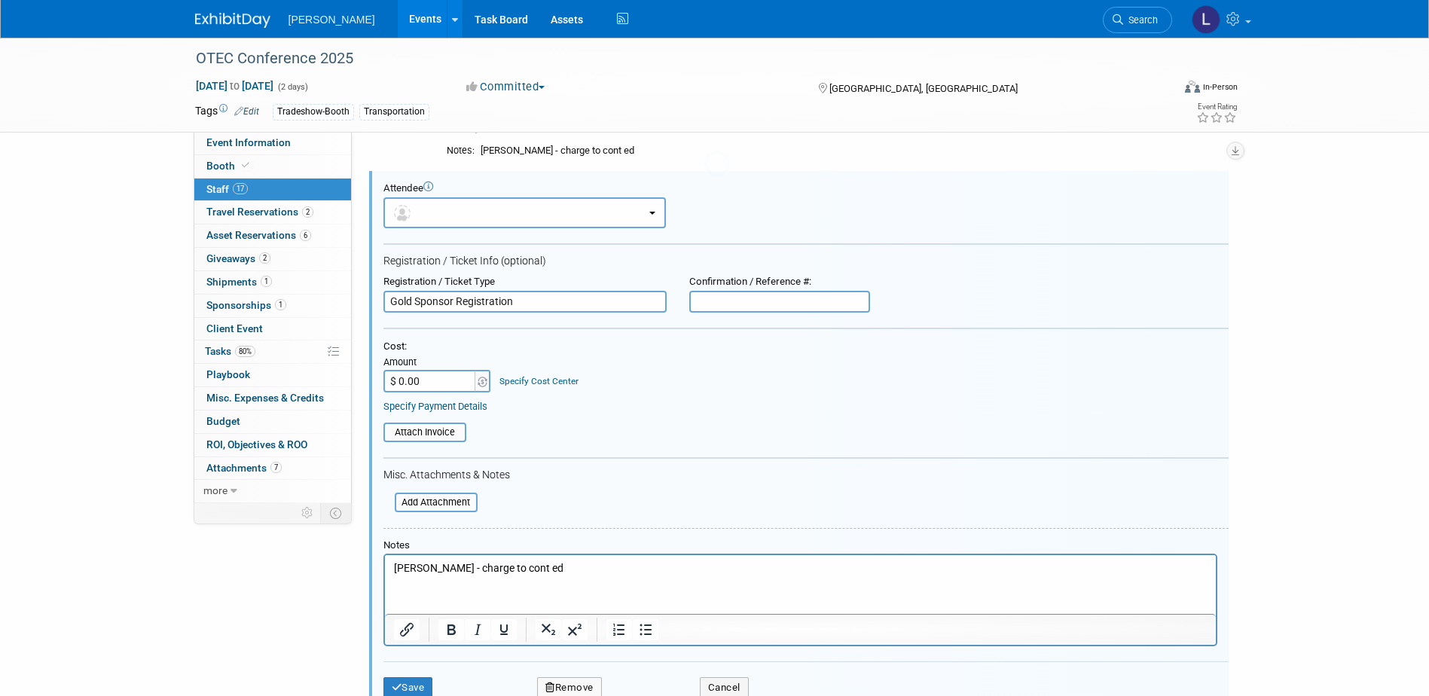
scroll to position [0, 0]
drag, startPoint x: 449, startPoint y: 567, endPoint x: 337, endPoint y: 558, distance: 112.6
click at [384, 558] on html "Mike Zwick - charge to cont ed" at bounding box center [799, 565] width 831 height 21
click at [397, 686] on icon "submit" at bounding box center [397, 688] width 11 height 10
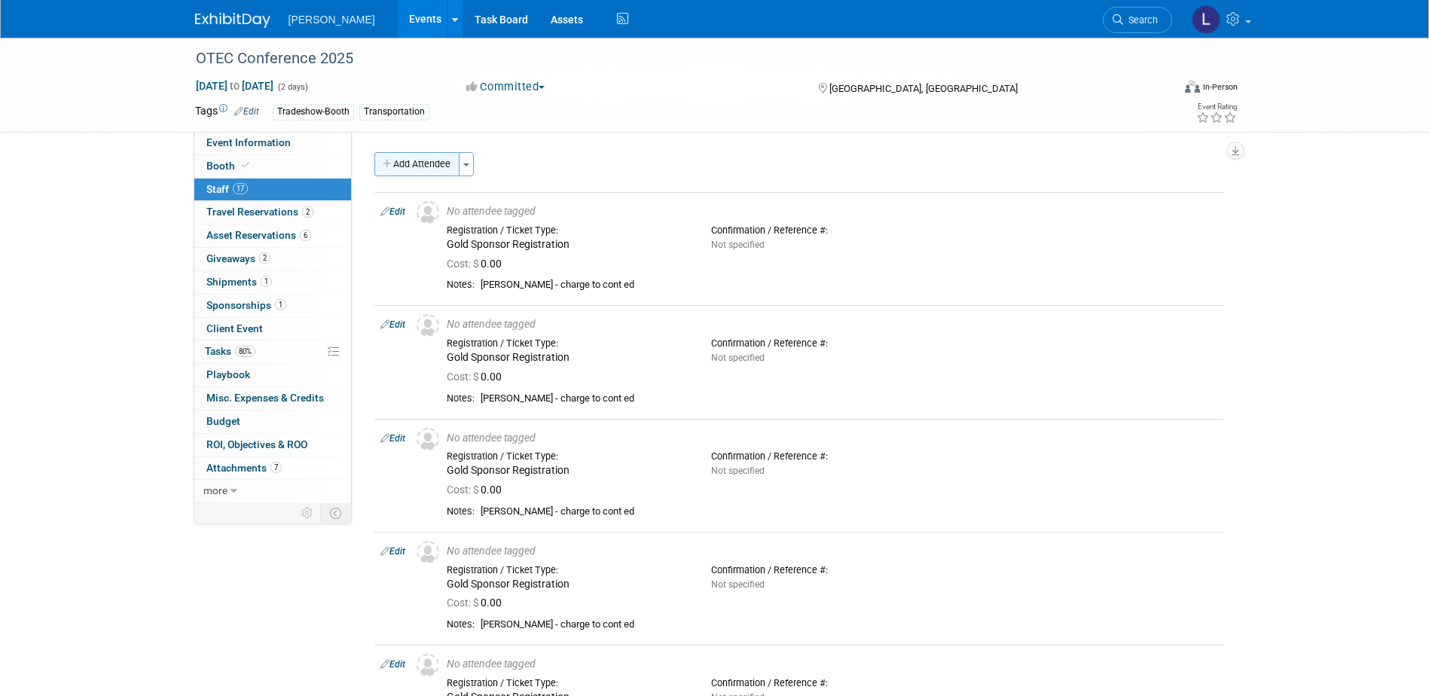
click at [407, 161] on button "Add Attendee" at bounding box center [416, 164] width 85 height 24
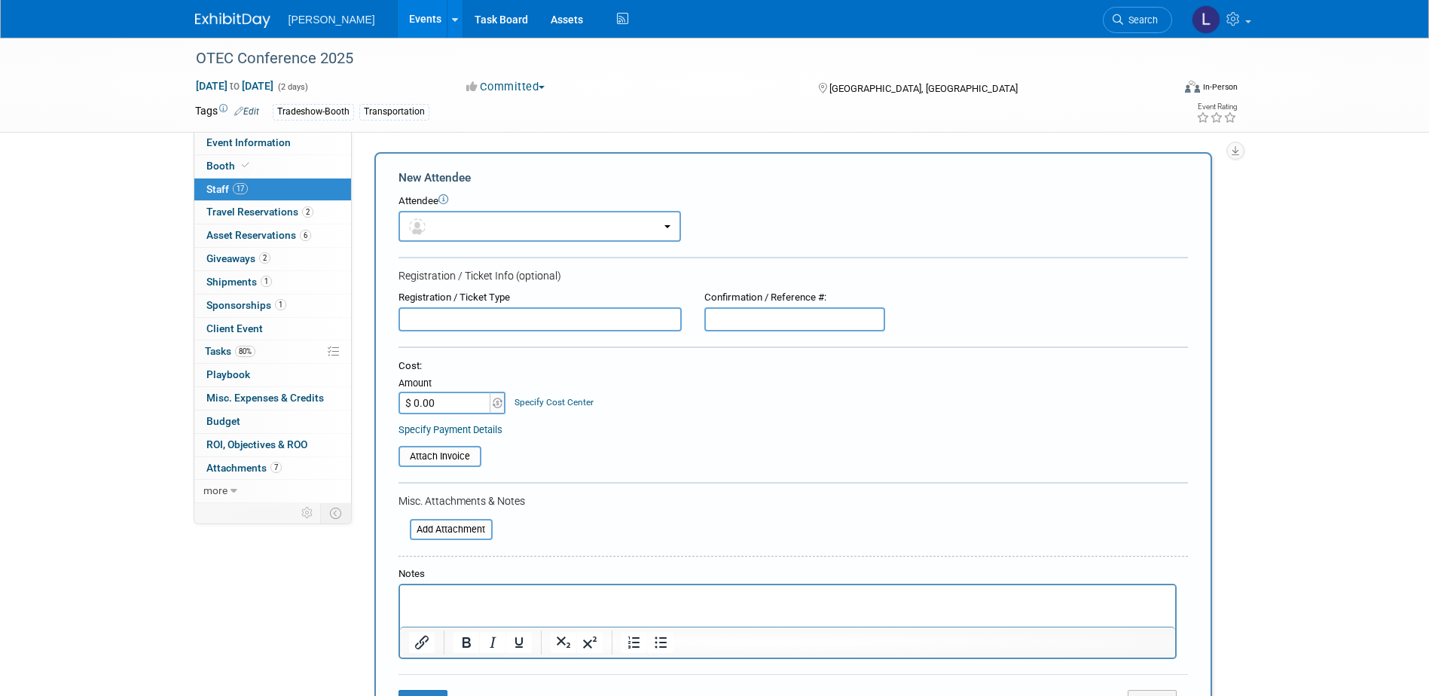
click at [472, 318] on input "text" at bounding box center [540, 319] width 283 height 24
paste input "Gold Sponsor Registration"
type input "Gold Sponsor Registration"
click at [457, 597] on p "Rich Text Area. Press ALT-0 for help." at bounding box center [787, 598] width 758 height 15
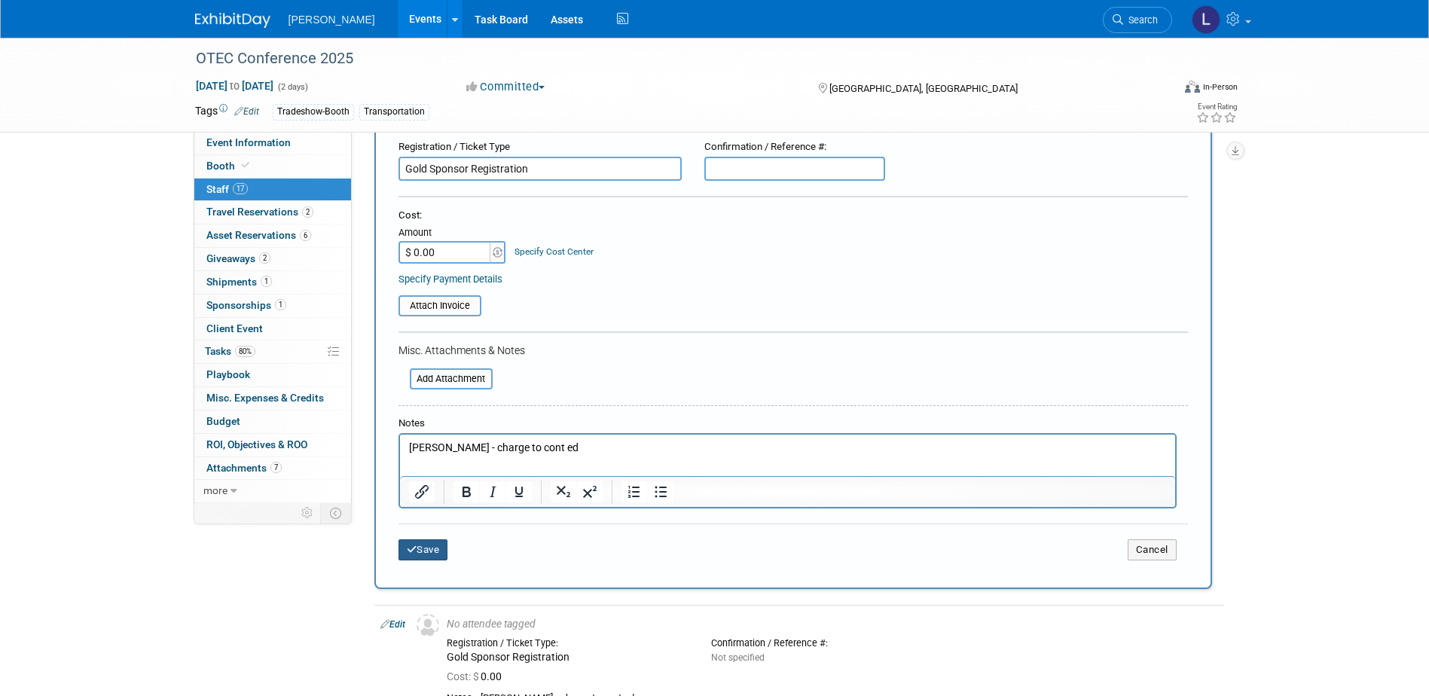
click at [439, 558] on button "Save" at bounding box center [424, 549] width 50 height 21
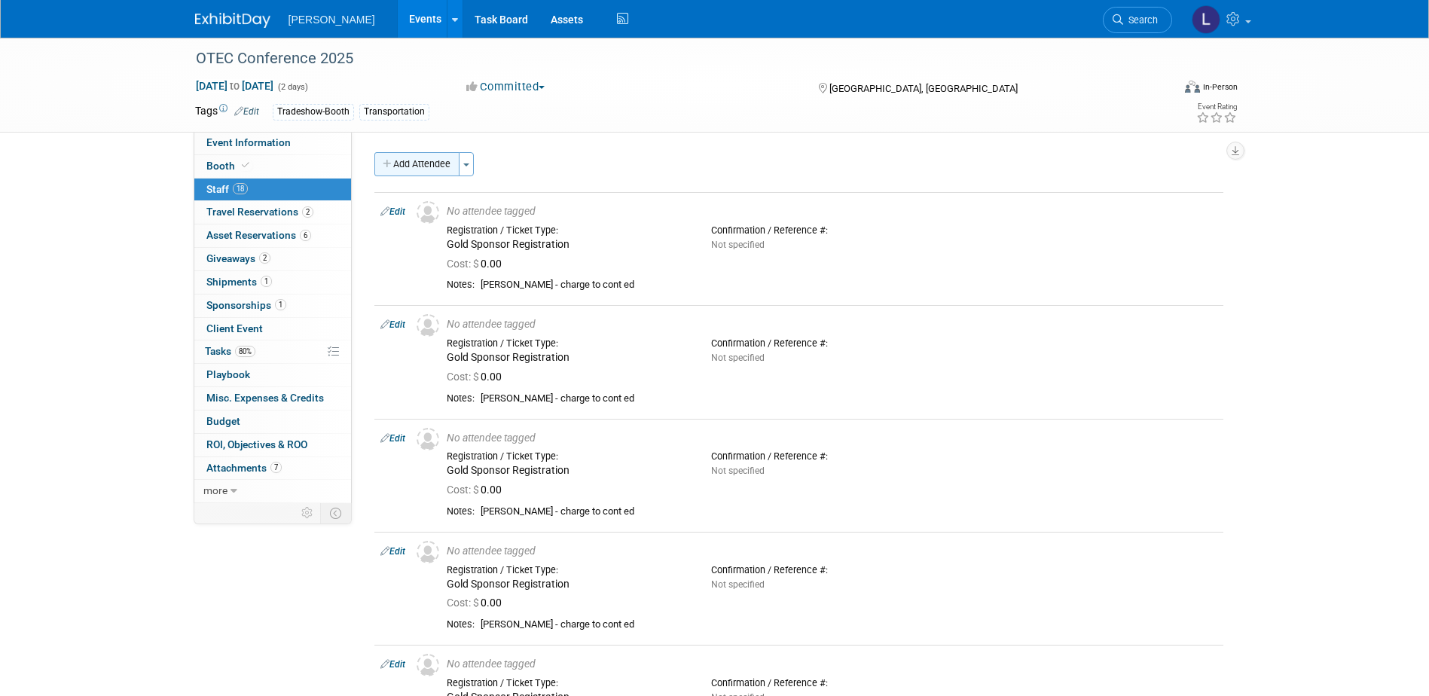
click at [399, 165] on button "Add Attendee" at bounding box center [416, 164] width 85 height 24
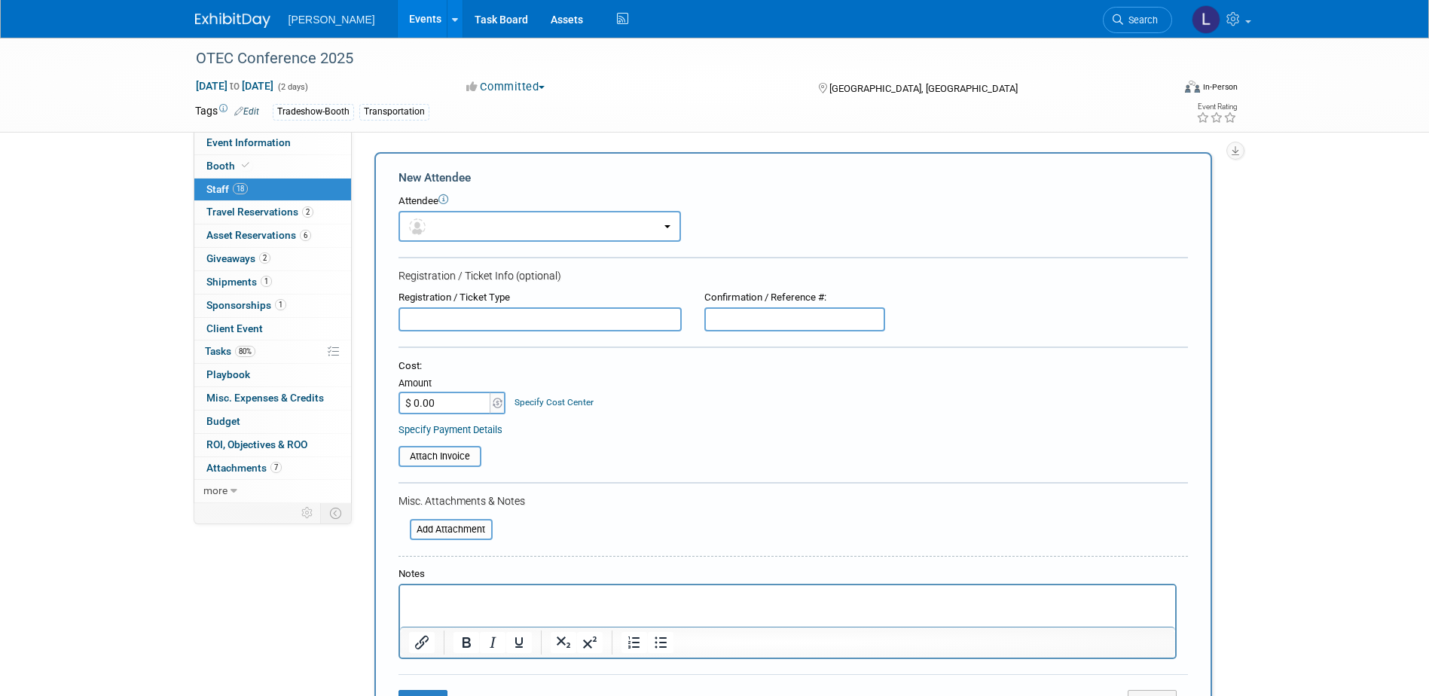
click at [431, 313] on input "text" at bounding box center [540, 319] width 283 height 24
paste input "Gold Sponsor Registration"
type input "Gold Sponsor Registration"
drag, startPoint x: 470, startPoint y: 598, endPoint x: 442, endPoint y: 595, distance: 28.0
click at [465, 598] on p "Rich Text Area. Press ALT-0 for help." at bounding box center [787, 598] width 758 height 15
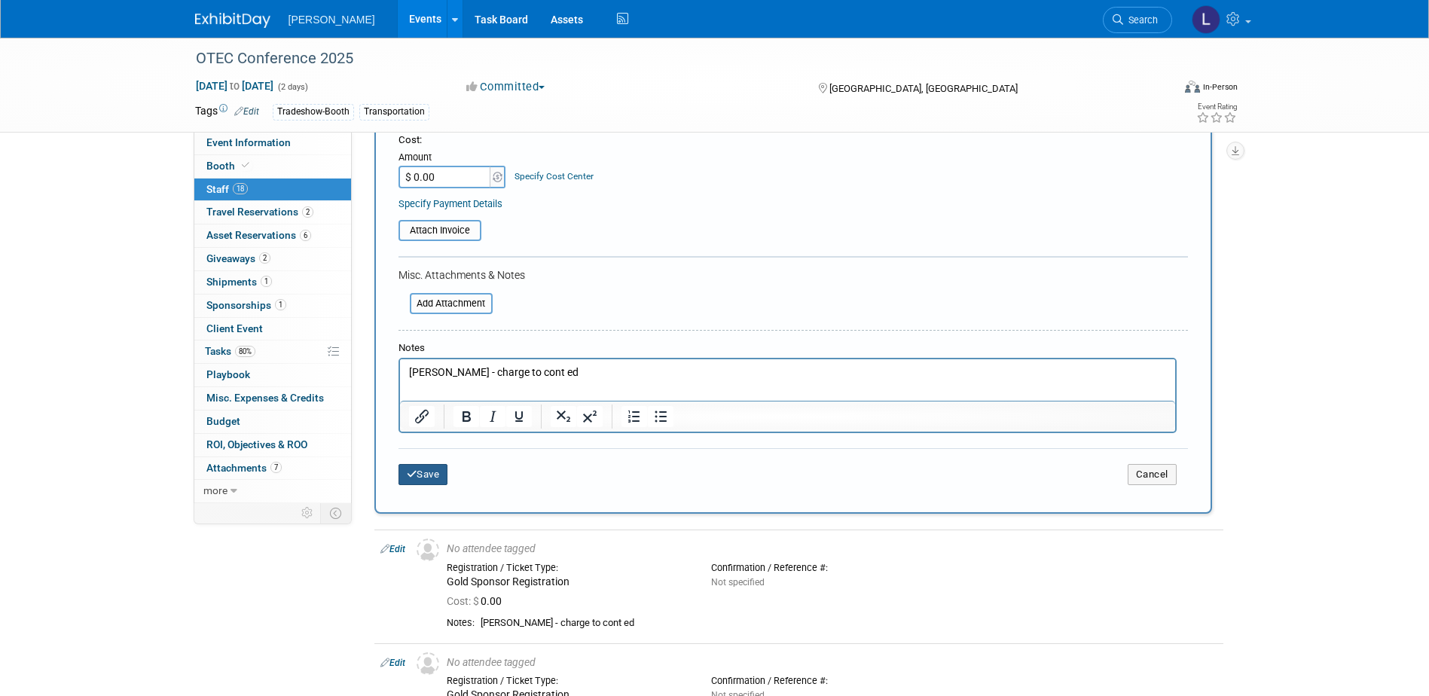
click at [448, 473] on button "Save" at bounding box center [424, 474] width 50 height 21
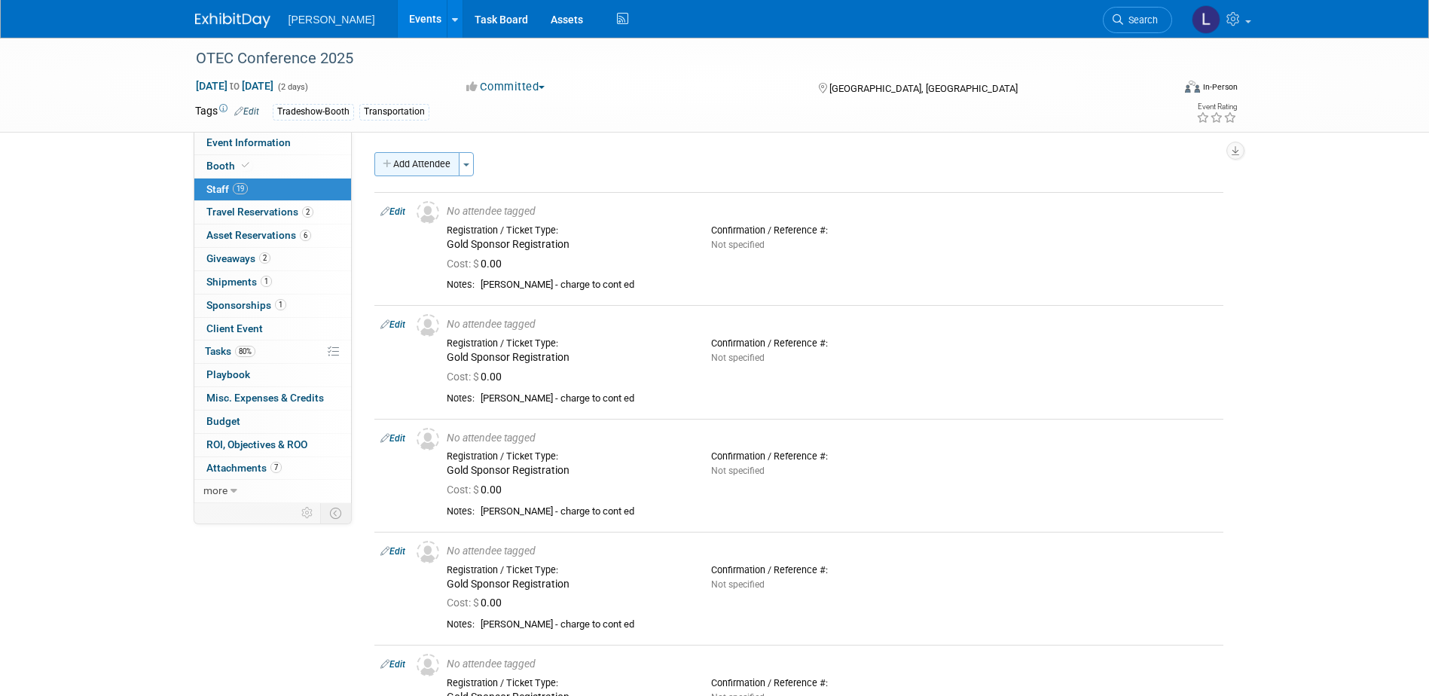
click at [399, 170] on button "Add Attendee" at bounding box center [416, 164] width 85 height 24
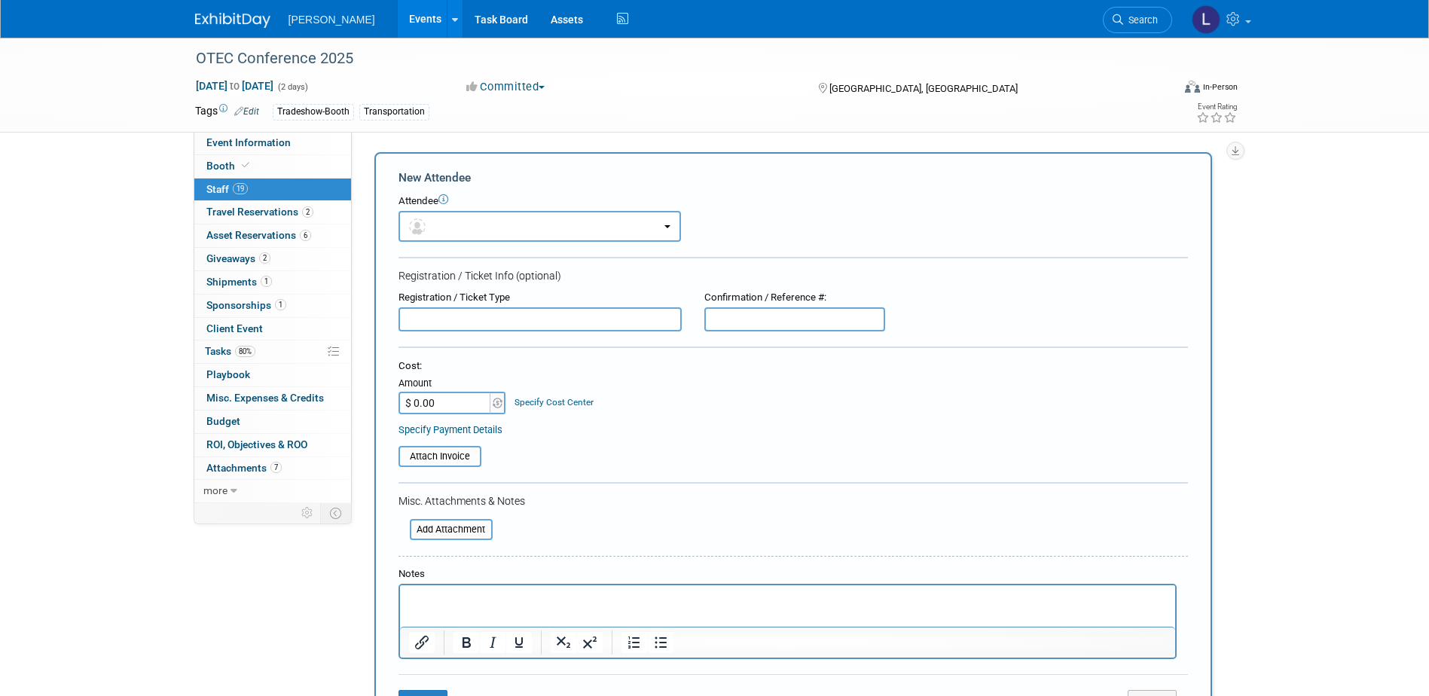
click at [437, 322] on input "text" at bounding box center [540, 319] width 283 height 24
paste input "Gold Sponsor Registration"
type input "Gold Sponsor Registration"
click at [441, 602] on p "Rich Text Area. Press ALT-0 for help." at bounding box center [787, 598] width 758 height 15
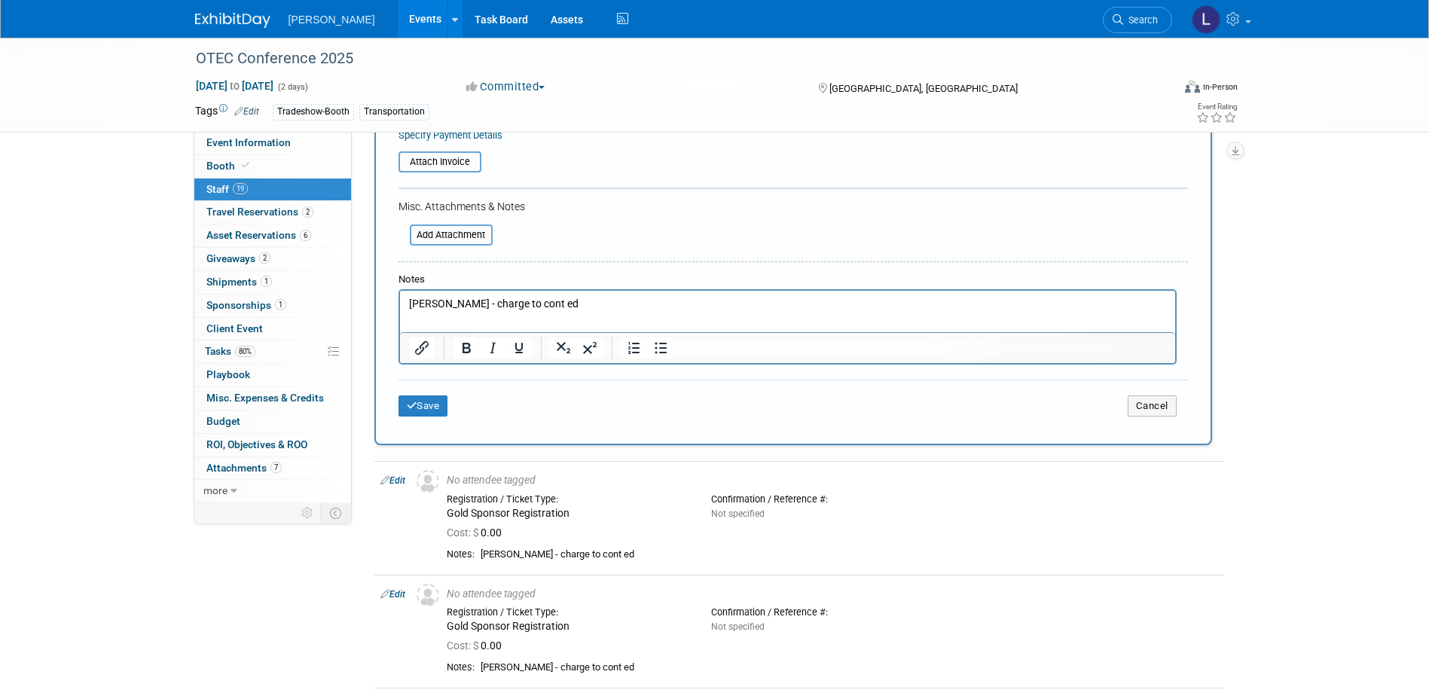
scroll to position [301, 0]
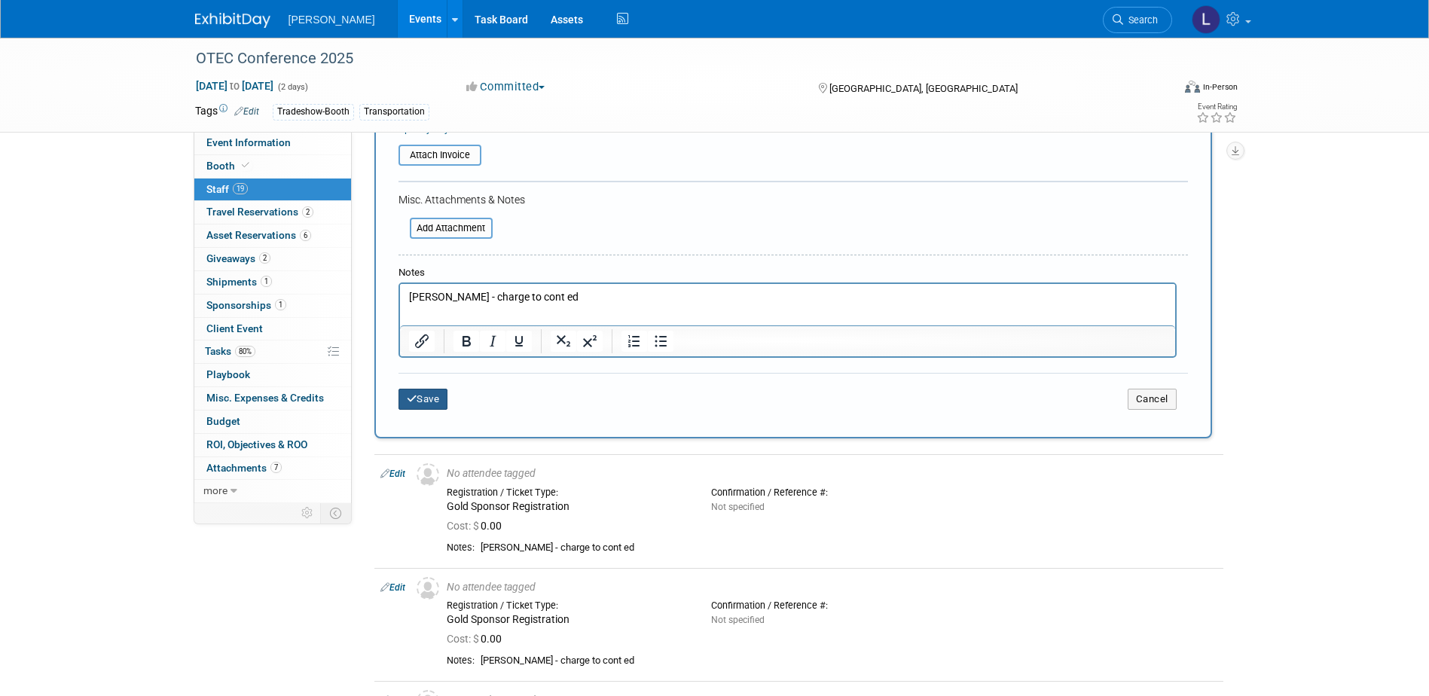
click at [426, 399] on button "Save" at bounding box center [424, 399] width 50 height 21
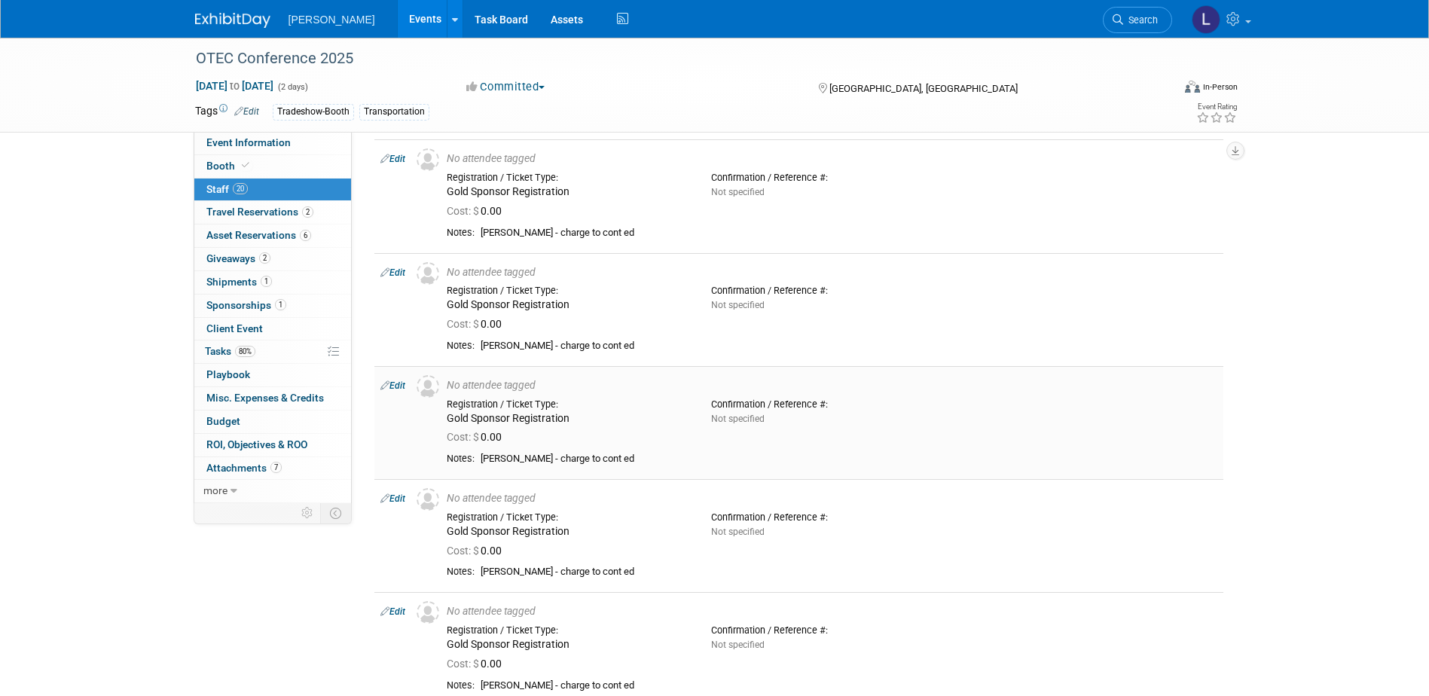
scroll to position [0, 0]
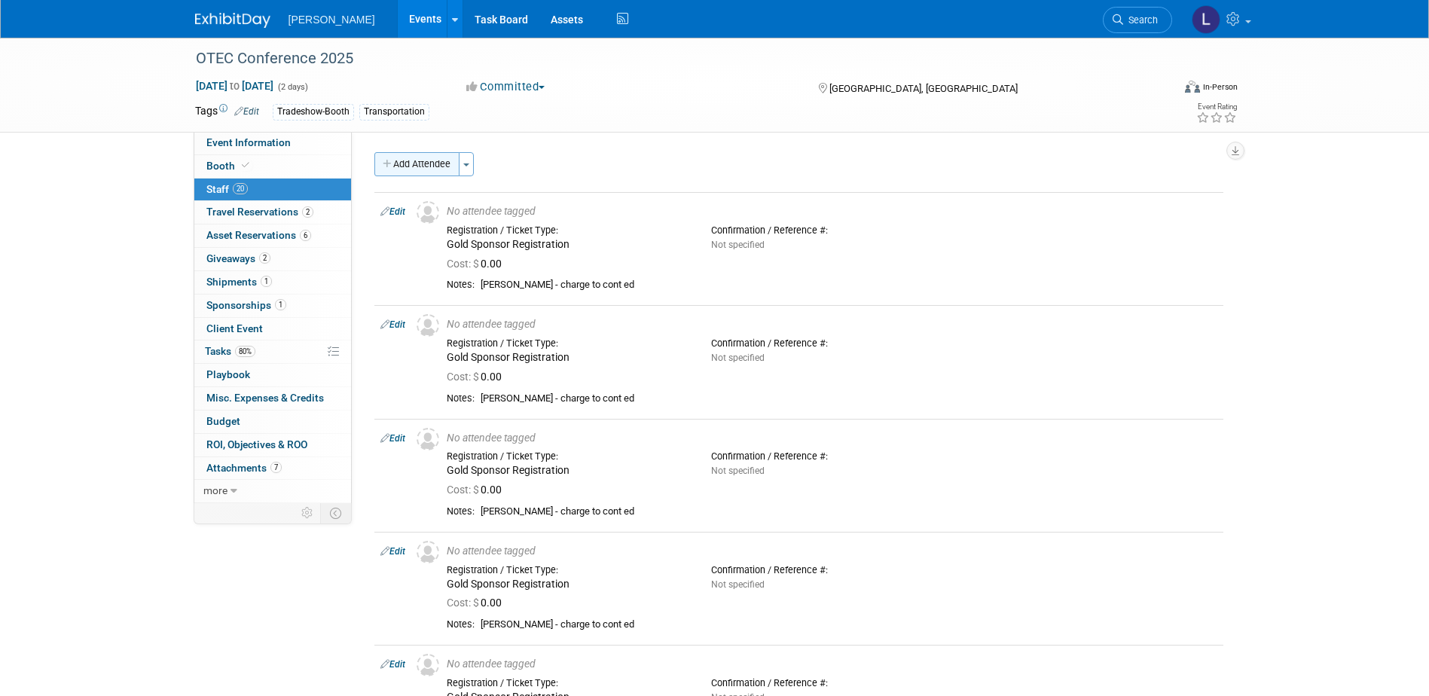
click at [393, 165] on icon "button" at bounding box center [388, 165] width 11 height 10
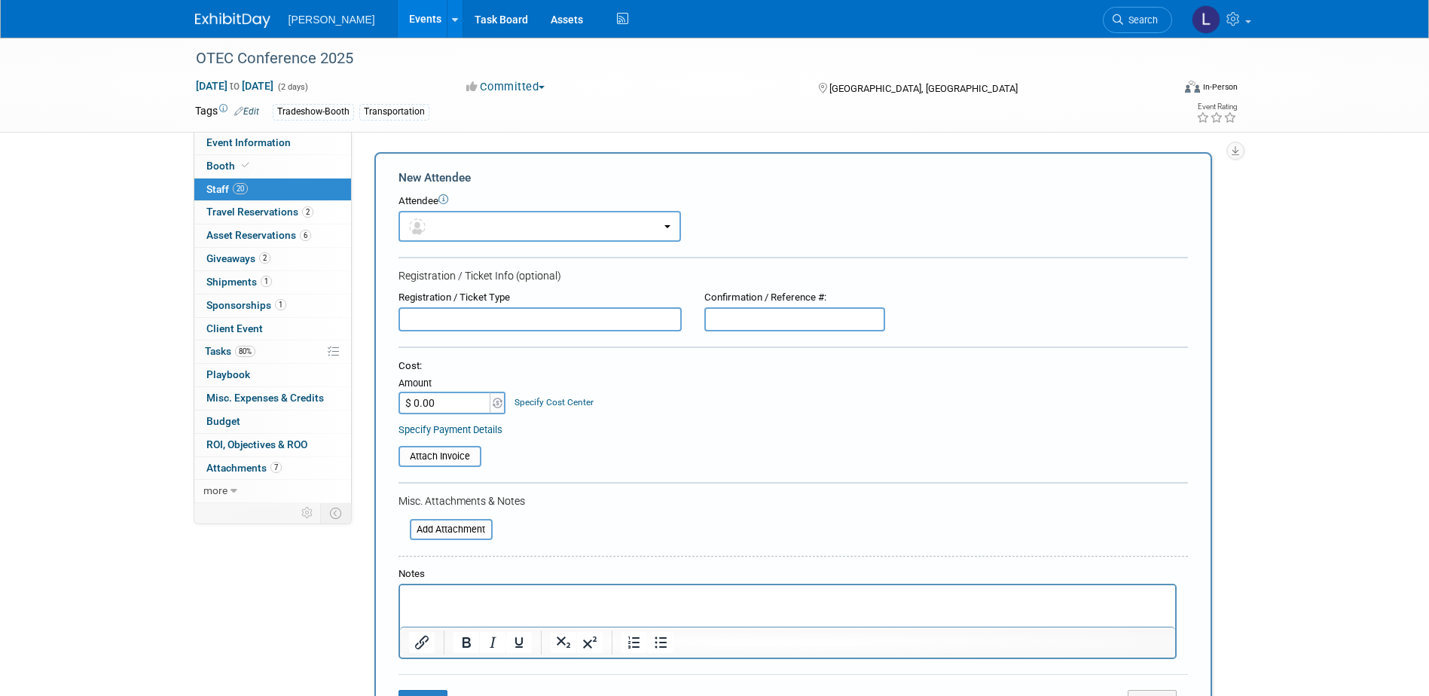
click at [497, 325] on input "text" at bounding box center [540, 319] width 283 height 24
paste input "Gold Sponsor Registration"
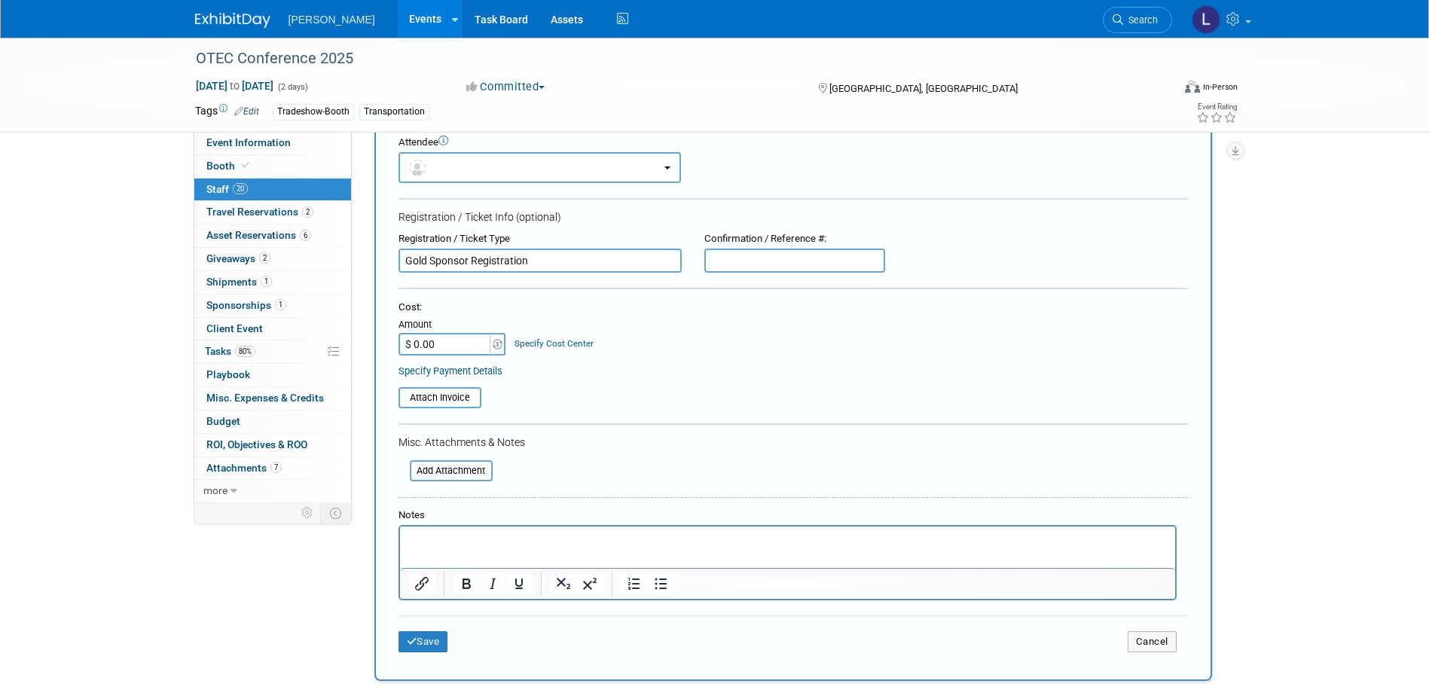
scroll to position [151, 0]
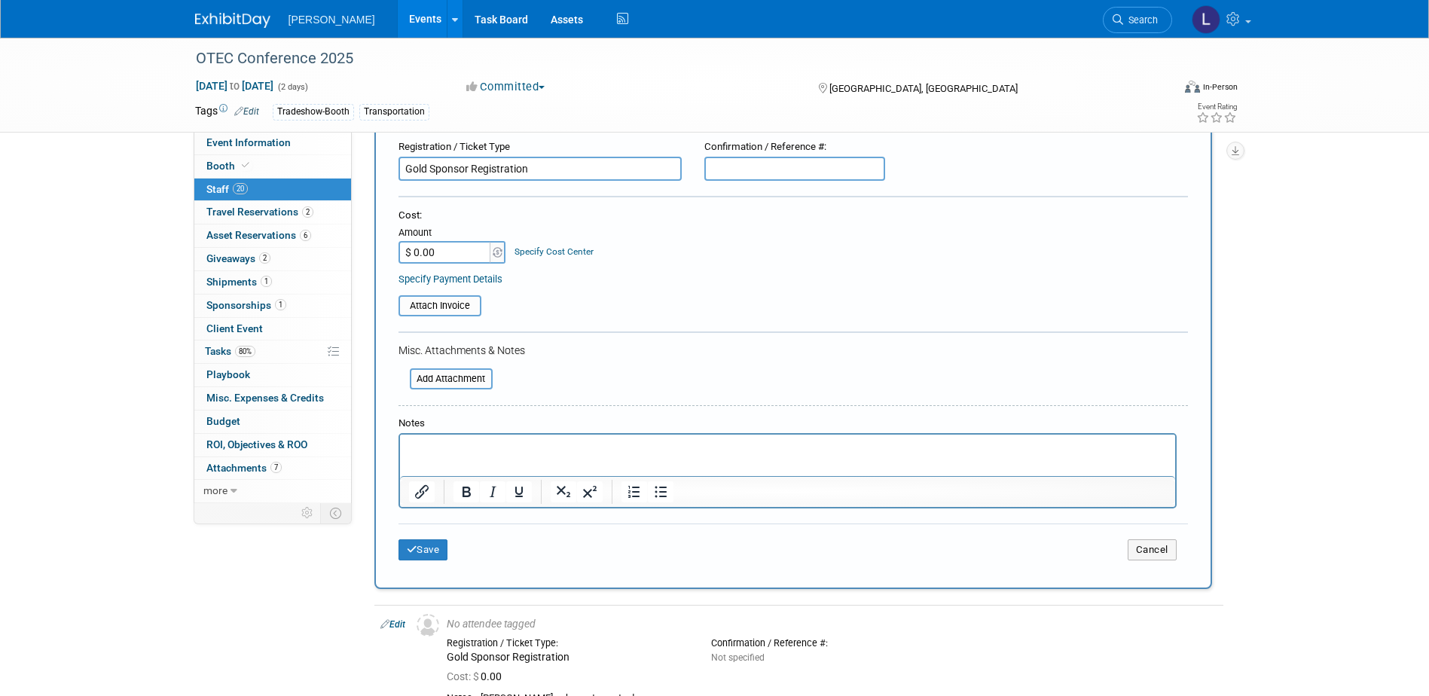
type input "Gold Sponsor Registration"
click at [464, 450] on p "Rich Text Area. Press ALT-0 for help." at bounding box center [787, 448] width 758 height 15
click at [427, 549] on button "Save" at bounding box center [424, 549] width 50 height 21
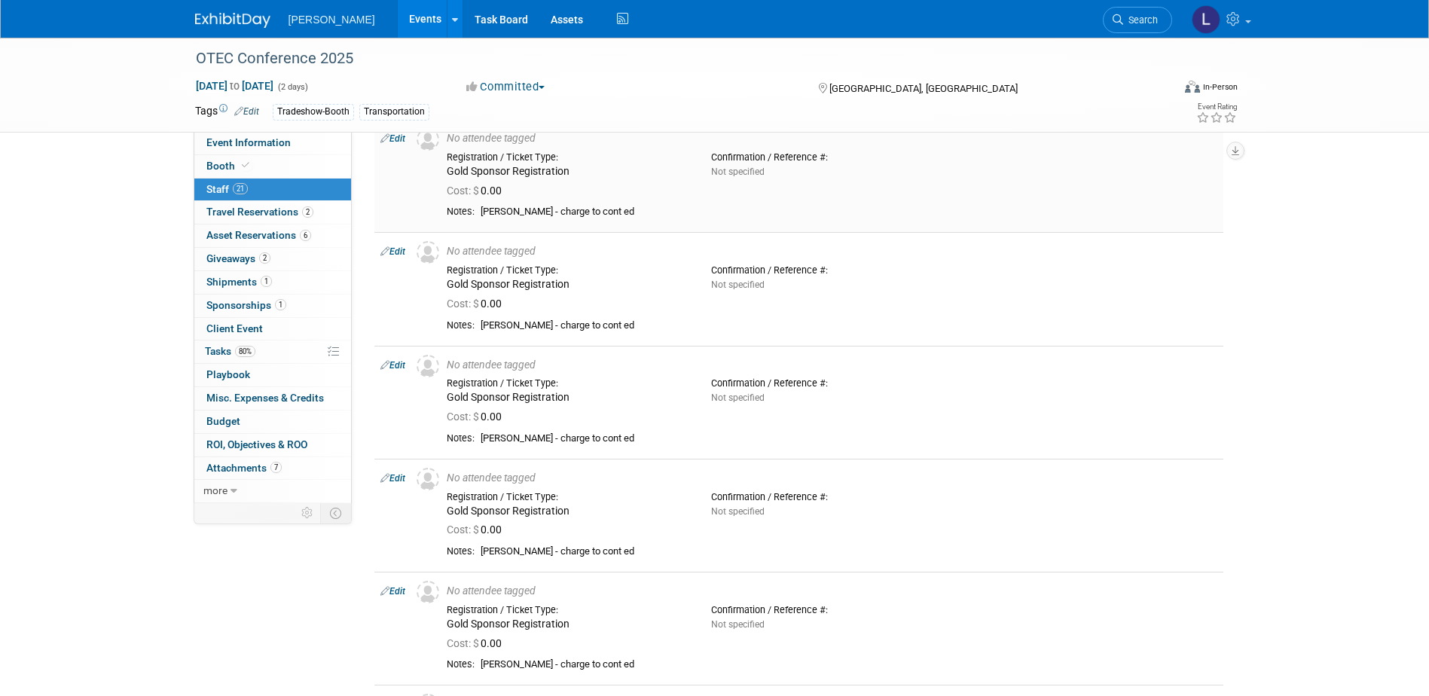
scroll to position [0, 0]
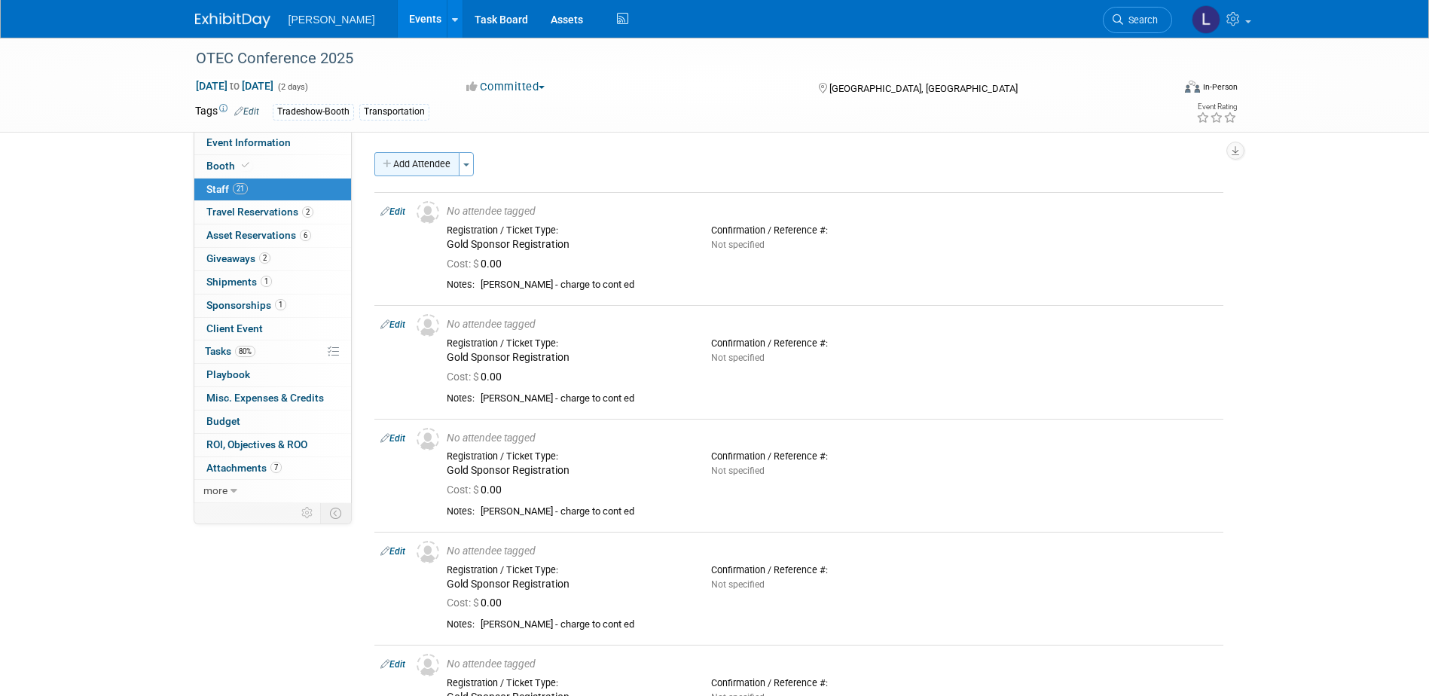
click at [390, 162] on icon "button" at bounding box center [388, 165] width 11 height 10
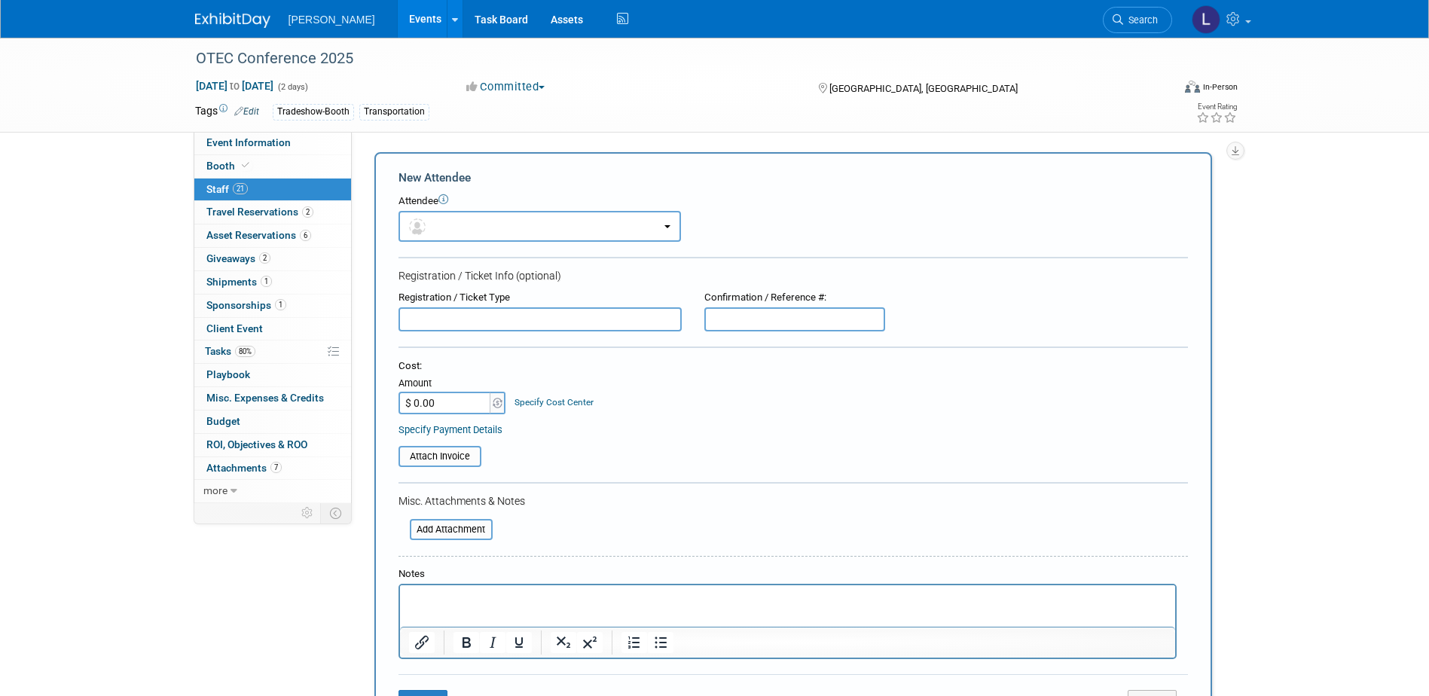
click at [488, 310] on input "text" at bounding box center [540, 319] width 283 height 24
paste input "Gold Sponsor Registration"
type input "Gold Sponsor Registration"
click at [502, 599] on p "Rich Text Area. Press ALT-0 for help." at bounding box center [787, 598] width 758 height 15
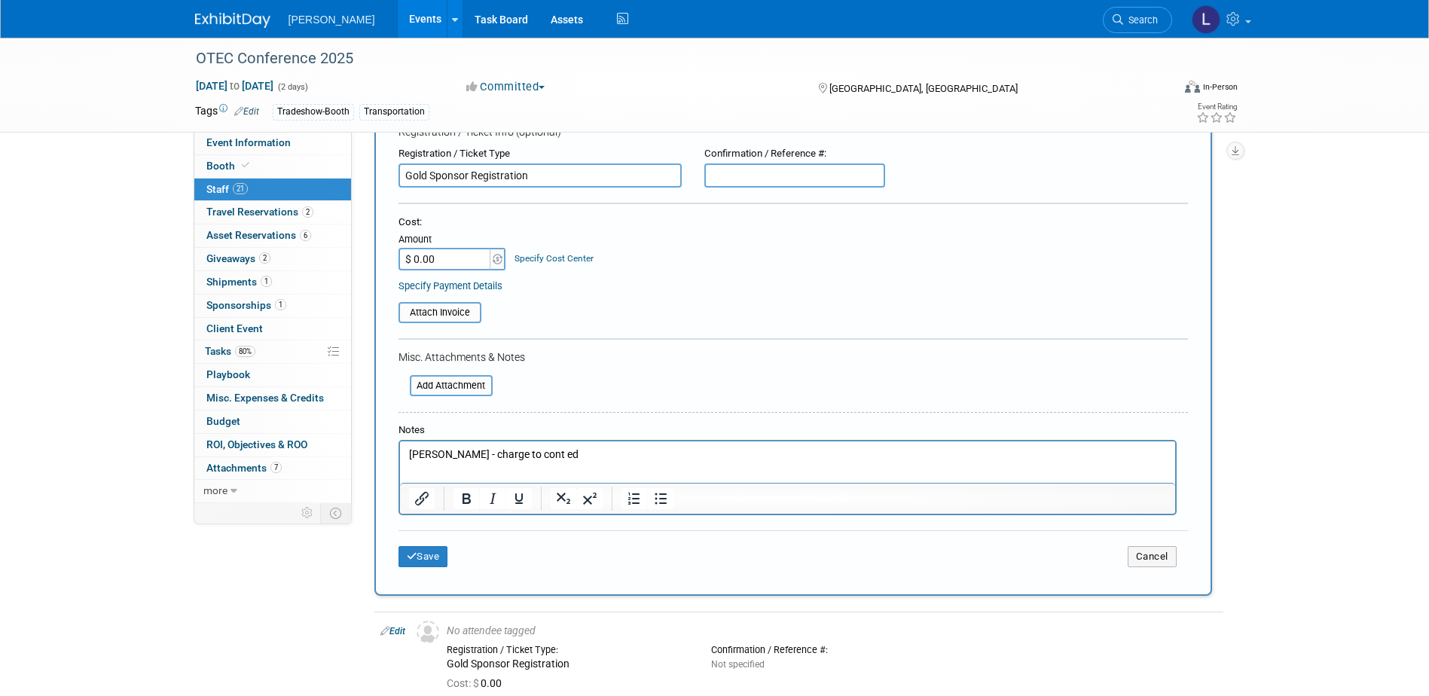
scroll to position [226, 0]
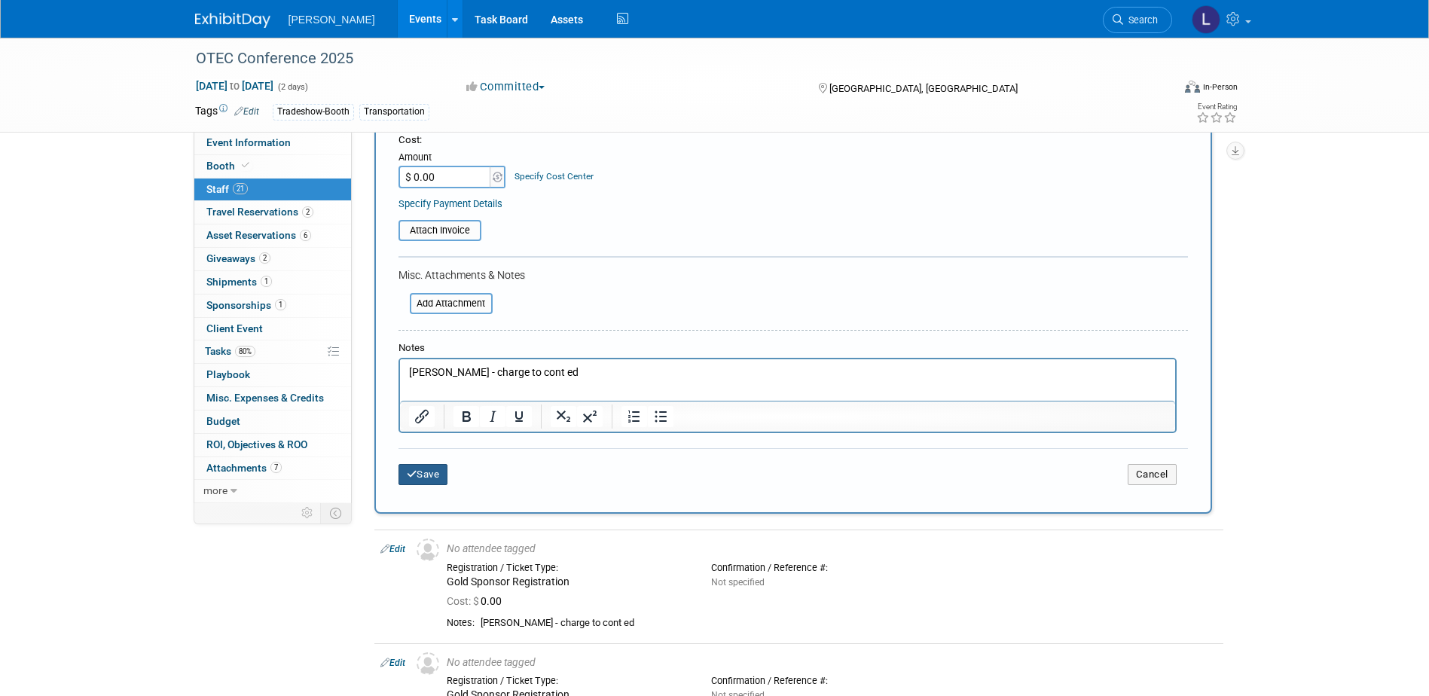
drag, startPoint x: 428, startPoint y: 478, endPoint x: 516, endPoint y: 454, distance: 91.2
click at [430, 477] on button "Save" at bounding box center [424, 474] width 50 height 21
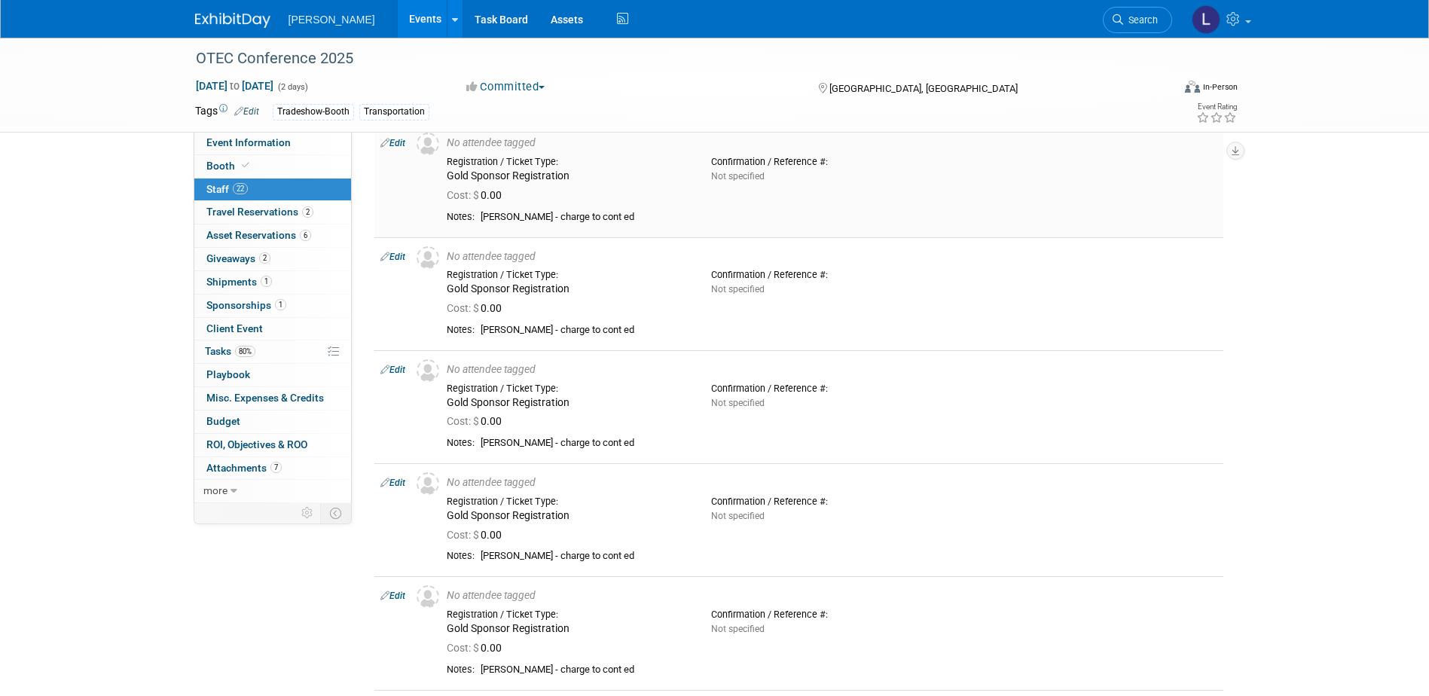
scroll to position [0, 0]
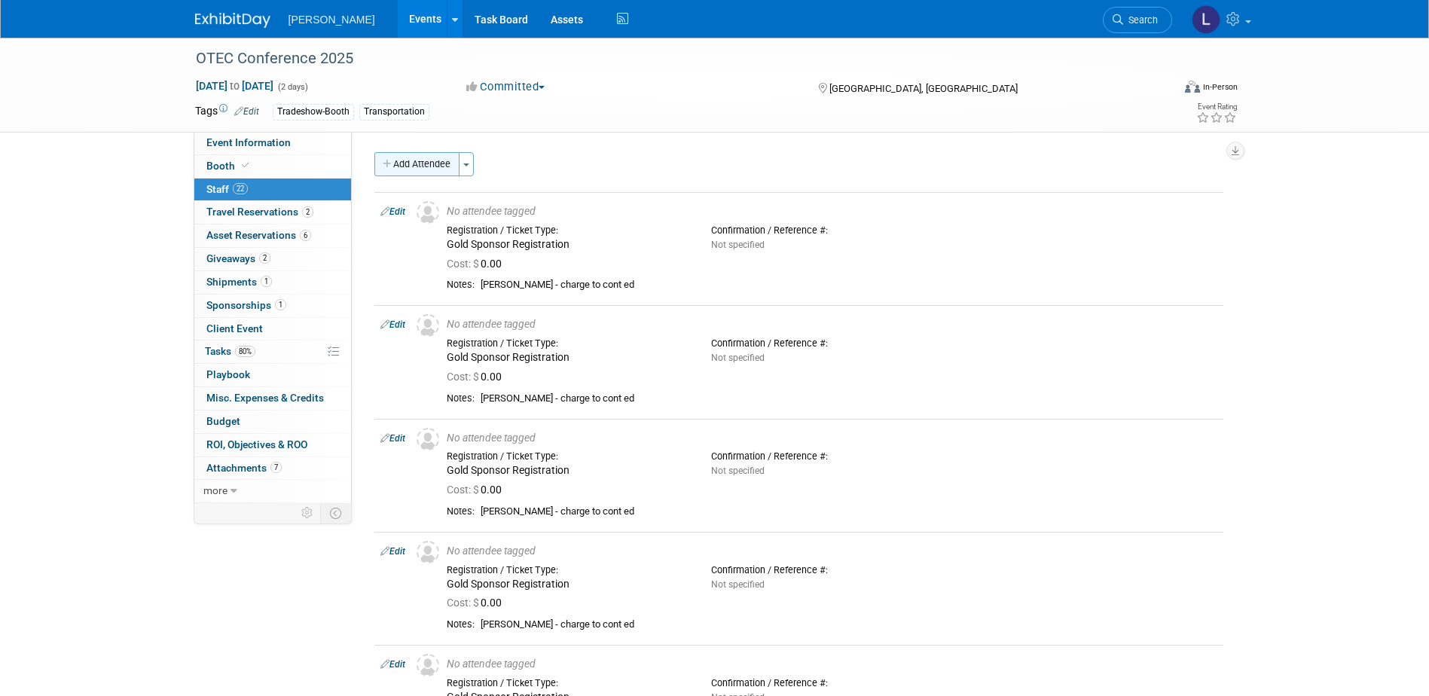
click at [417, 162] on button "Add Attendee" at bounding box center [416, 164] width 85 height 24
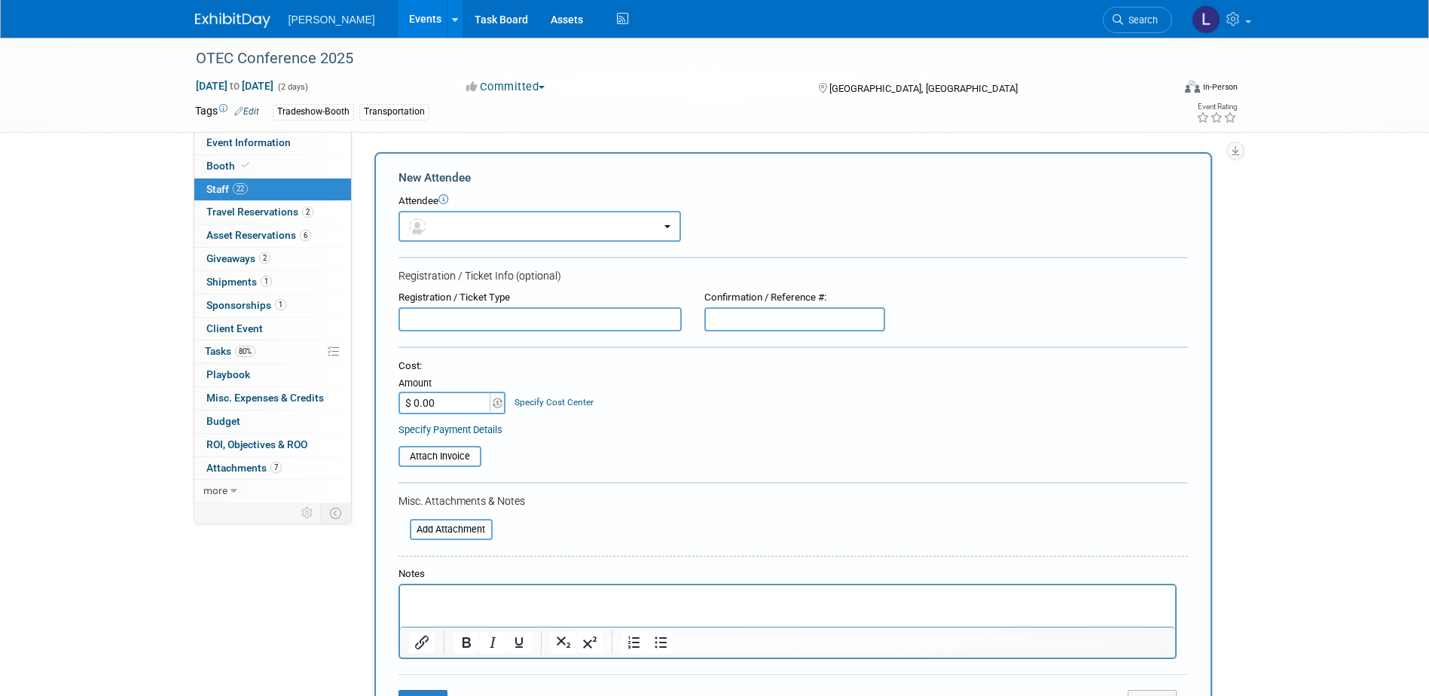
click at [442, 322] on input "text" at bounding box center [540, 319] width 283 height 24
paste input "Gold Sponsor Registration"
type input "Gold Sponsor Registration"
click at [463, 602] on p "Rich Text Area. Press ALT-0 for help." at bounding box center [787, 598] width 758 height 15
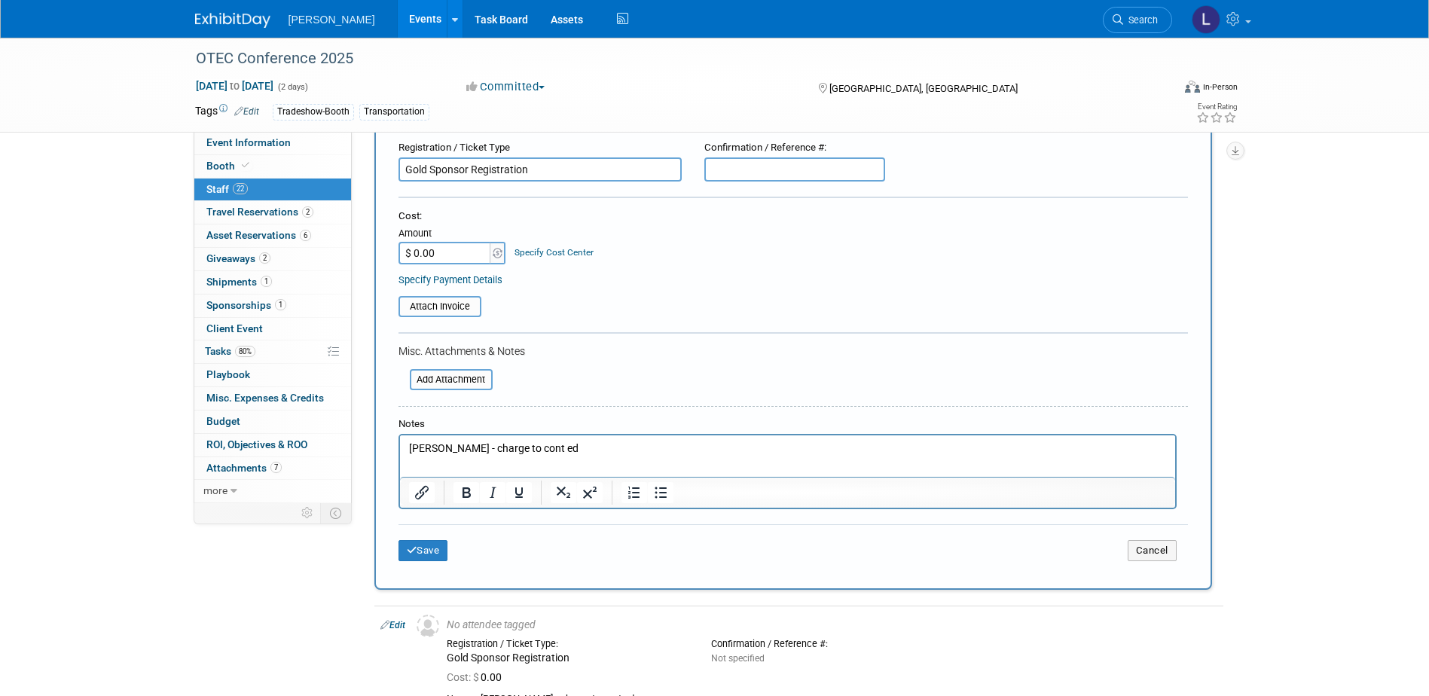
scroll to position [151, 0]
click at [419, 551] on button "Save" at bounding box center [424, 549] width 50 height 21
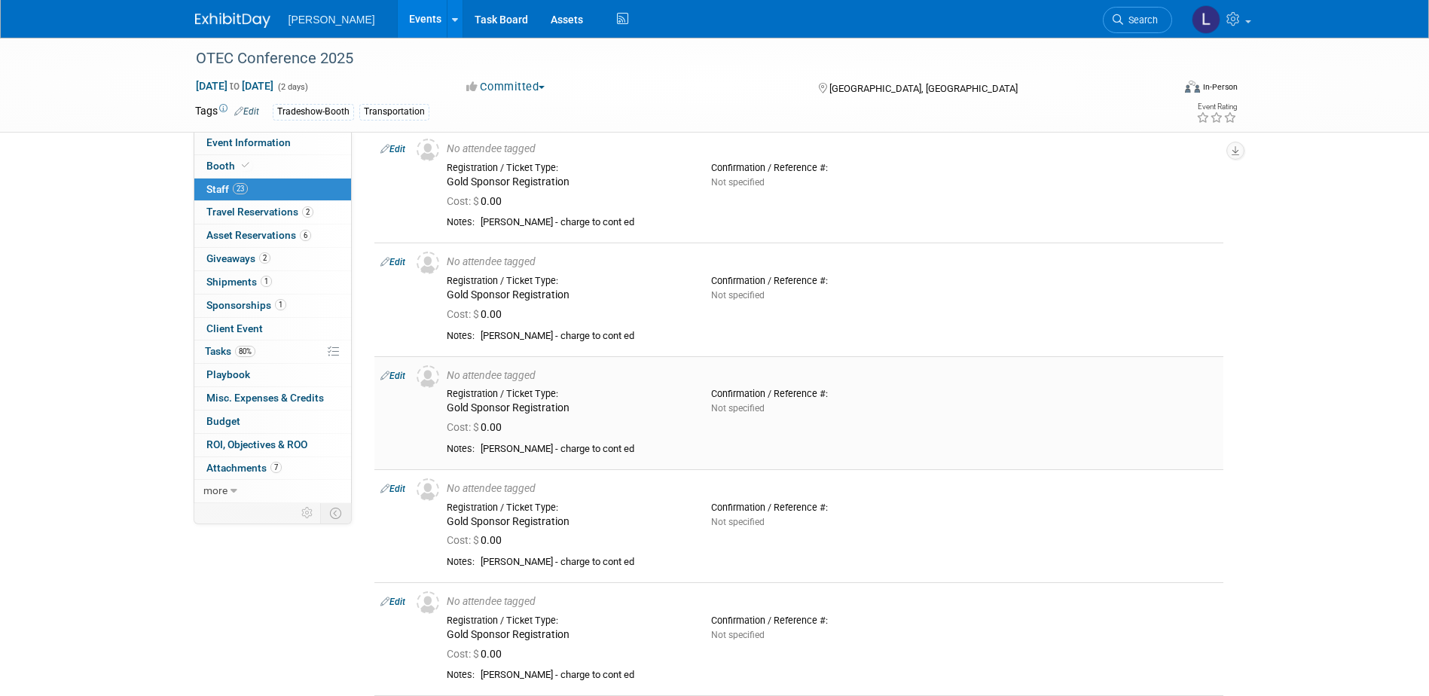
scroll to position [0, 0]
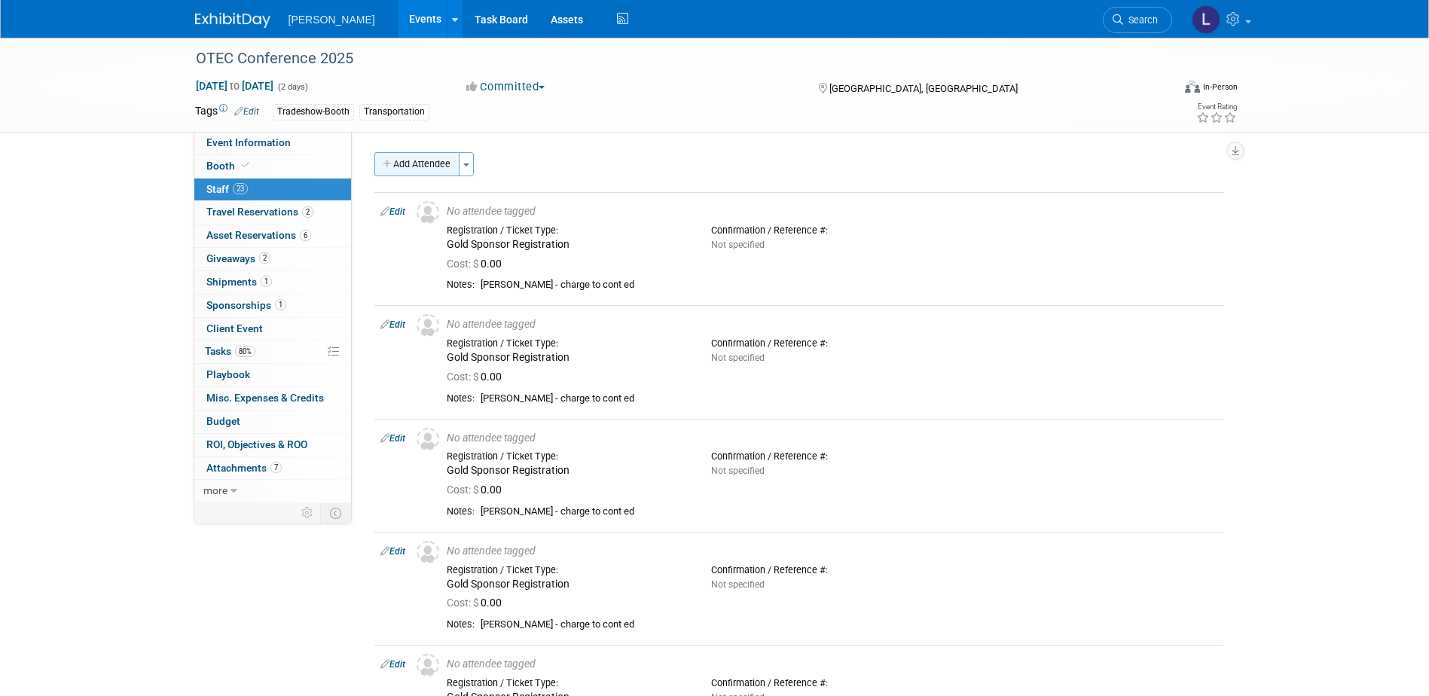
click at [411, 169] on button "Add Attendee" at bounding box center [416, 164] width 85 height 24
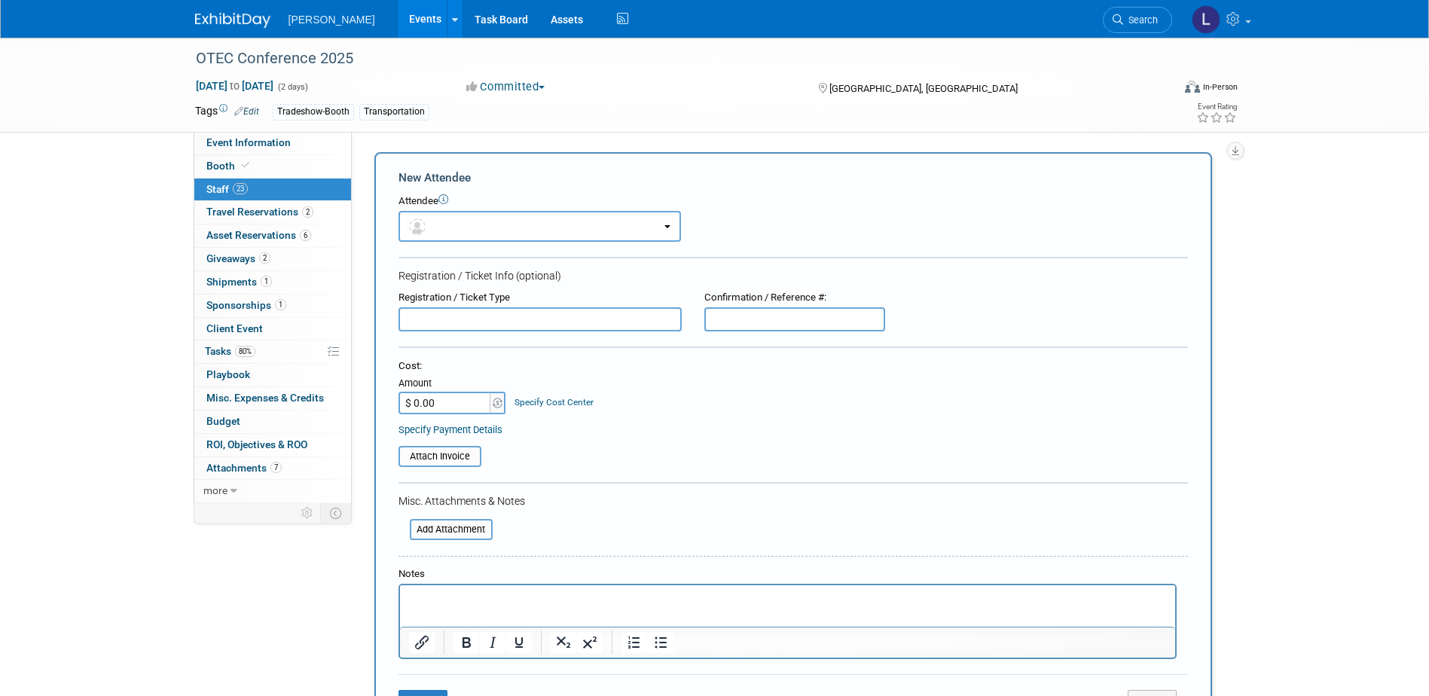
click at [444, 325] on input "text" at bounding box center [540, 319] width 283 height 24
paste input "Gold Sponsor Registration"
type input "Gold Sponsor Registration"
click at [453, 600] on p "Rich Text Area. Press ALT-0 for help." at bounding box center [787, 598] width 758 height 15
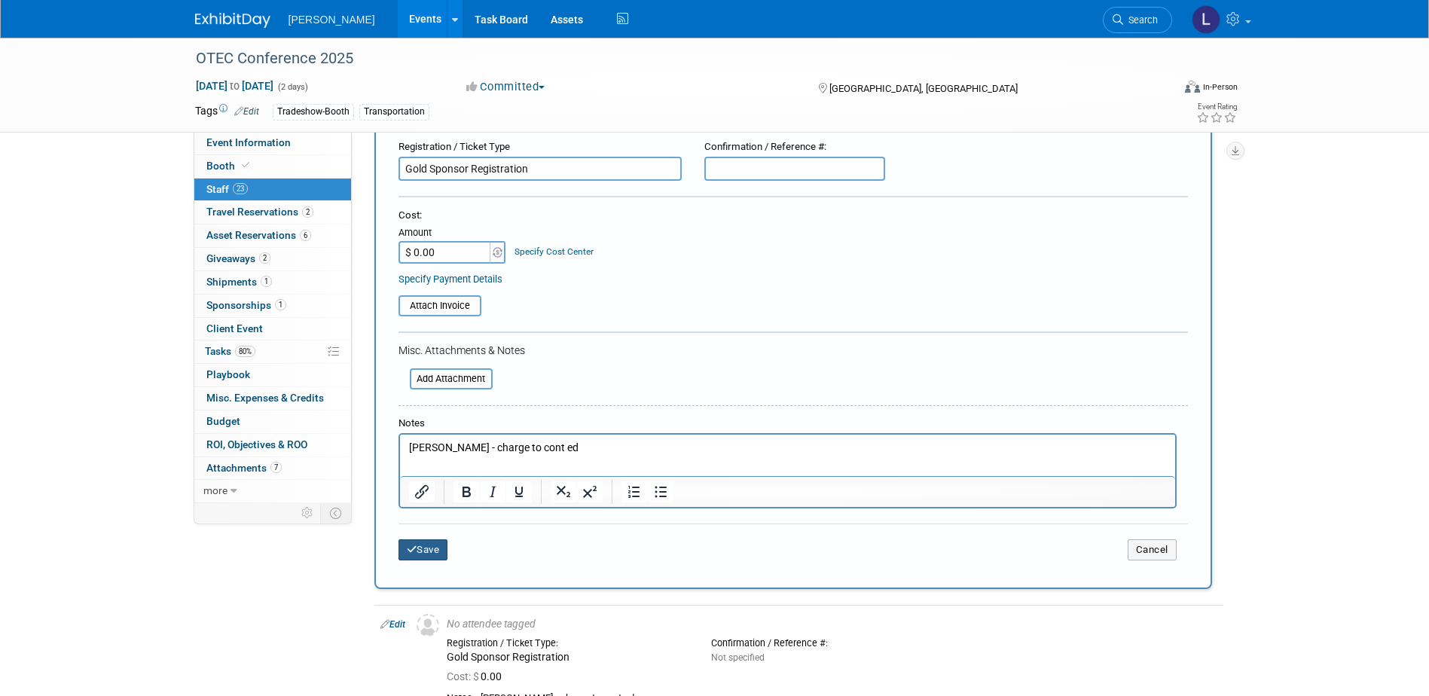
click at [421, 545] on button "Save" at bounding box center [424, 549] width 50 height 21
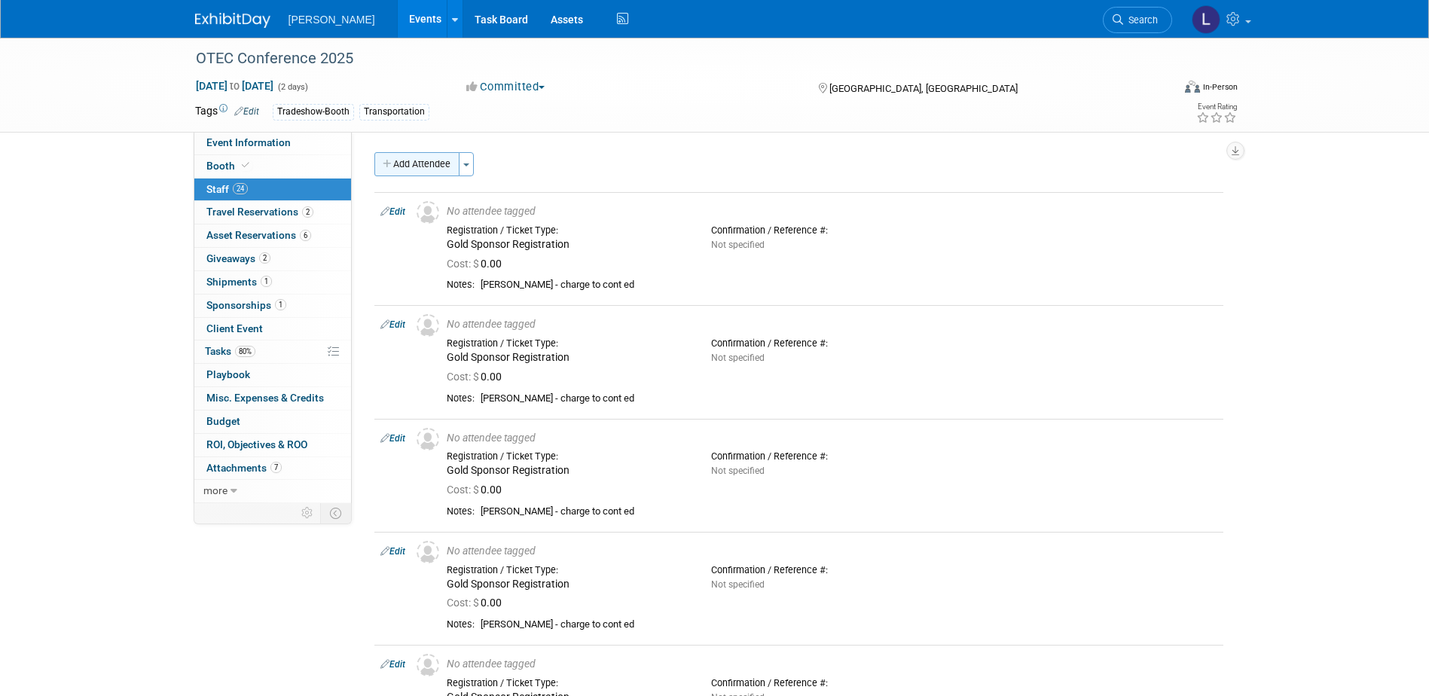
click at [413, 161] on button "Add Attendee" at bounding box center [416, 164] width 85 height 24
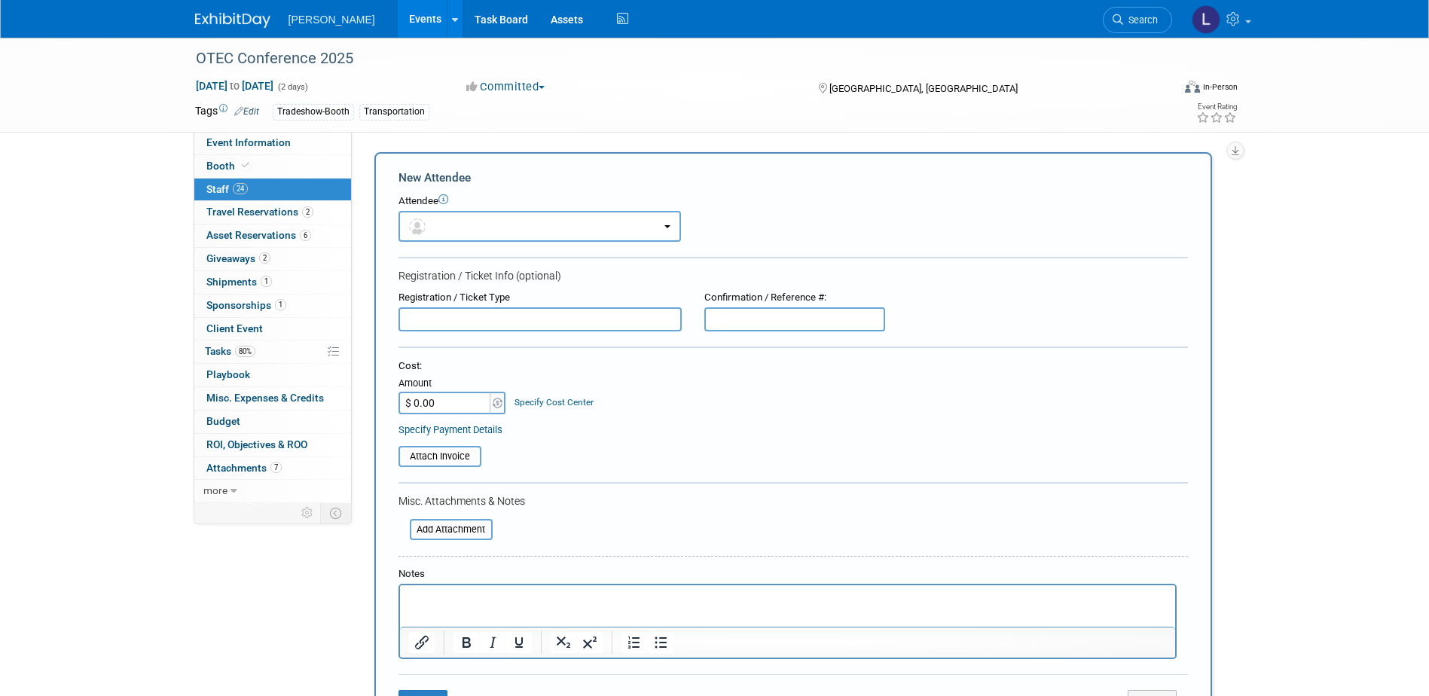
click at [485, 324] on input "text" at bounding box center [540, 319] width 283 height 24
paste input "Gold Sponsor Registration"
type input "Gold Sponsor Registration"
click at [465, 603] on p "Rich Text Area. Press ALT-0 for help." at bounding box center [787, 598] width 758 height 15
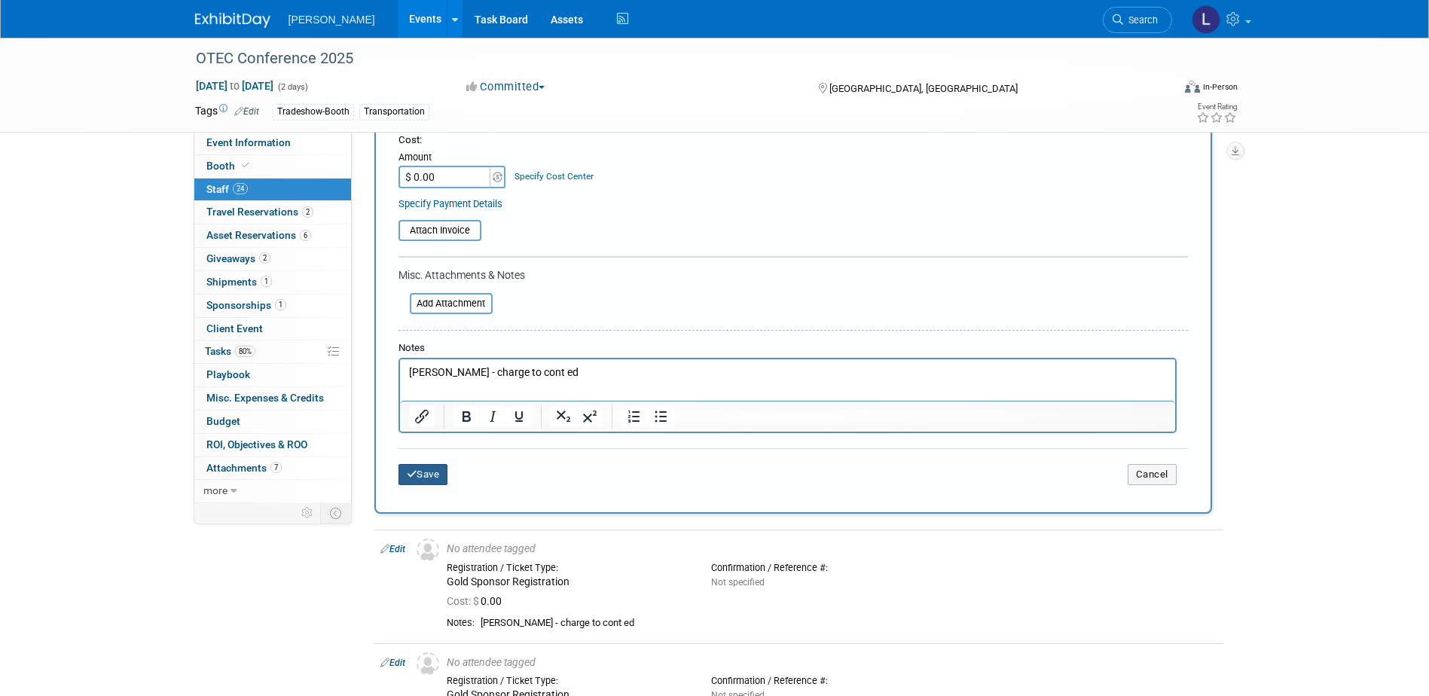
click at [424, 471] on button "Save" at bounding box center [424, 474] width 50 height 21
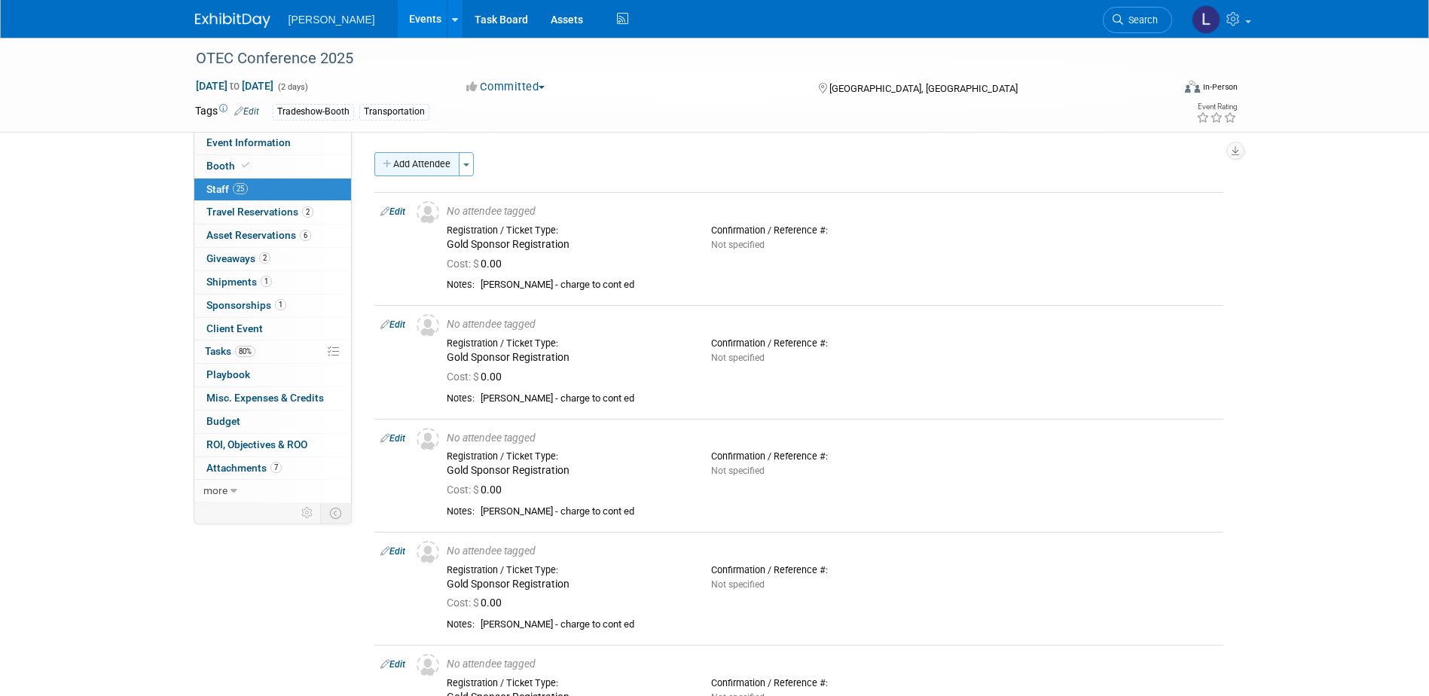
click at [388, 160] on icon "button" at bounding box center [388, 165] width 11 height 10
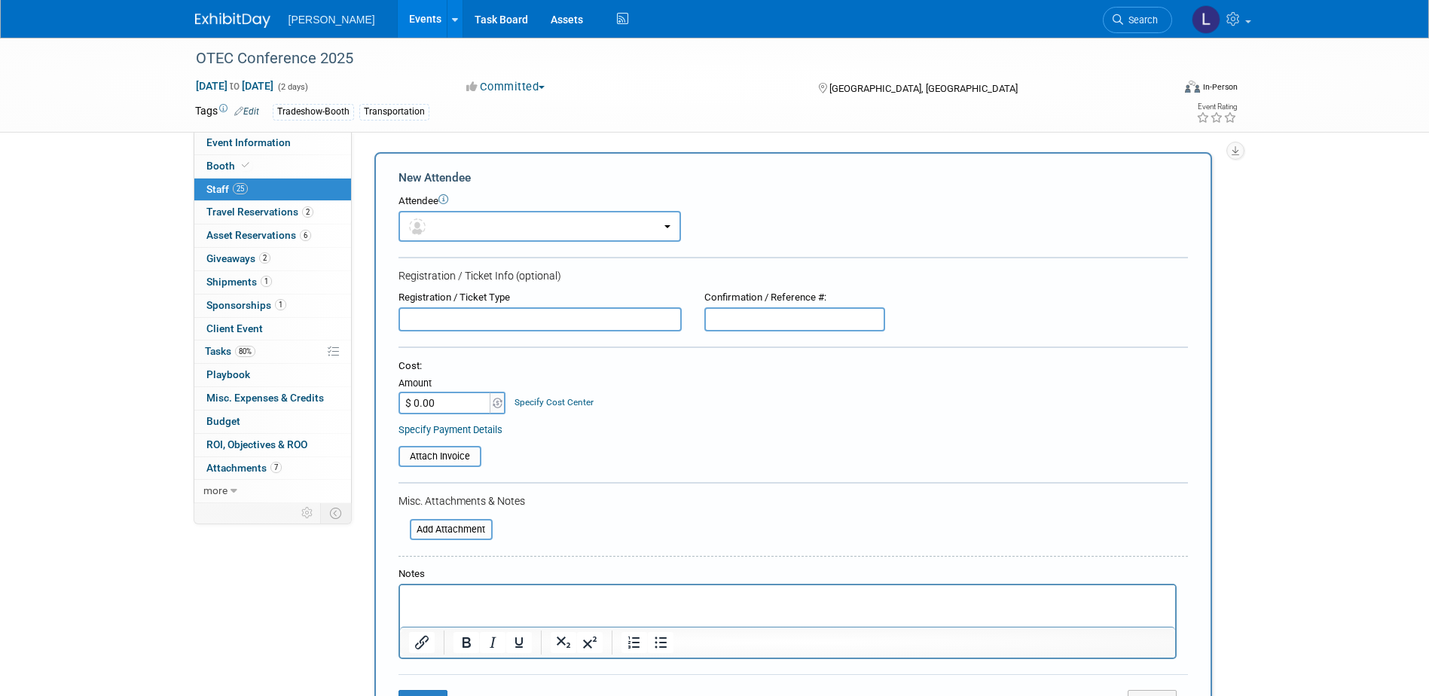
click at [435, 323] on input "text" at bounding box center [540, 319] width 283 height 24
paste input "Gold Sponsor Registration"
type input "Gold Sponsor Registration"
click at [457, 596] on p "Rich Text Area. Press ALT-0 for help." at bounding box center [787, 598] width 758 height 15
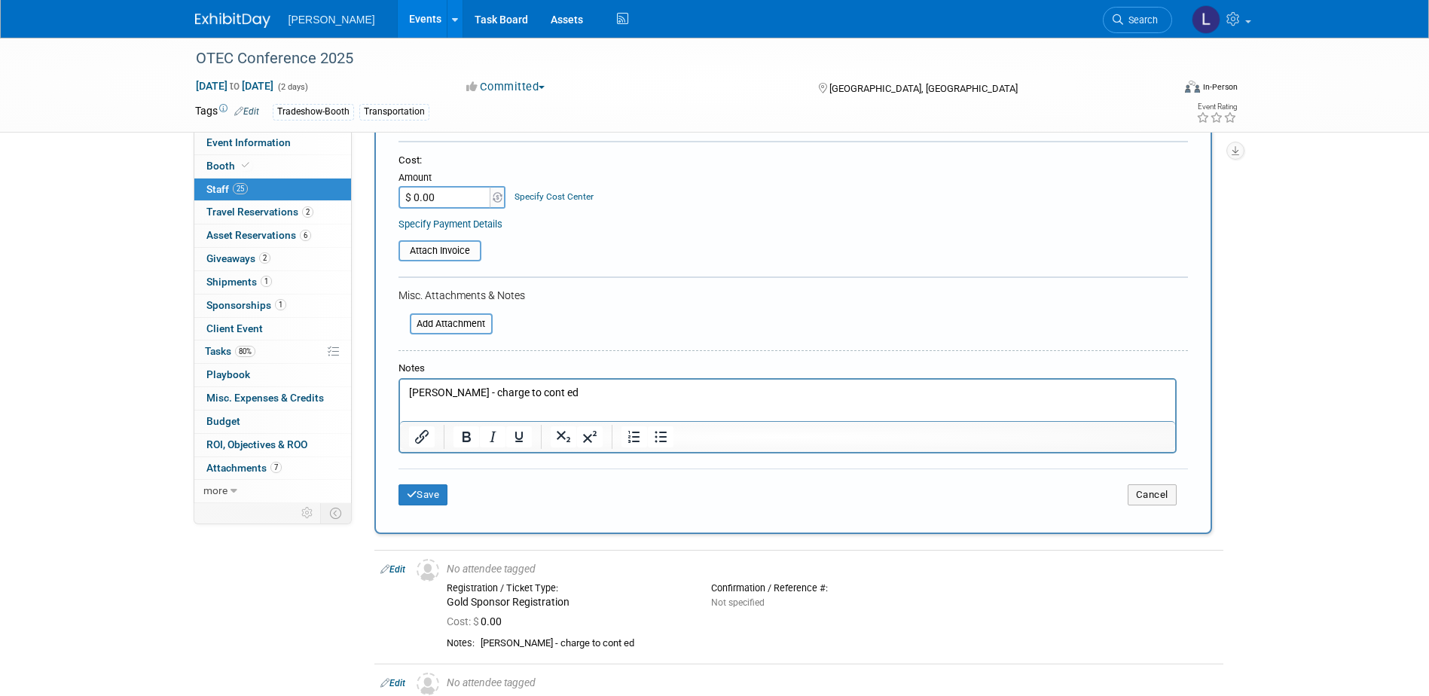
scroll to position [226, 0]
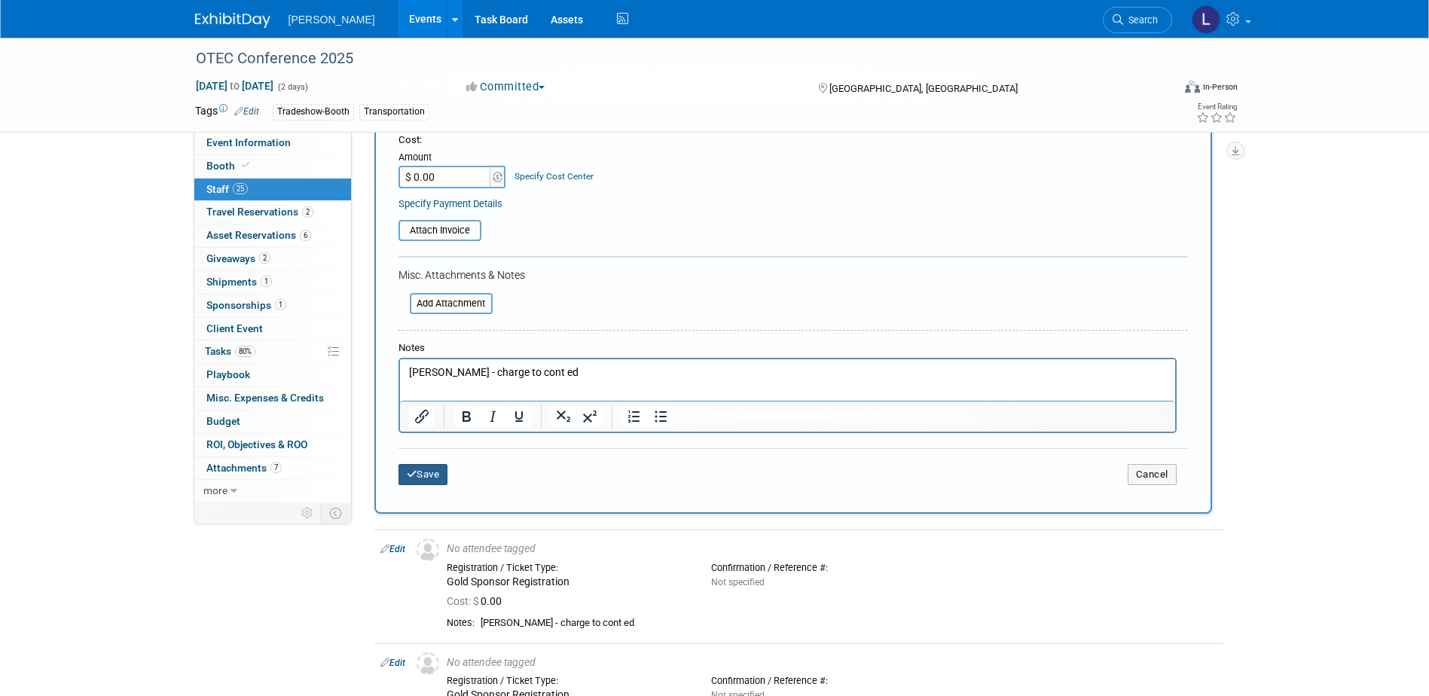
click at [429, 479] on button "Save" at bounding box center [424, 474] width 50 height 21
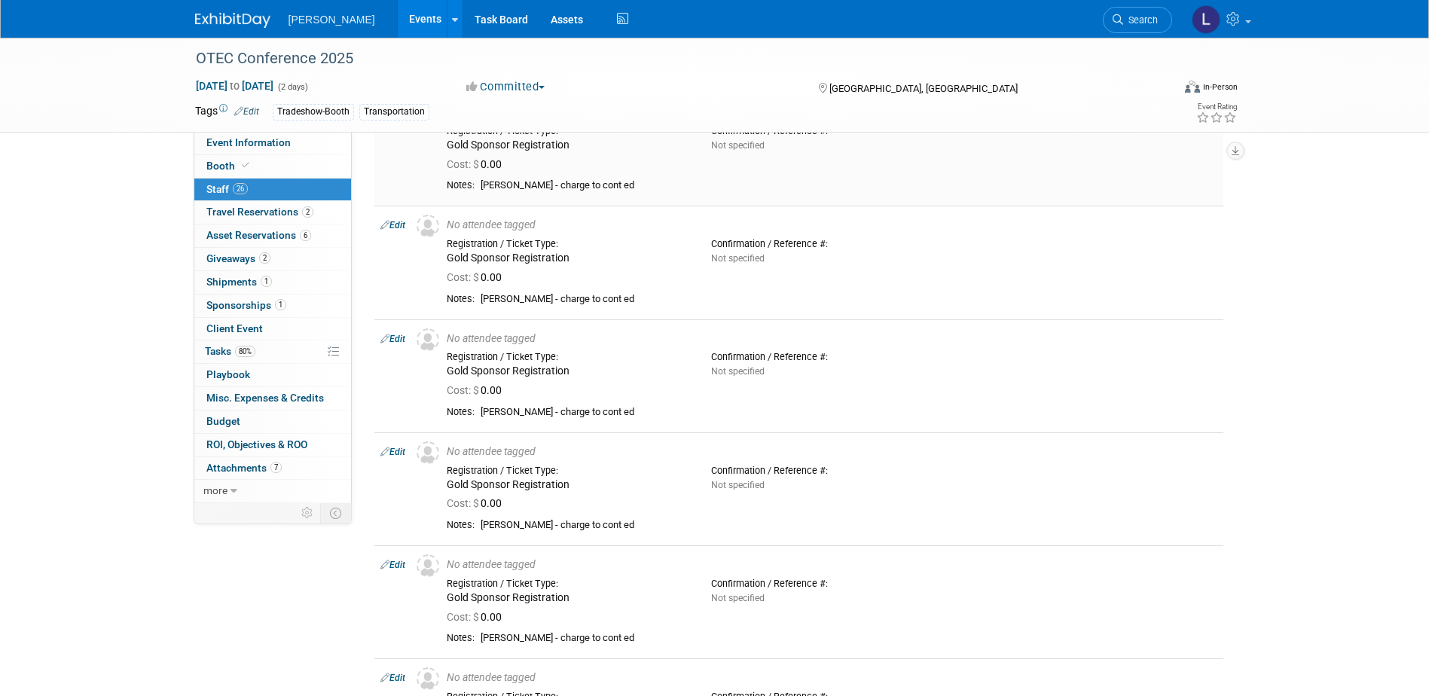
scroll to position [0, 0]
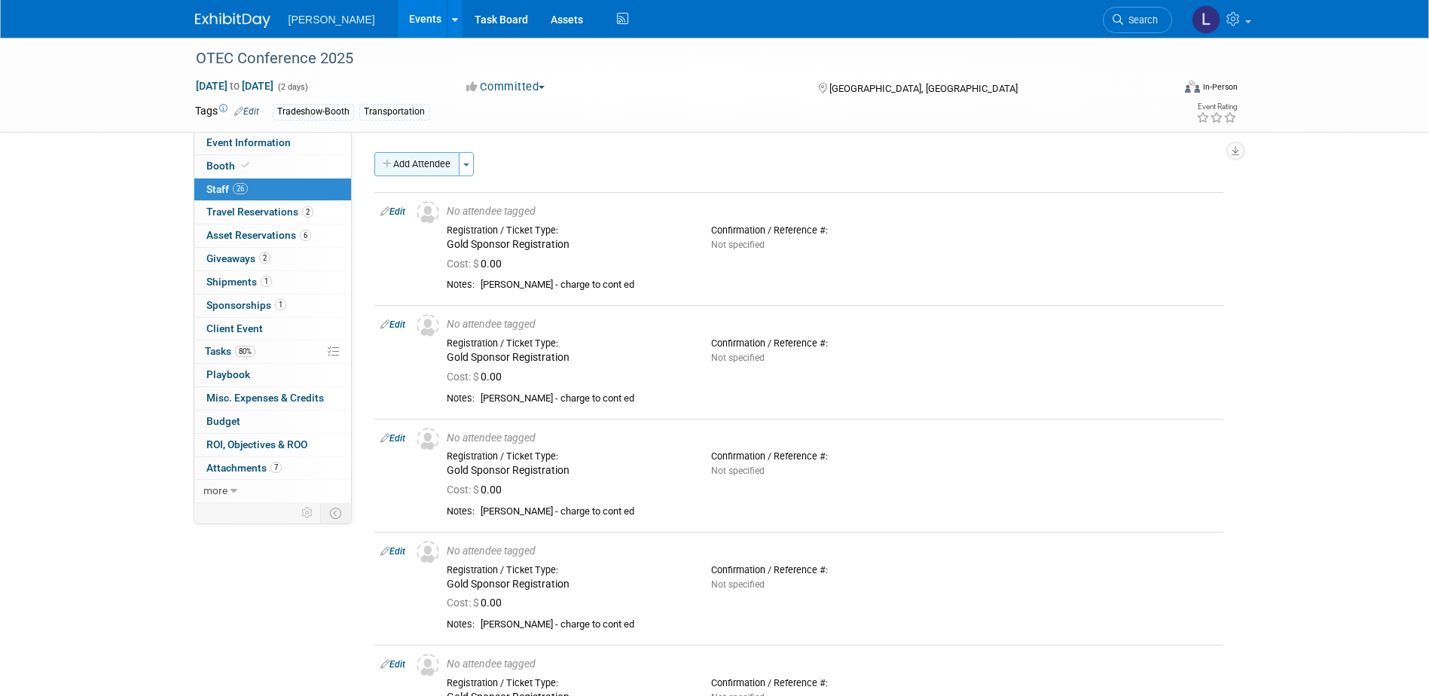
click at [392, 159] on button "Add Attendee" at bounding box center [416, 164] width 85 height 24
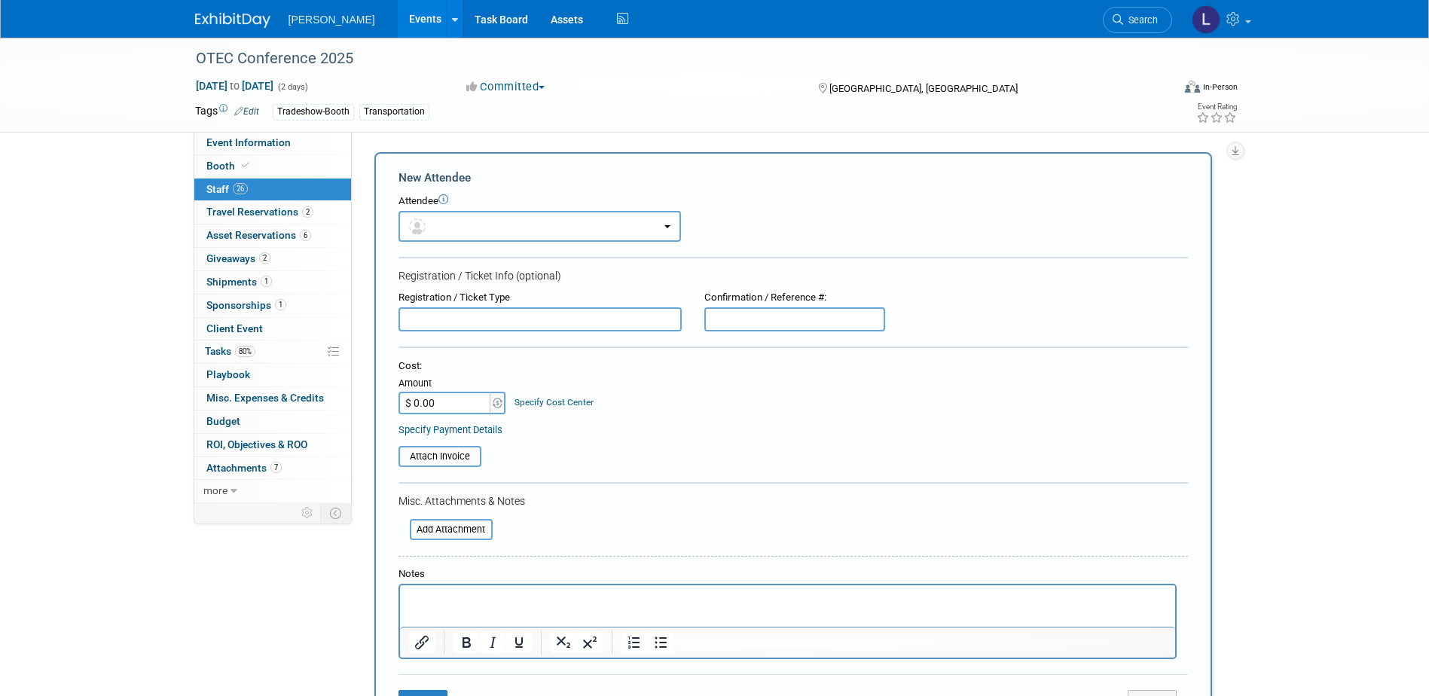
click at [455, 310] on input "text" at bounding box center [540, 319] width 283 height 24
paste input "Gold Sponsor Registration"
type input "Gold Sponsor Registration"
click at [432, 599] on p "Rich Text Area. Press ALT-0 for help." at bounding box center [787, 598] width 758 height 15
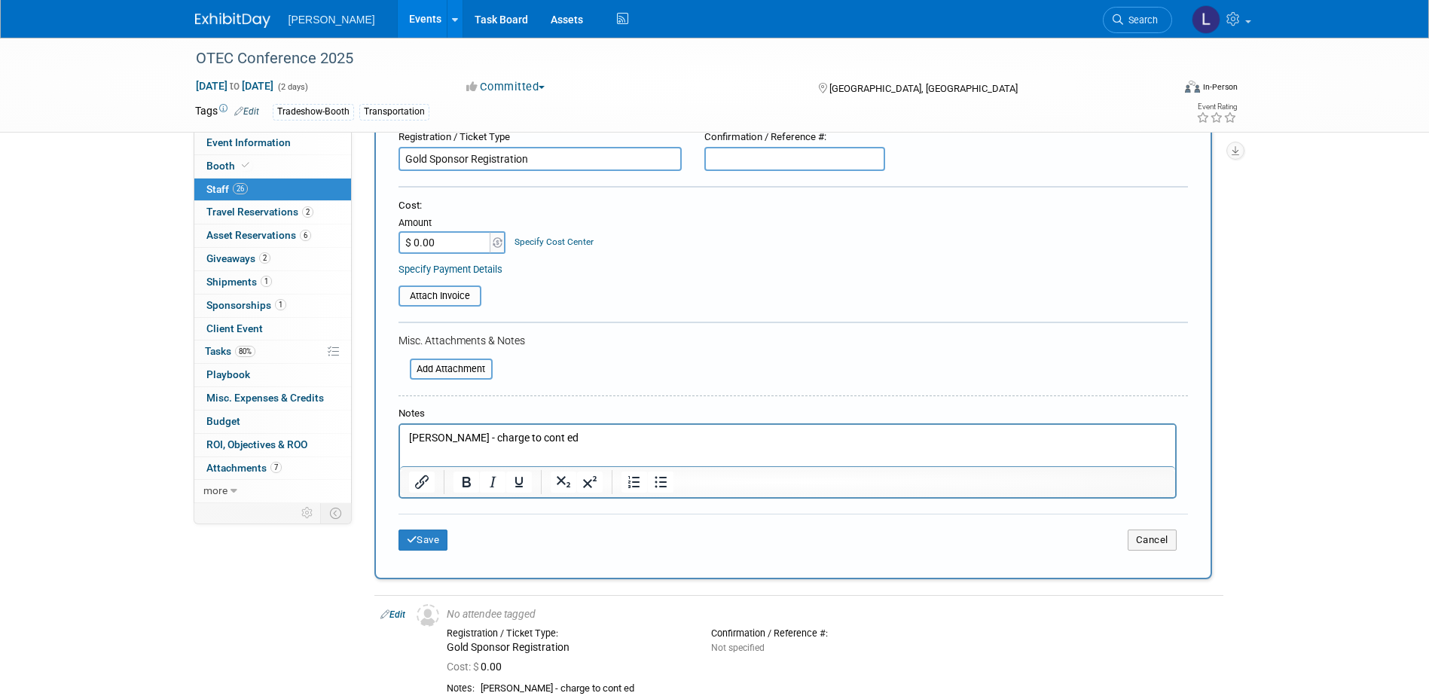
scroll to position [226, 0]
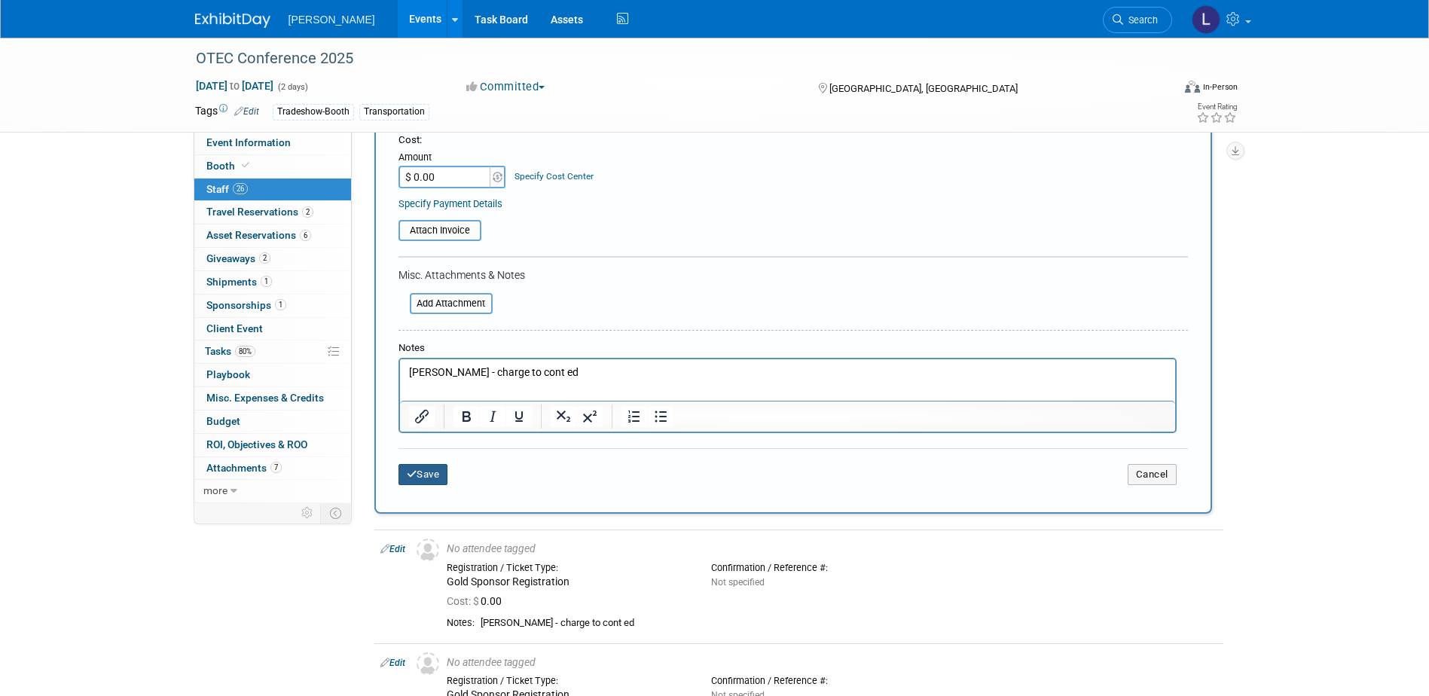
click at [429, 475] on button "Save" at bounding box center [424, 474] width 50 height 21
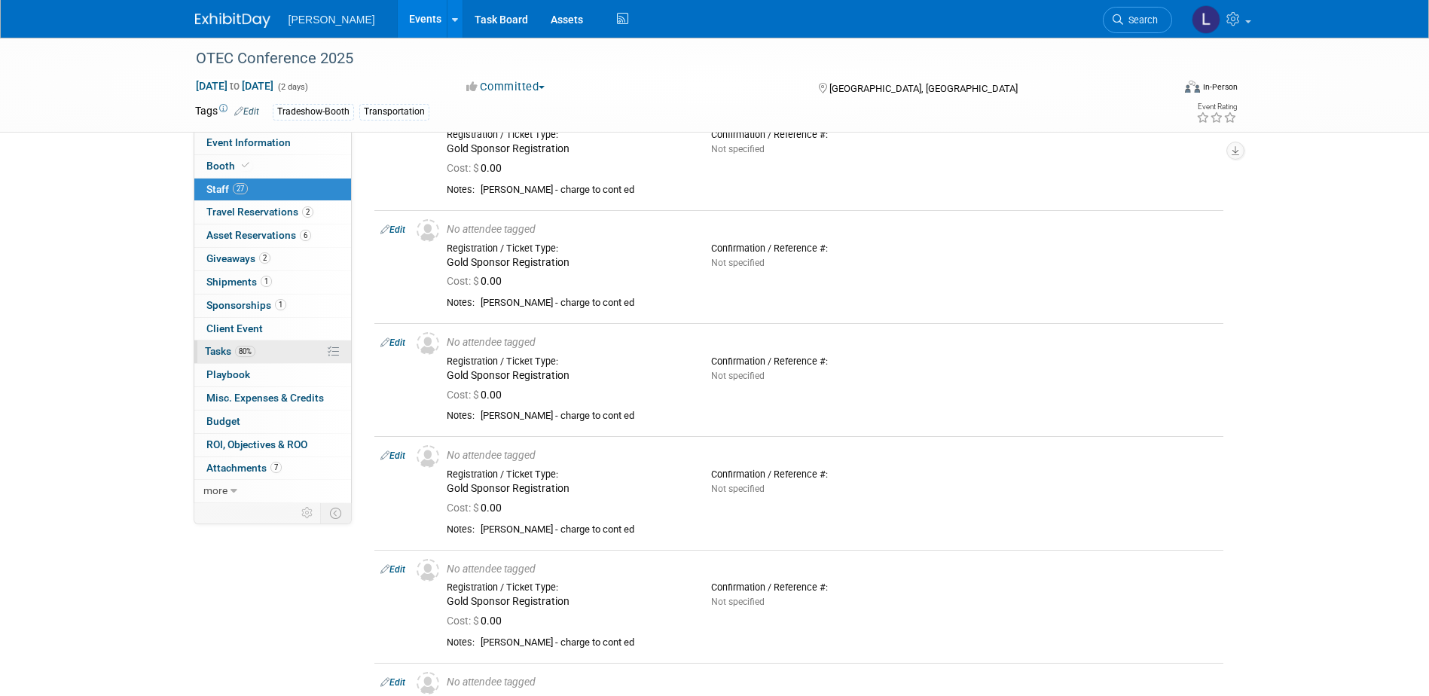
scroll to position [377, 0]
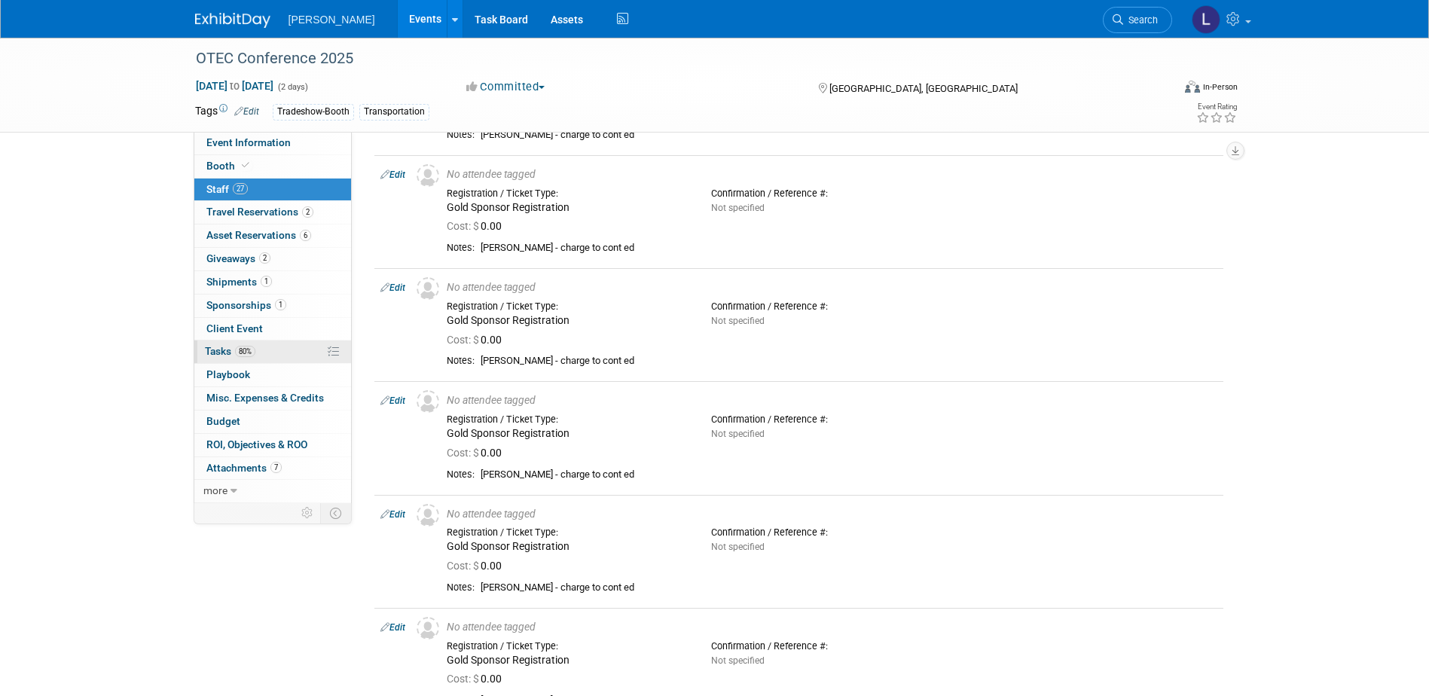
click at [215, 348] on span "Tasks 80%" at bounding box center [230, 351] width 50 height 12
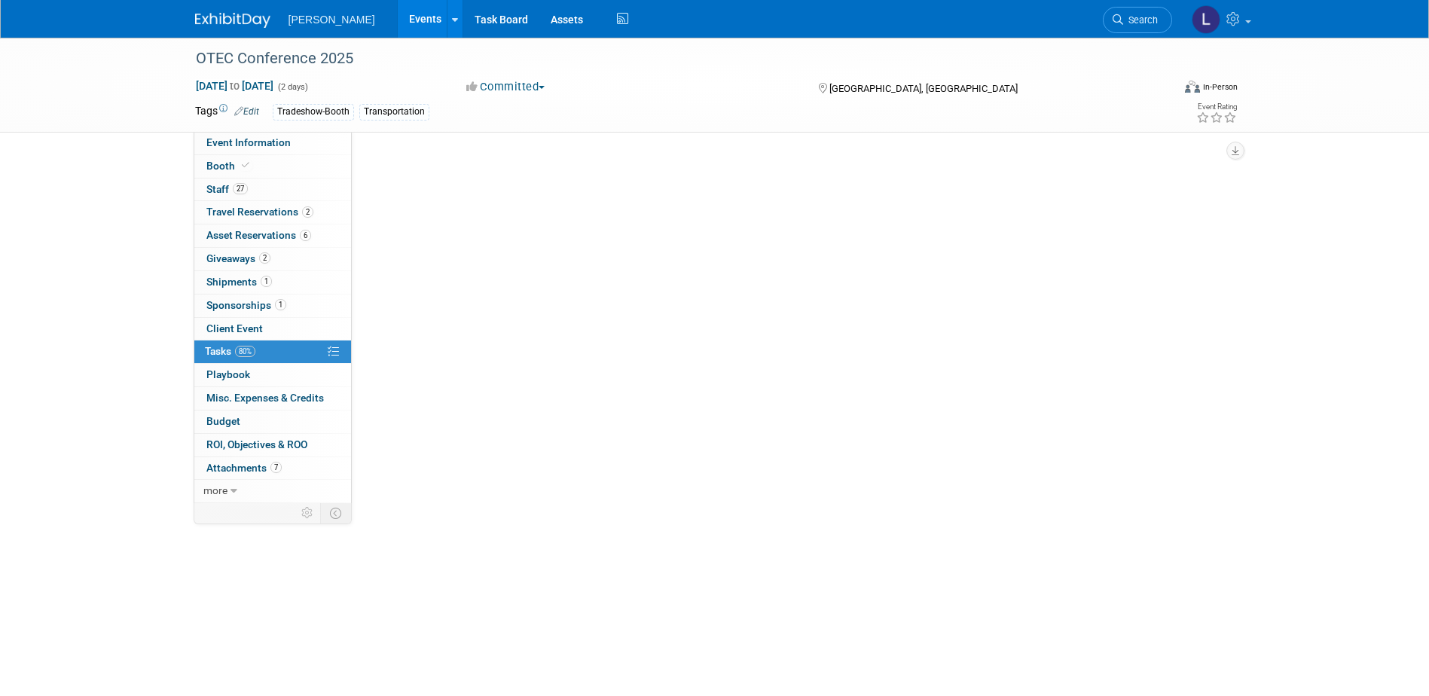
scroll to position [0, 0]
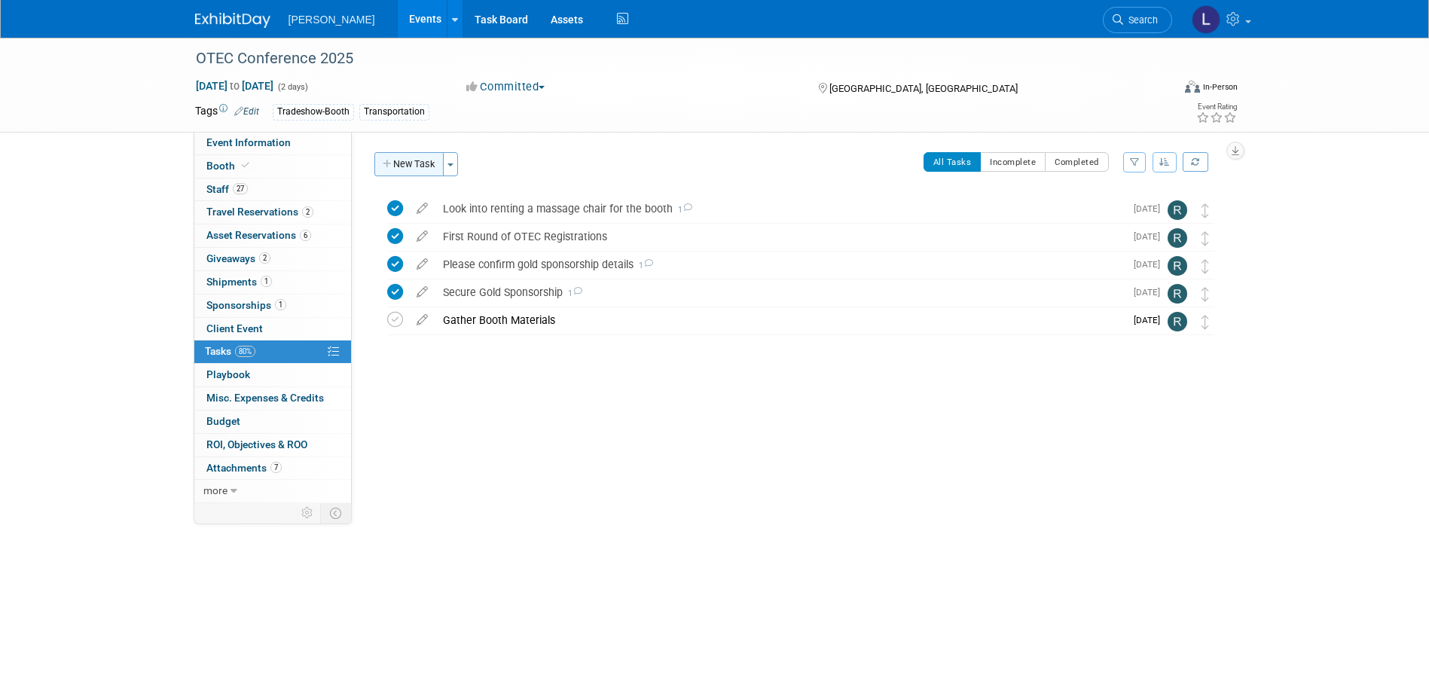
click at [395, 161] on button "New Task" at bounding box center [408, 164] width 69 height 24
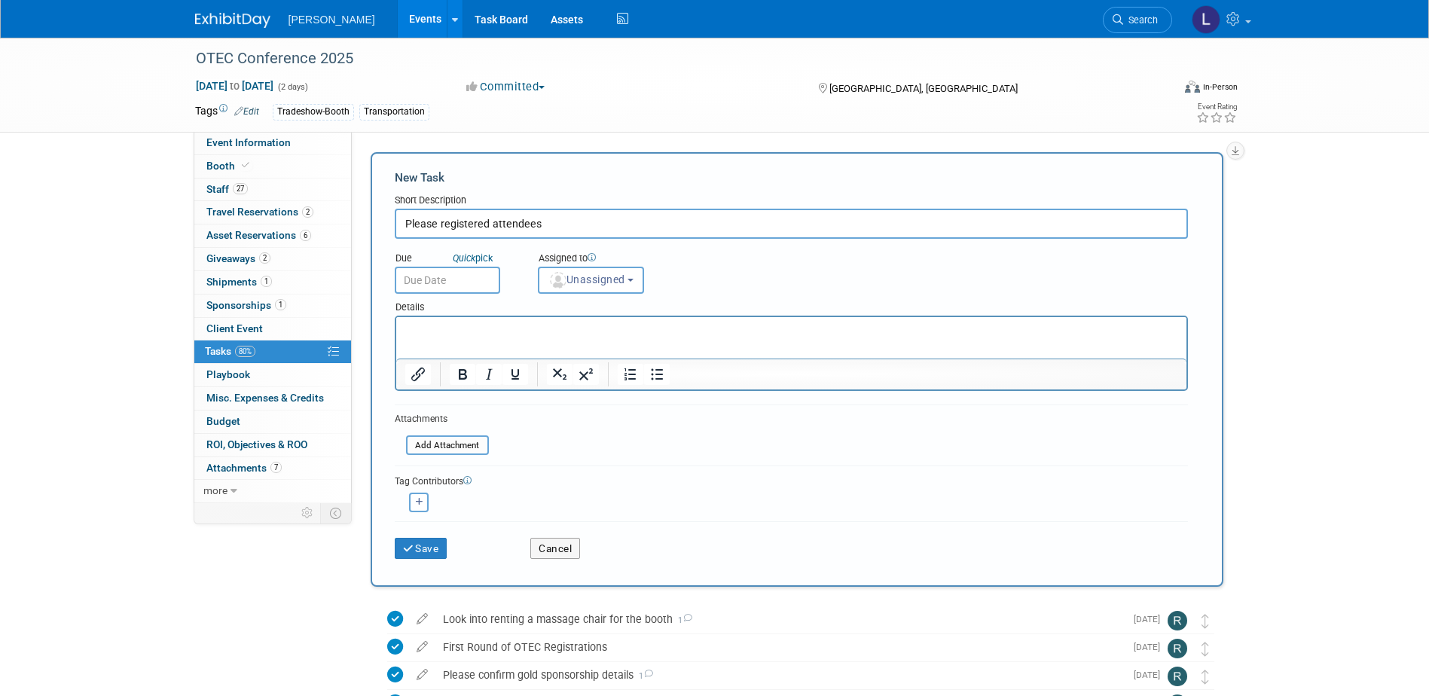
type input "Please registered attendees"
click at [1041, 333] on p "Rich Text Area. Press ALT-0 for help." at bounding box center [791, 330] width 773 height 15
click at [918, 336] on p "Rich Text Area. Press ALT-0 for help." at bounding box center [791, 330] width 773 height 15
drag, startPoint x: 955, startPoint y: 304, endPoint x: 942, endPoint y: 281, distance: 26.0
click at [955, 299] on div "Details" at bounding box center [791, 305] width 793 height 22
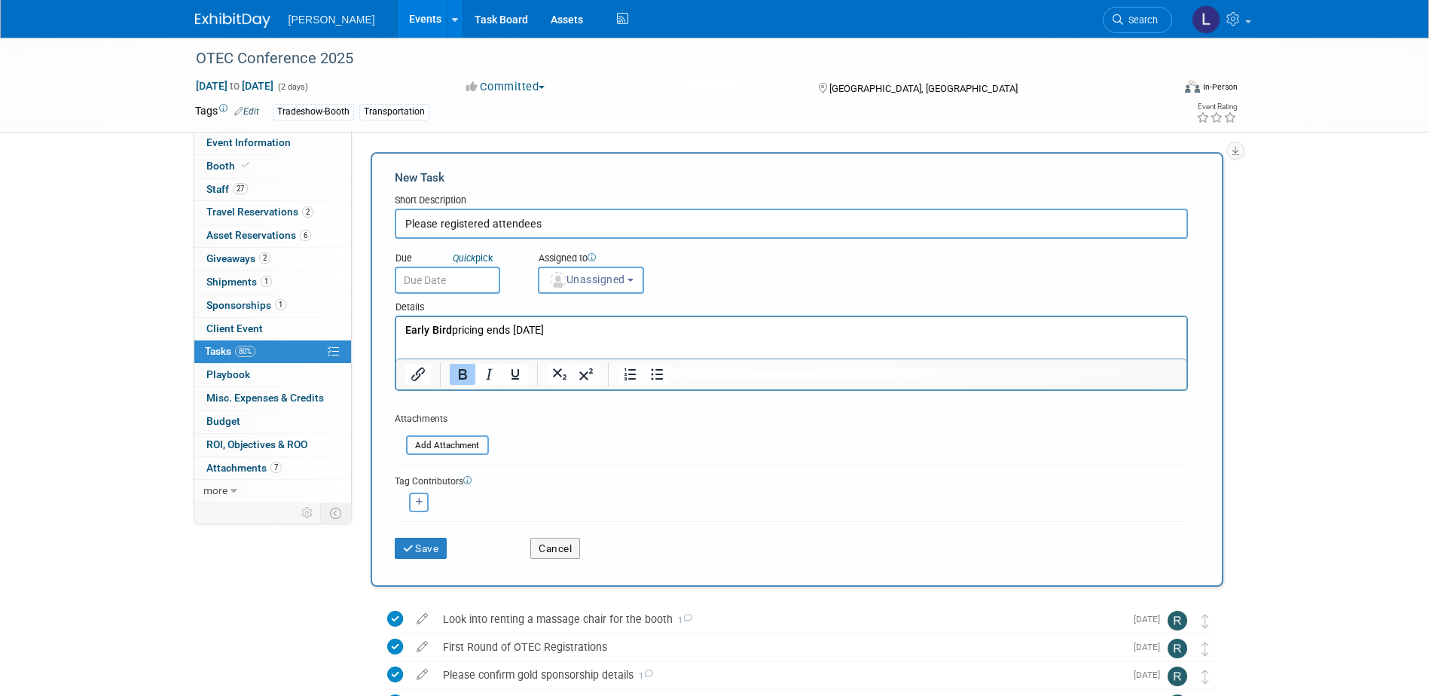
click at [942, 281] on div "Due Quick pick Assigned to <img src="https://www.exhibitday.com/Images/Unassign…" at bounding box center [791, 266] width 816 height 55
click at [559, 273] on img "button" at bounding box center [558, 280] width 17 height 17
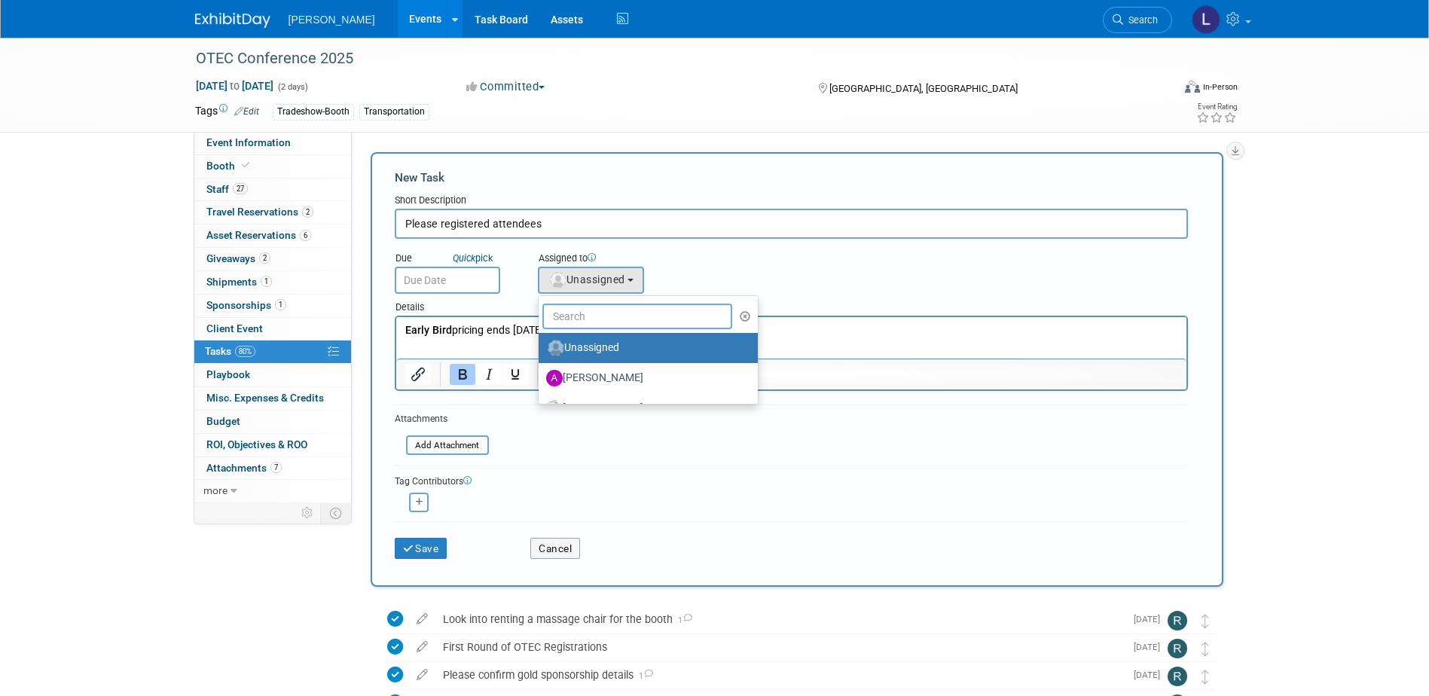
click at [576, 318] on input "text" at bounding box center [637, 317] width 191 height 26
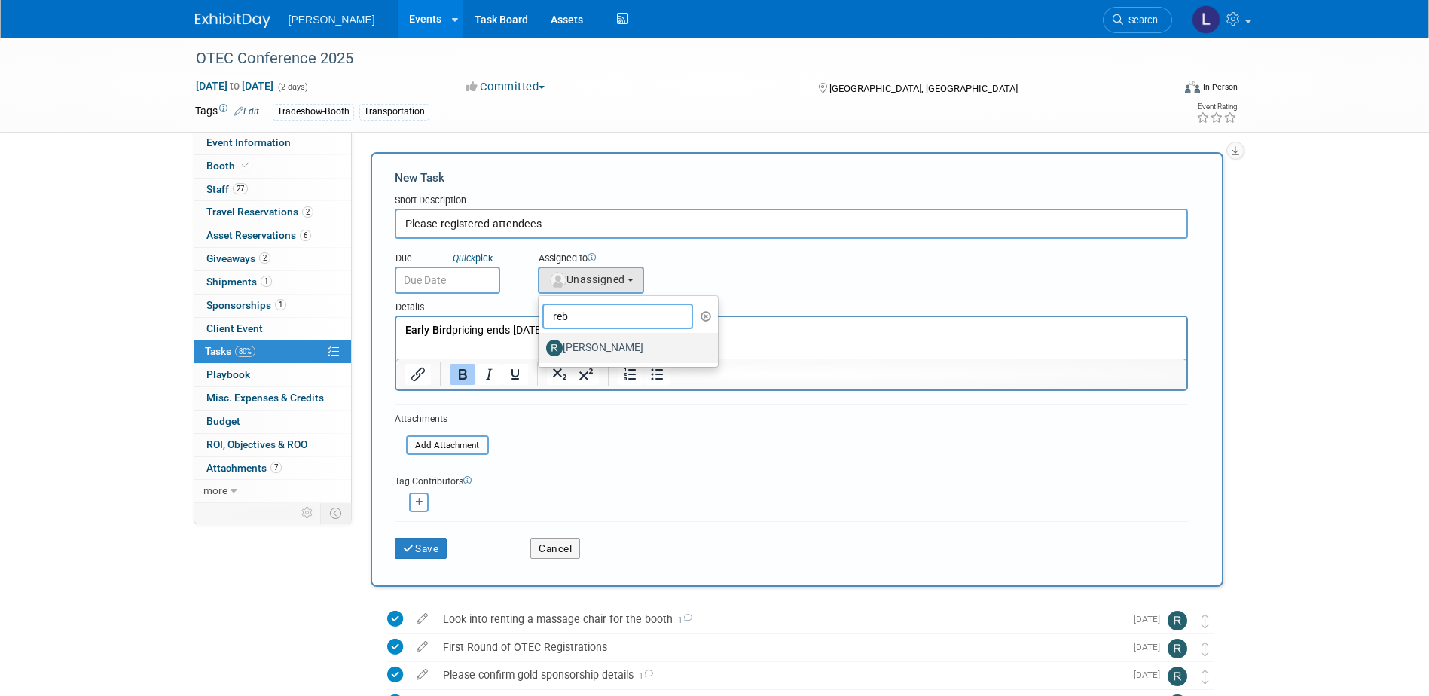
type input "reb"
click at [581, 349] on label "Rebecca Deis" at bounding box center [624, 348] width 157 height 24
click at [541, 349] on input "Rebecca Deis" at bounding box center [536, 346] width 10 height 10
select select "844a177d-a181-44ff-a72a-5731d68e4351"
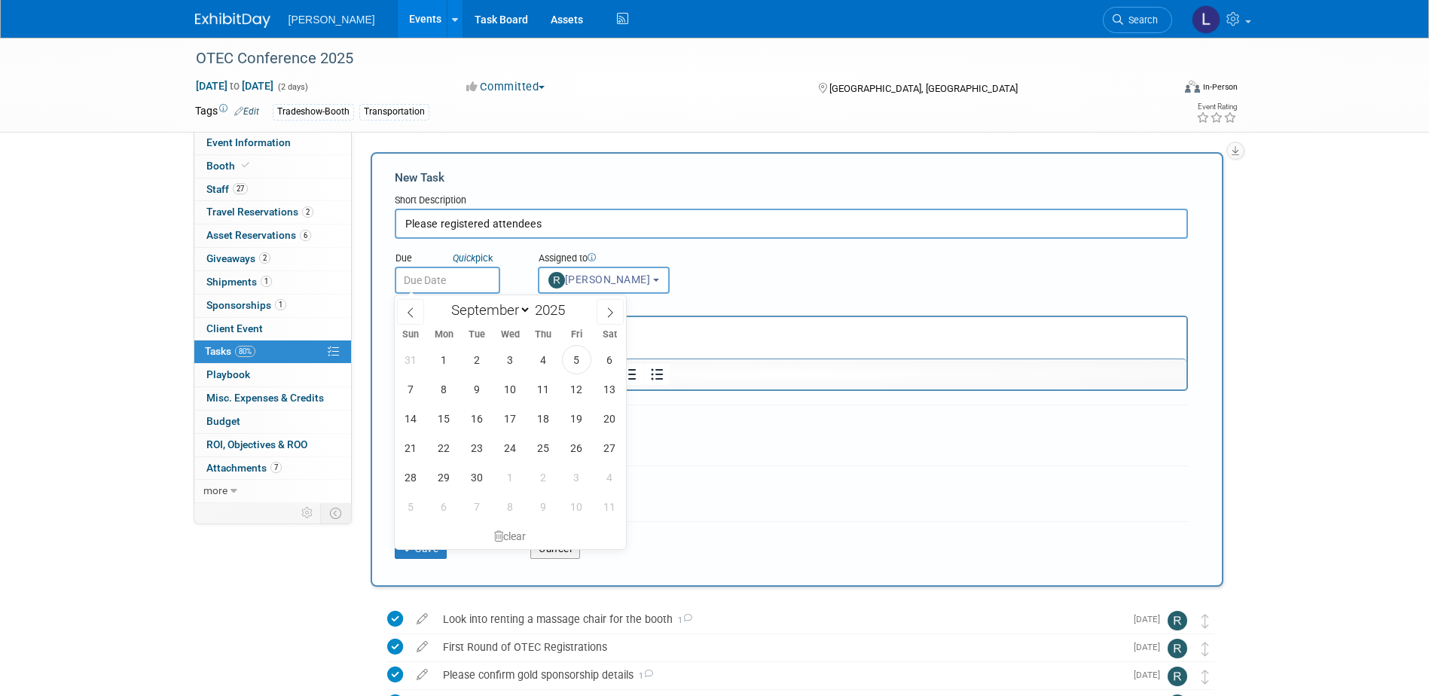
click at [444, 283] on input "text" at bounding box center [447, 280] width 105 height 27
click at [579, 396] on span "12" at bounding box center [576, 388] width 29 height 29
type input "Sep 12, 2025"
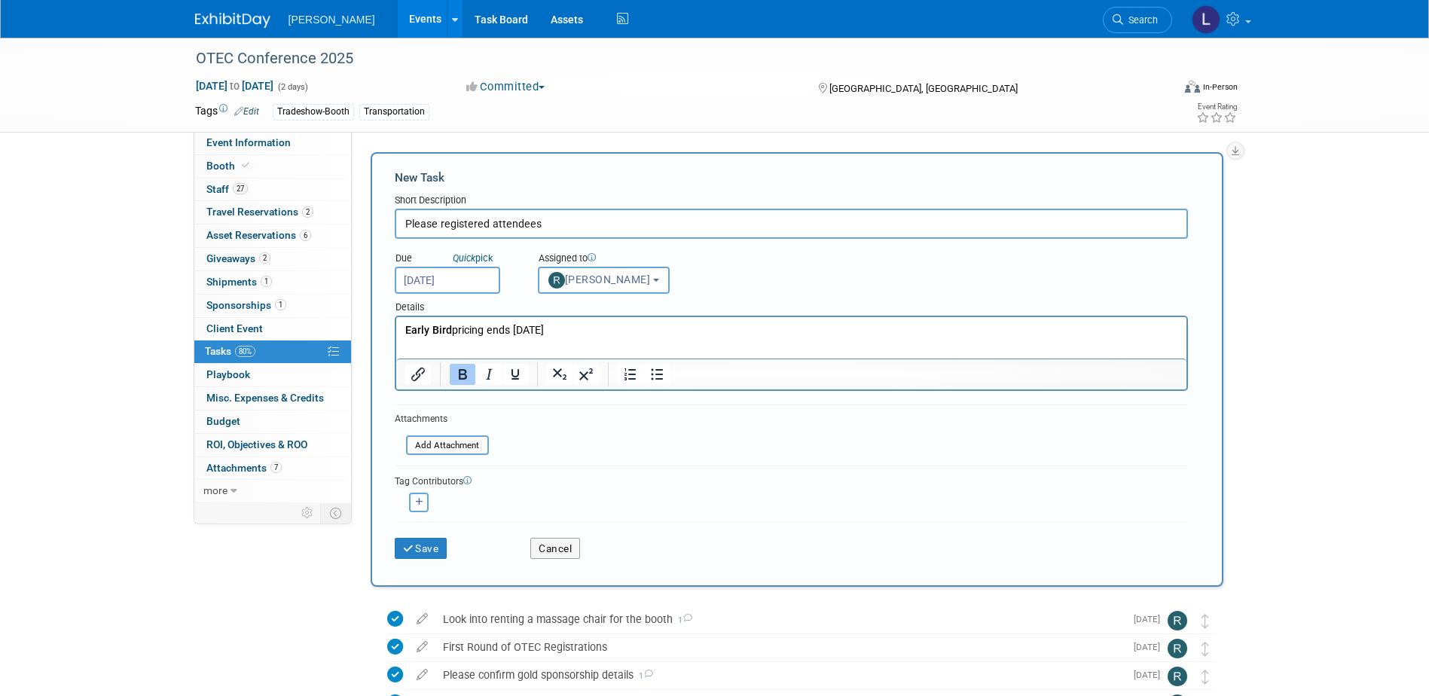
click at [420, 496] on button "button" at bounding box center [419, 503] width 20 height 20
select select
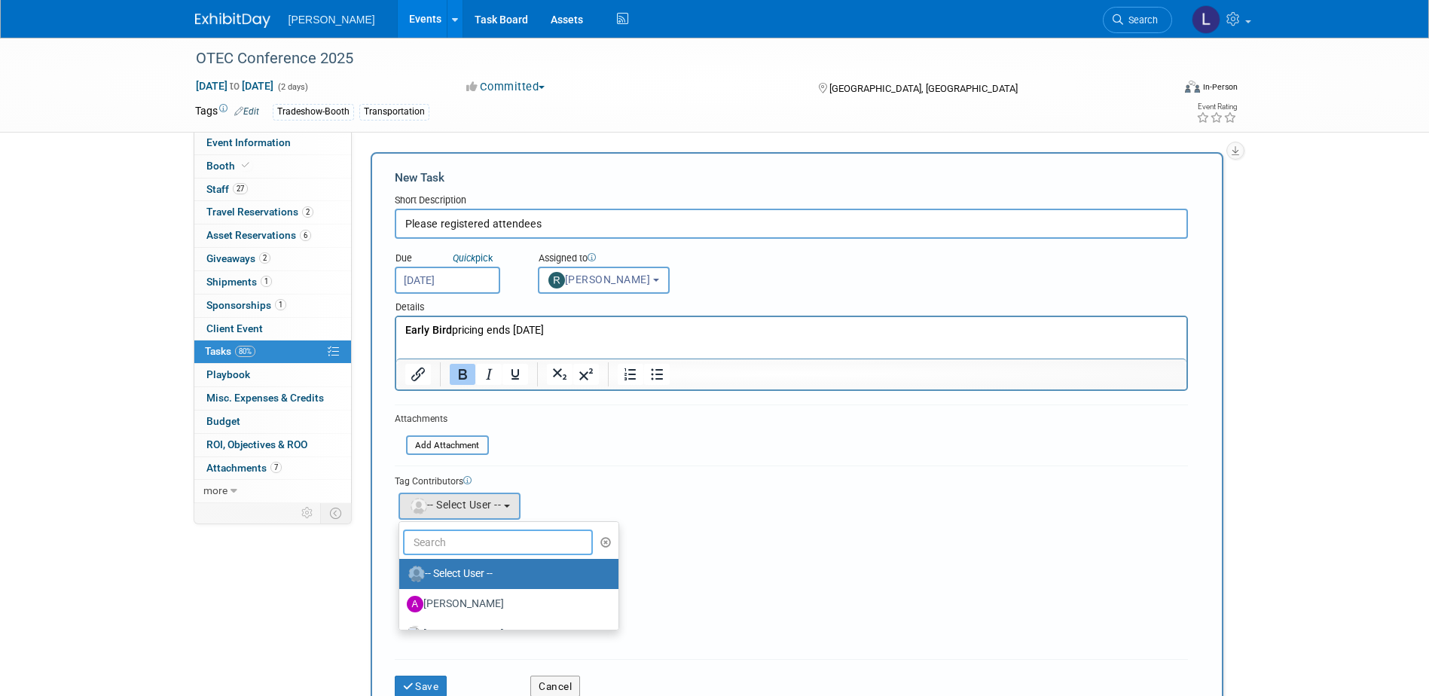
click at [464, 530] on input "text" at bounding box center [498, 543] width 191 height 26
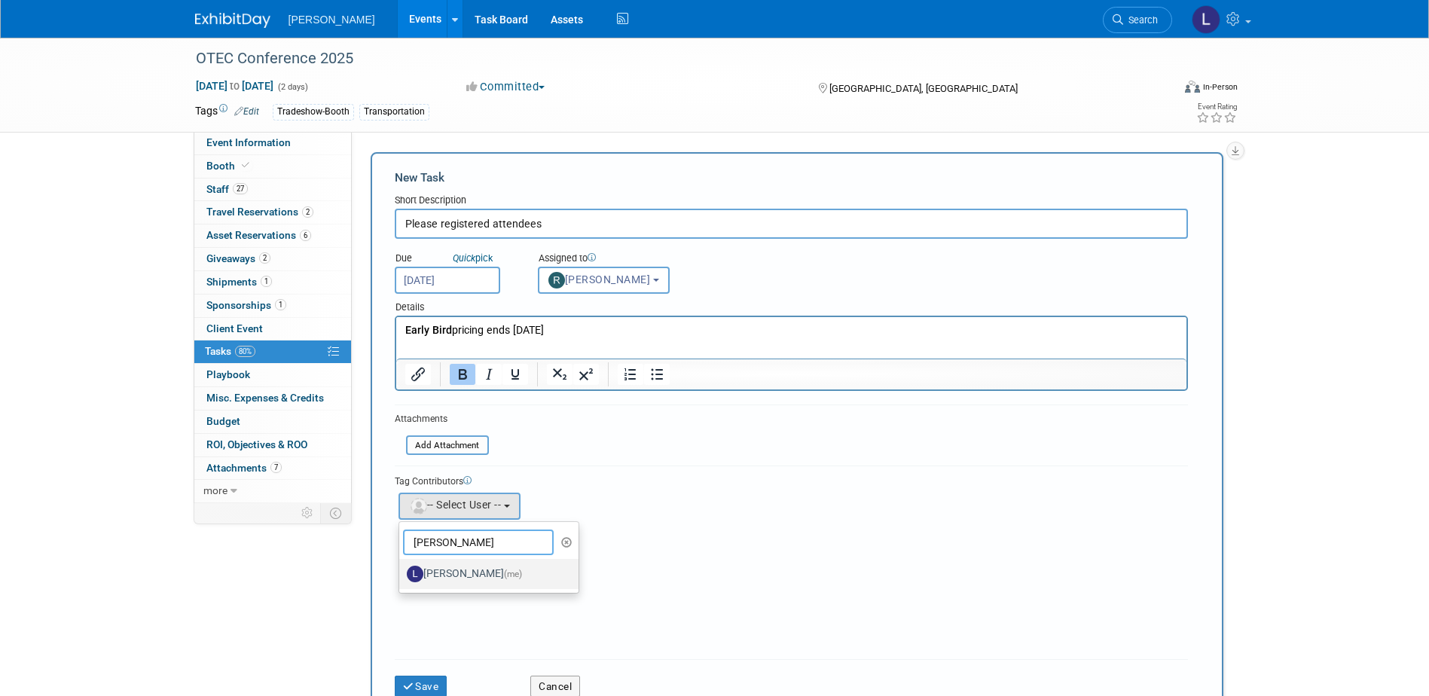
type input "[PERSON_NAME]"
click at [450, 576] on label "[PERSON_NAME] (me)" at bounding box center [485, 574] width 157 height 24
click at [402, 576] on input "[PERSON_NAME] (me)" at bounding box center [397, 572] width 10 height 10
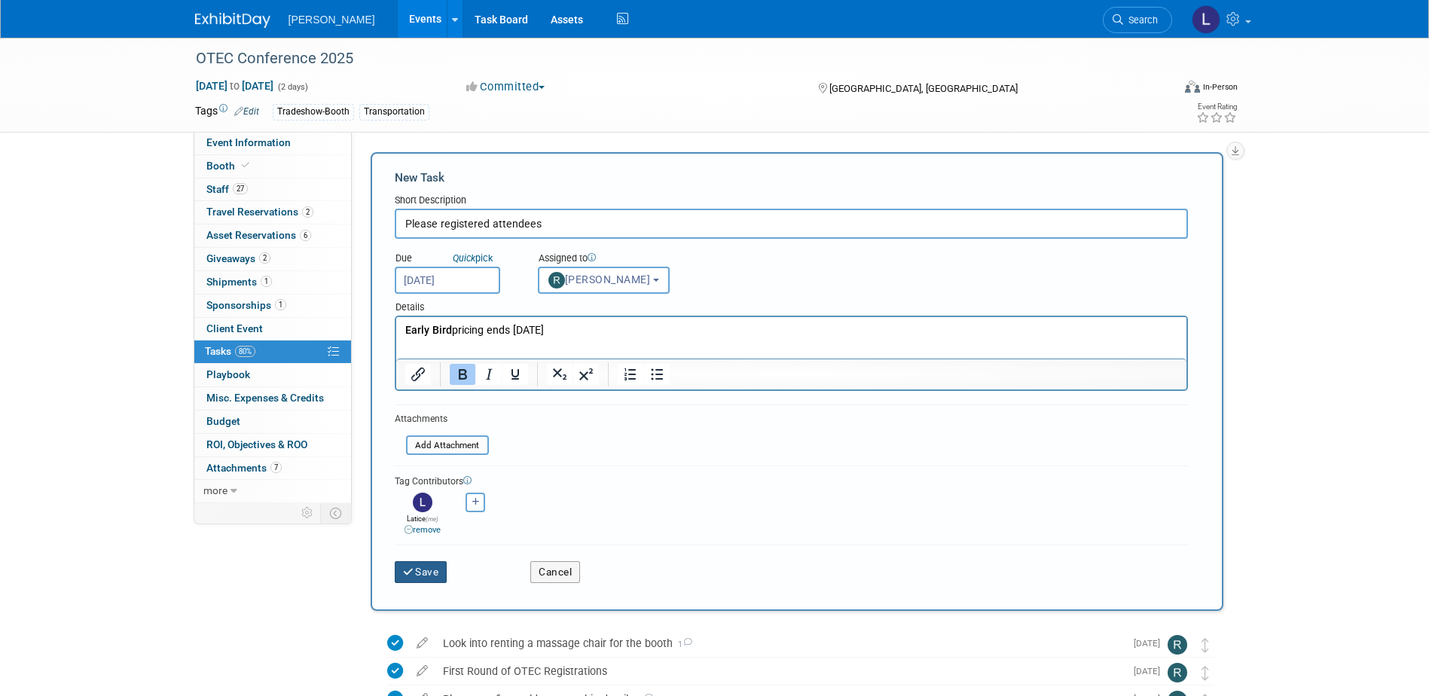
click at [415, 576] on button "Save" at bounding box center [421, 571] width 53 height 21
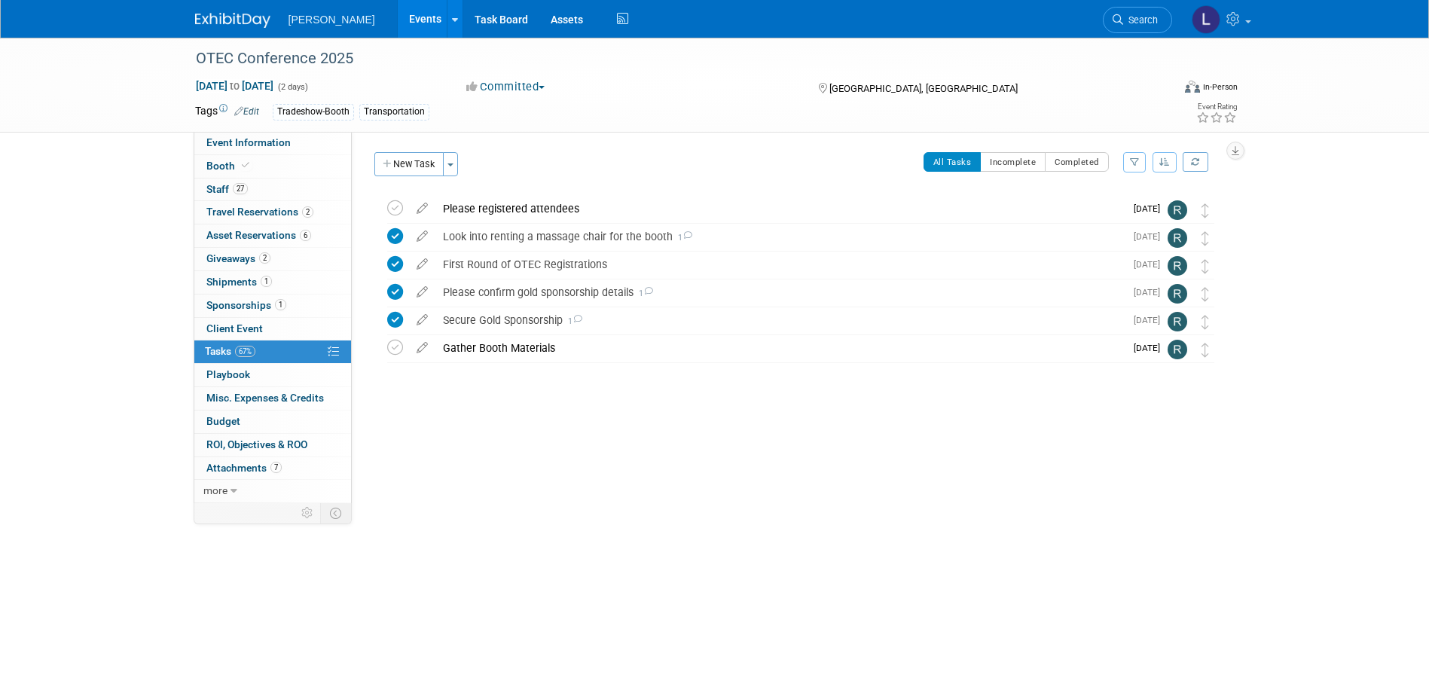
click at [111, 462] on div "OTEC Conference 2025 Oct 14, 2025 to Oct 15, 2025 (2 days) Oct 14, 2025 to Oct …" at bounding box center [714, 307] width 1429 height 539
click at [133, 285] on div "OTEC Conference 2025 Oct 14, 2025 to Oct 15, 2025 (2 days) Oct 14, 2025 to Oct …" at bounding box center [714, 307] width 1429 height 539
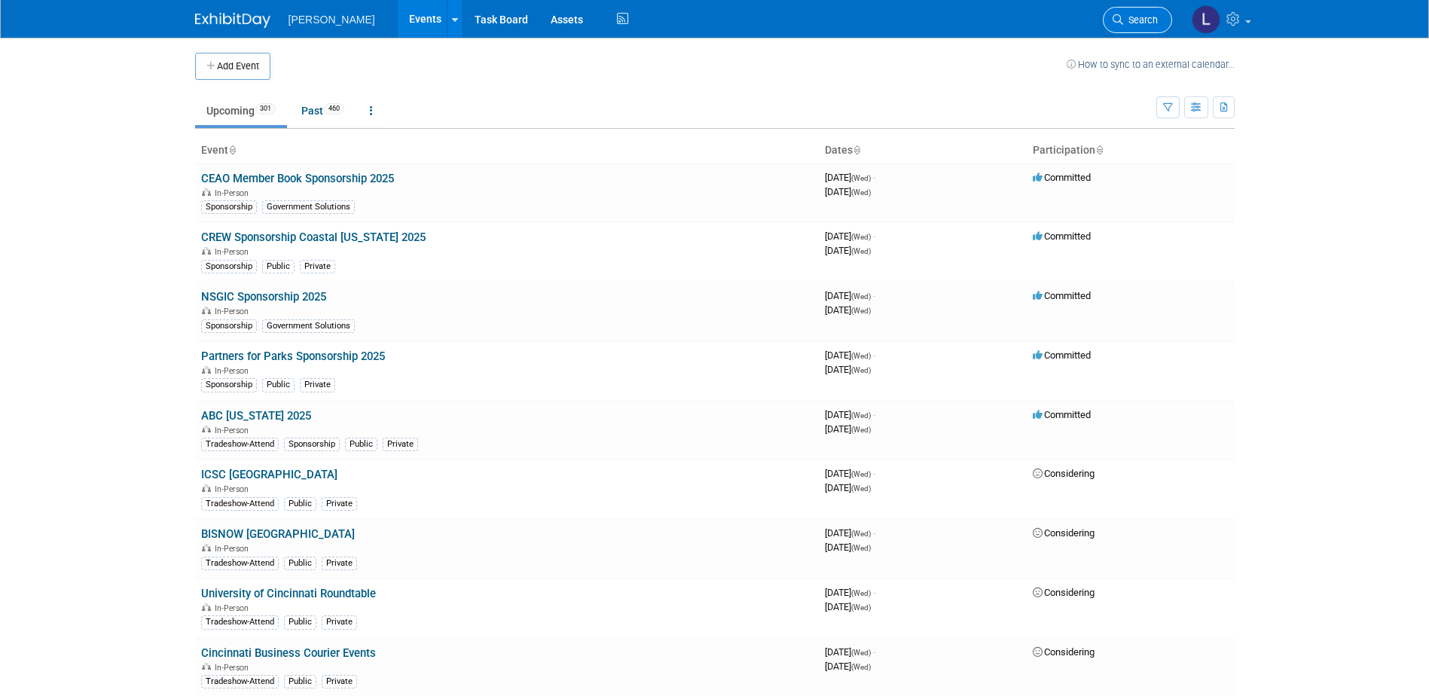
click at [1132, 20] on span "Search" at bounding box center [1140, 19] width 35 height 11
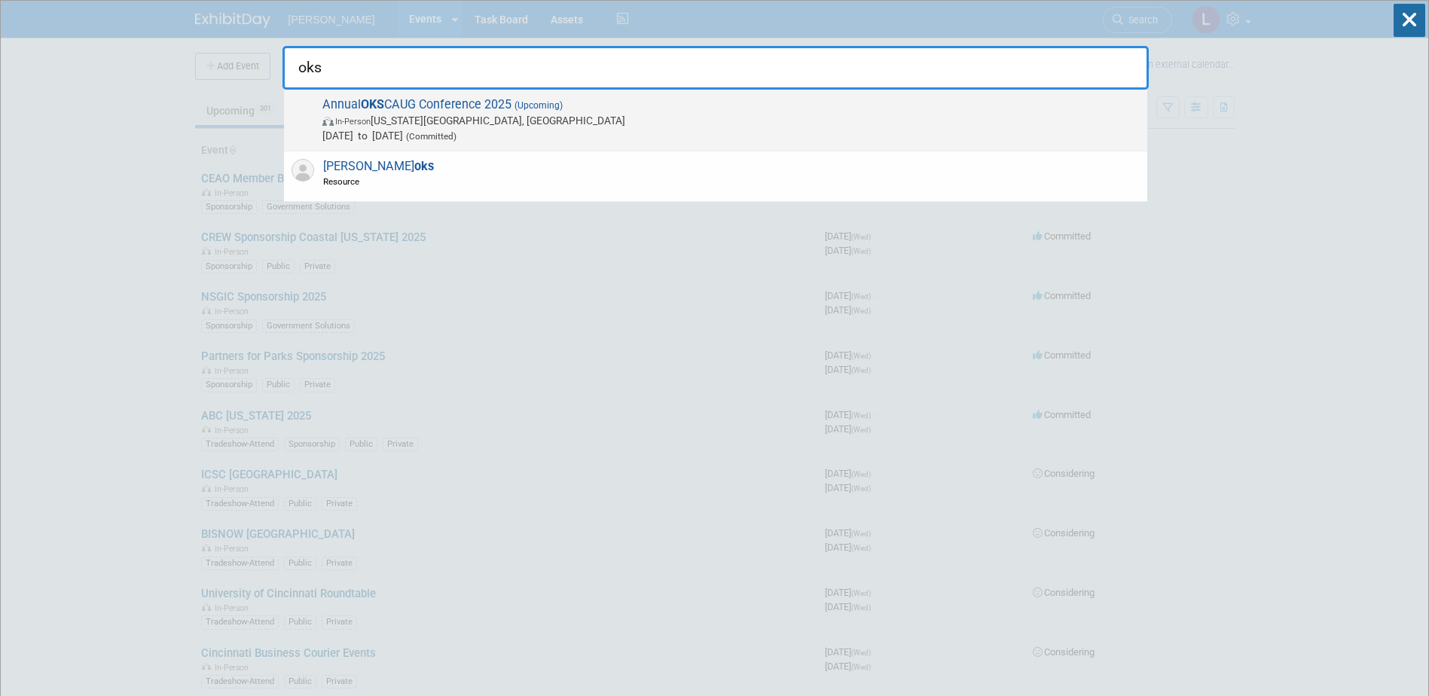
type input "oks"
click at [1010, 133] on span "[DATE] to [DATE] (Committed)" at bounding box center [730, 135] width 817 height 15
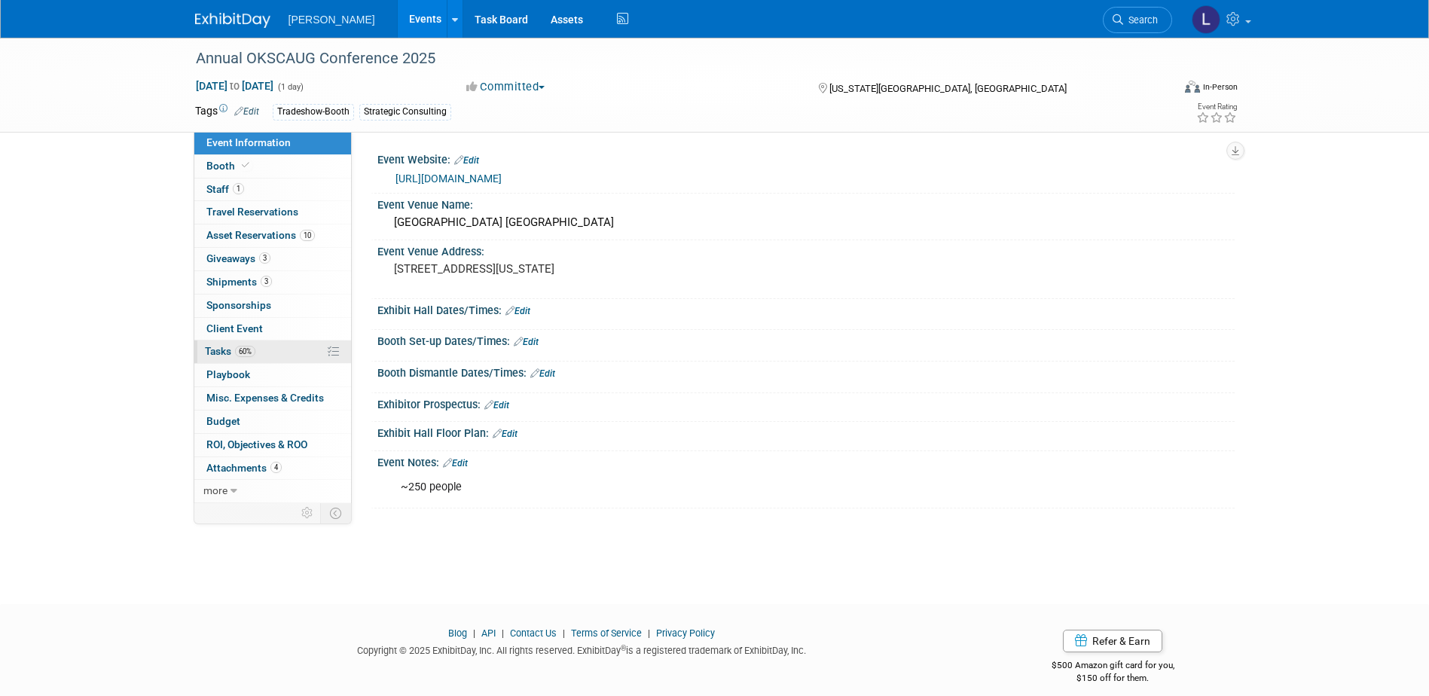
click at [243, 355] on span "60%" at bounding box center [245, 351] width 20 height 11
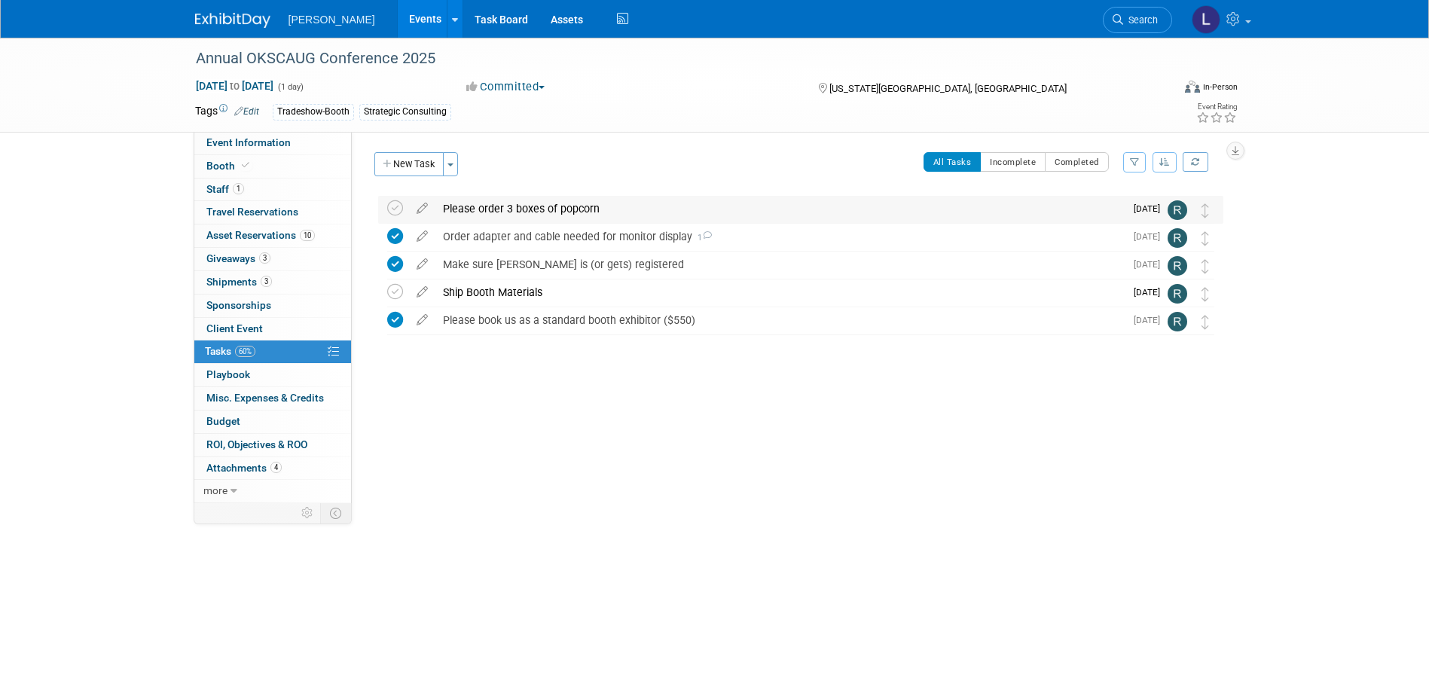
click at [497, 209] on div "Please order 3 boxes of popcorn" at bounding box center [779, 209] width 689 height 26
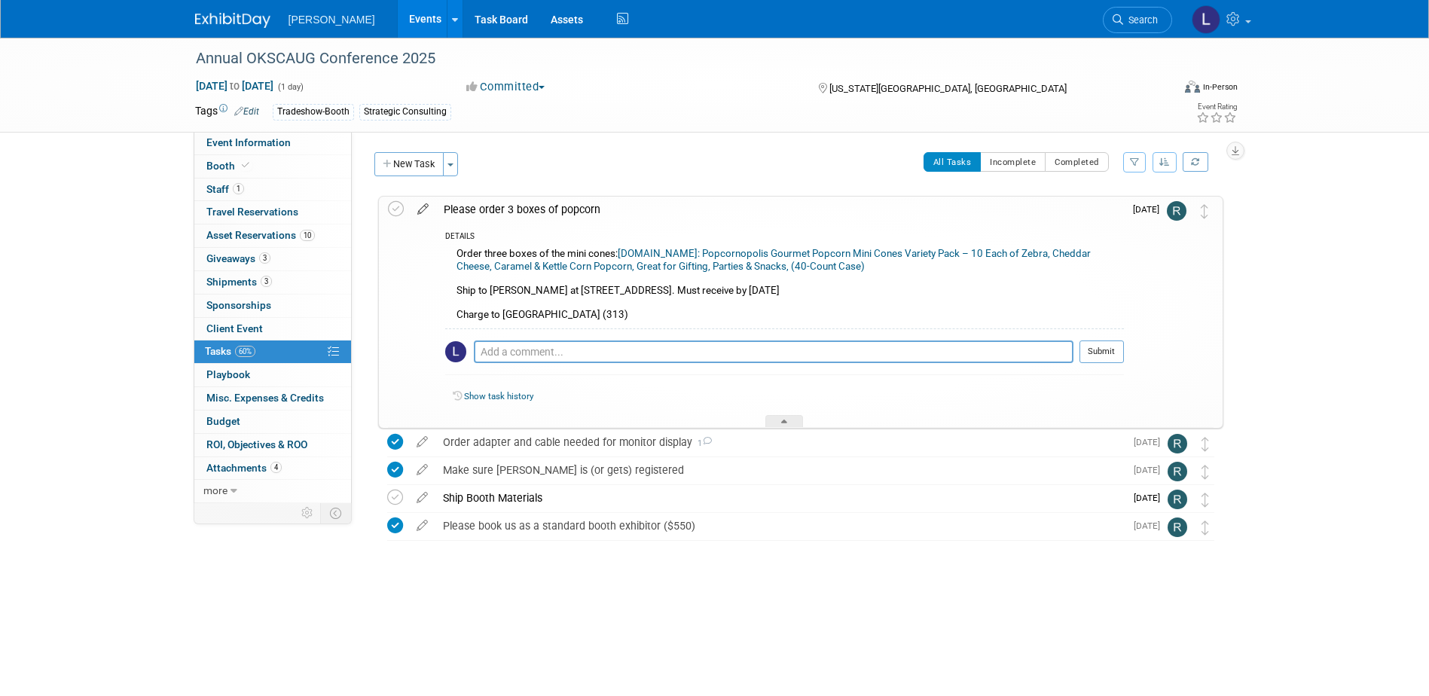
click at [421, 215] on link at bounding box center [423, 210] width 26 height 14
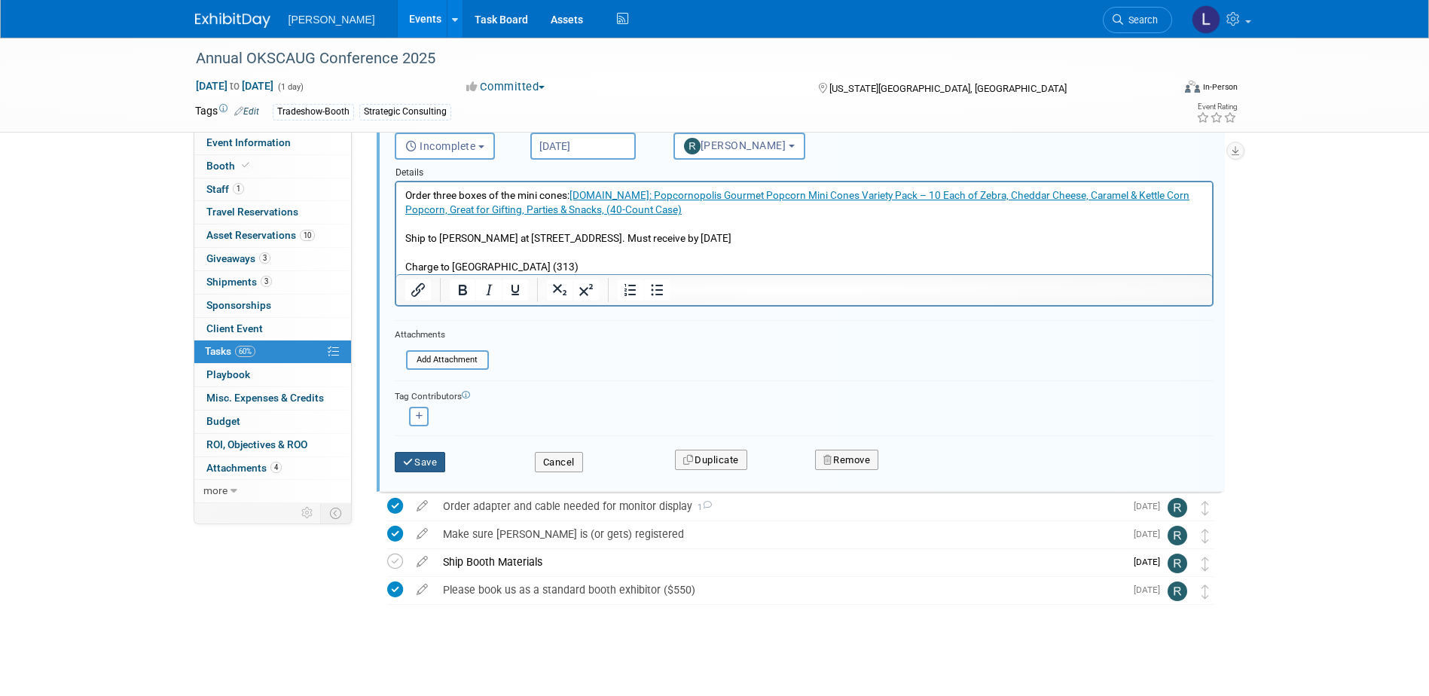
scroll to position [148, 0]
click at [420, 420] on button "button" at bounding box center [419, 416] width 20 height 20
select select
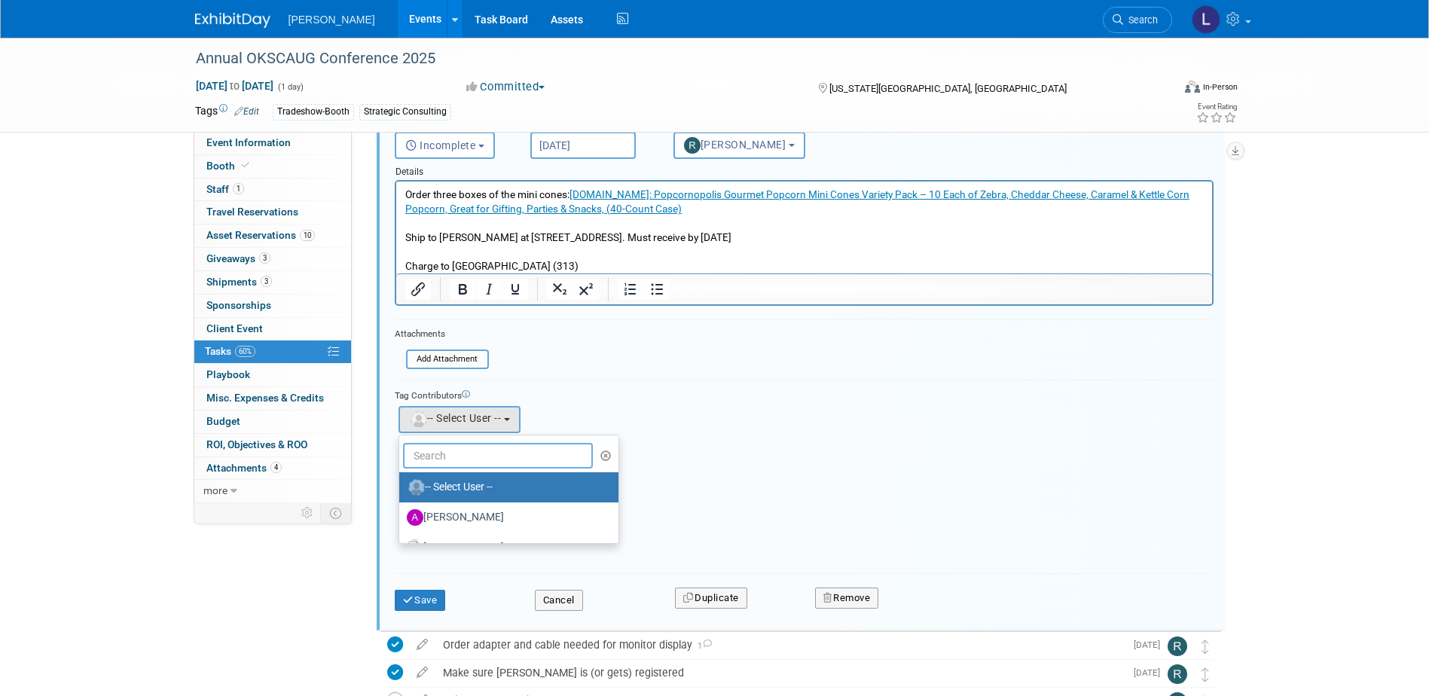
click at [489, 458] on input "text" at bounding box center [498, 456] width 191 height 26
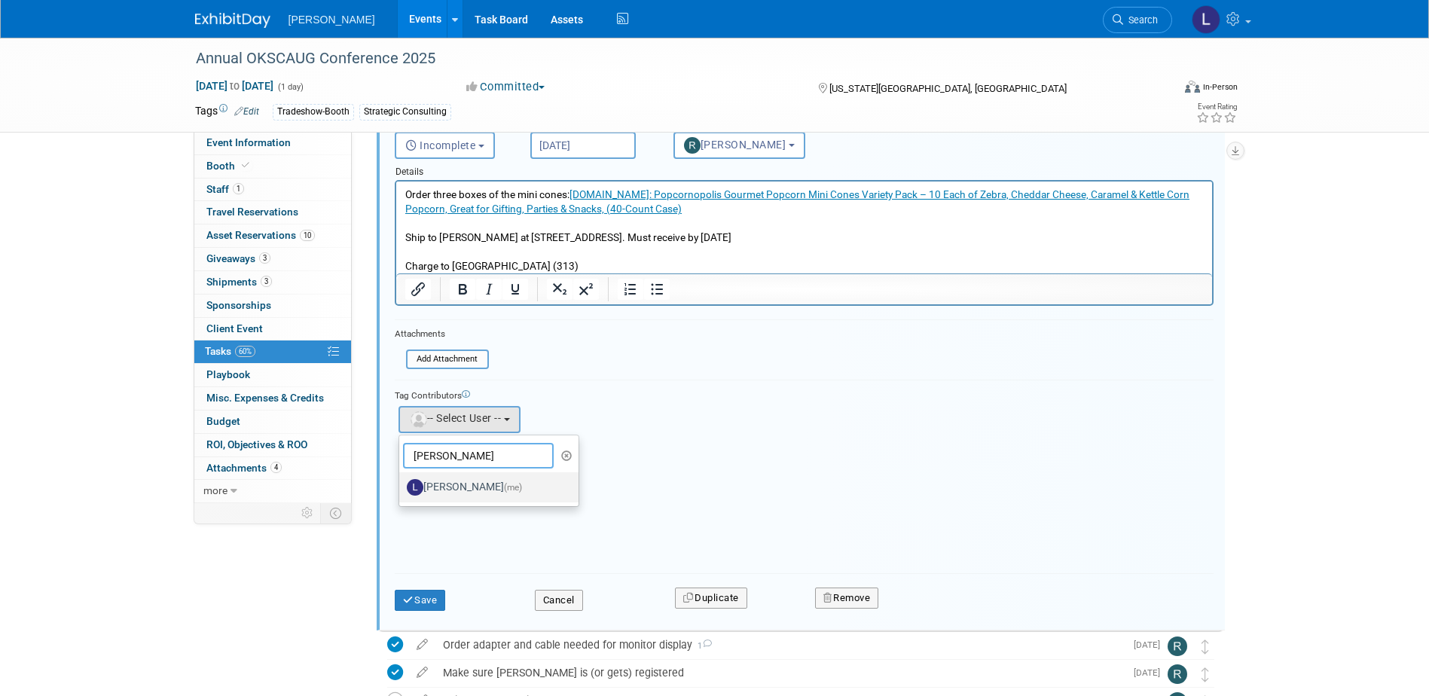
type input "[PERSON_NAME]"
click at [484, 480] on label "[PERSON_NAME] (me)" at bounding box center [485, 487] width 157 height 24
click at [402, 481] on input "[PERSON_NAME] (me)" at bounding box center [397, 486] width 10 height 10
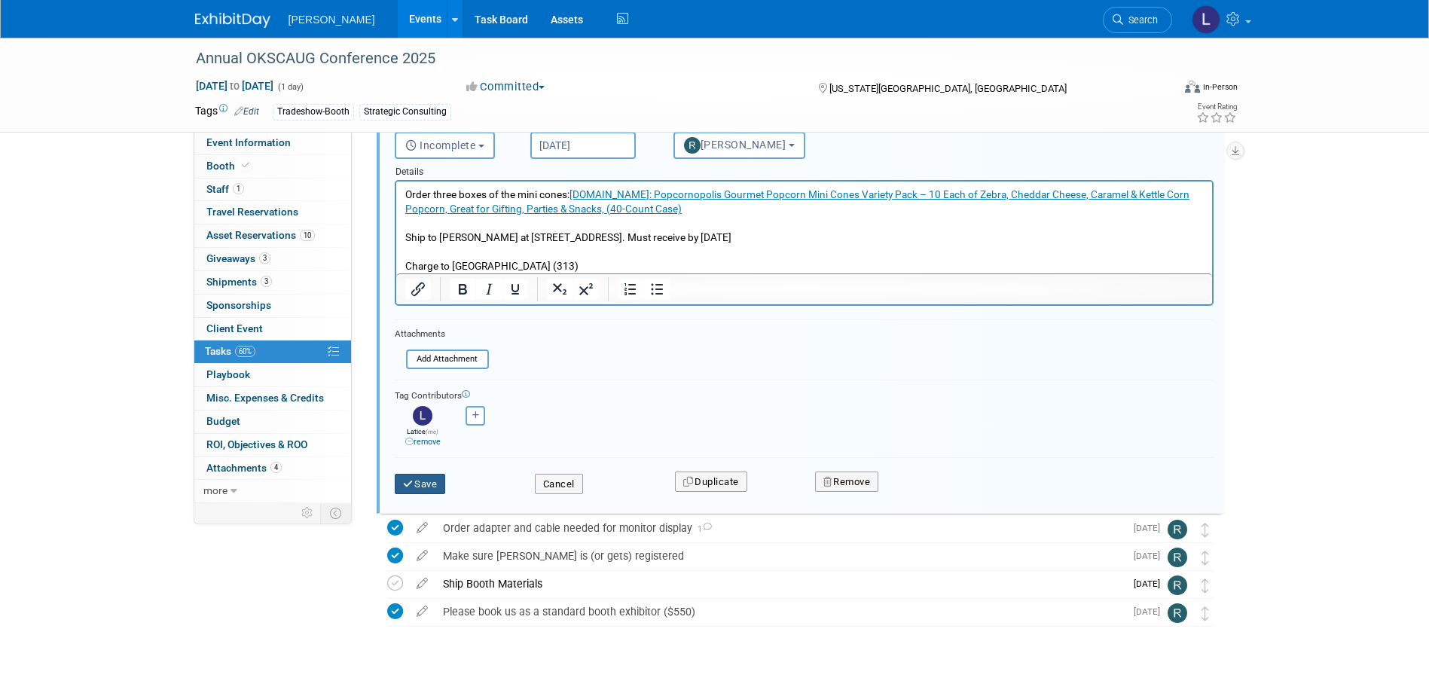
click at [419, 491] on button "Save" at bounding box center [420, 484] width 51 height 21
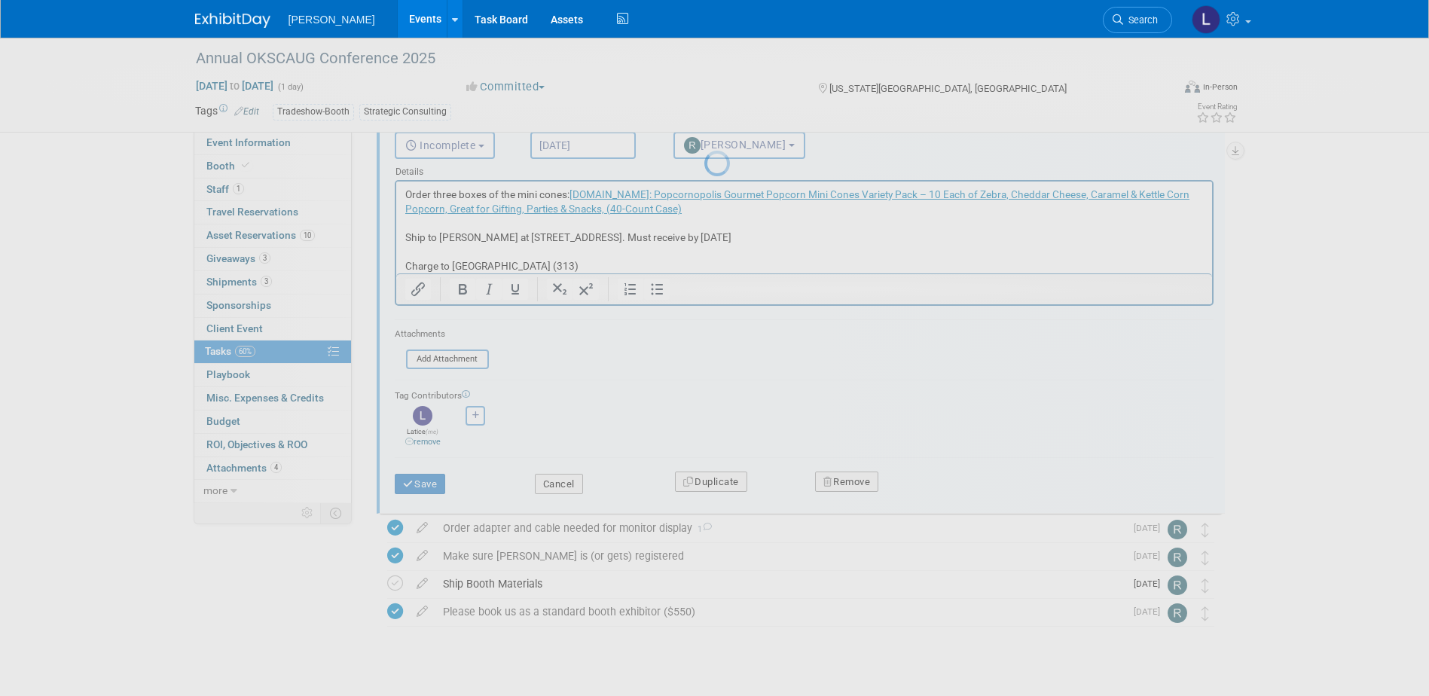
scroll to position [0, 0]
